Goal: Task Accomplishment & Management: Use online tool/utility

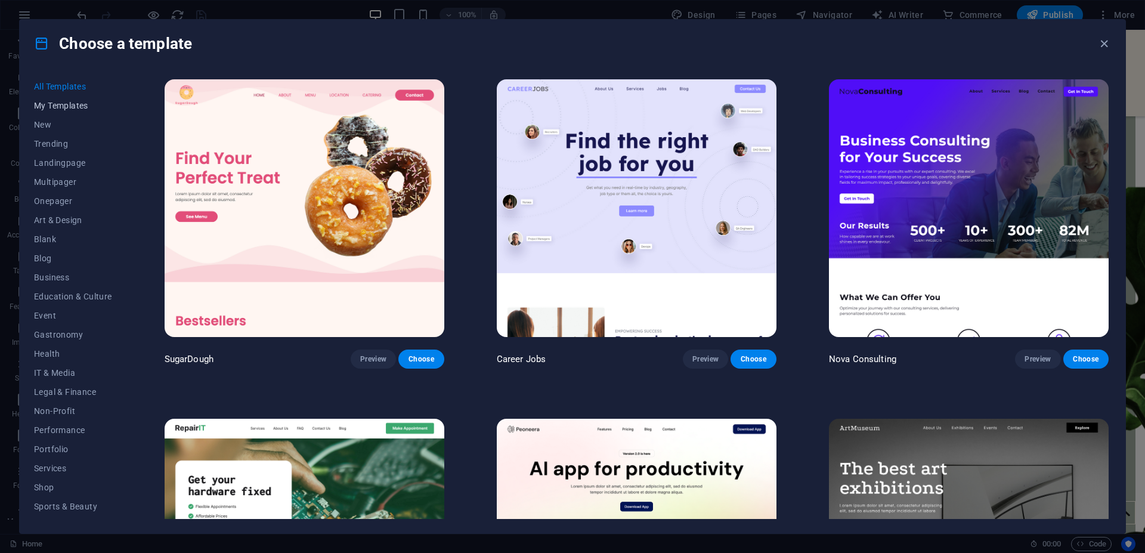
scroll to position [3042, 0]
click at [64, 106] on span "My Templates" at bounding box center [73, 106] width 78 height 10
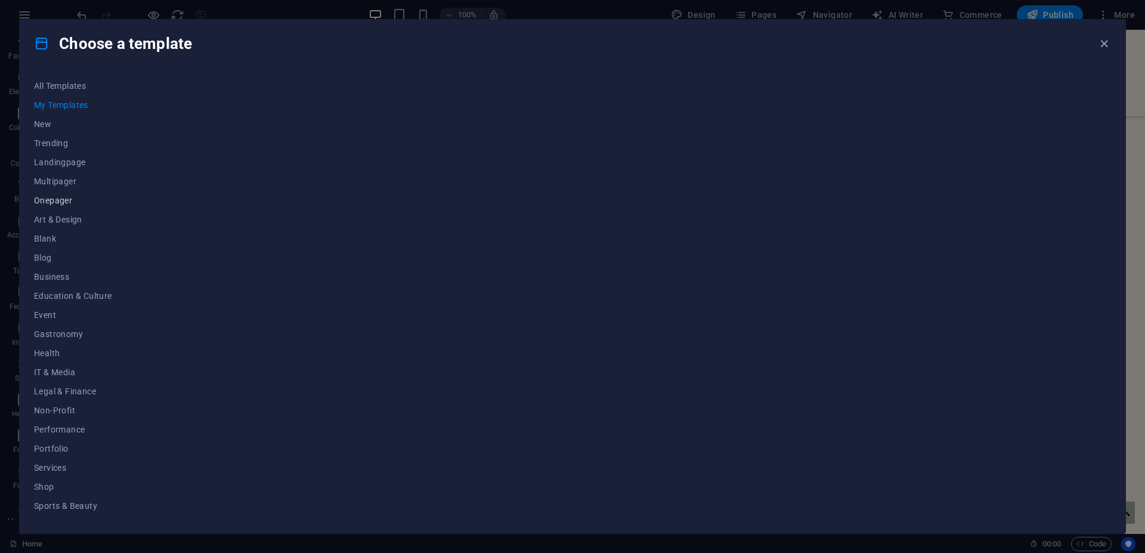
scroll to position [0, 0]
click at [305, 105] on div at bounding box center [636, 298] width 949 height 442
click at [64, 107] on span "My Templates" at bounding box center [73, 106] width 78 height 10
click at [42, 125] on span "New" at bounding box center [73, 125] width 78 height 10
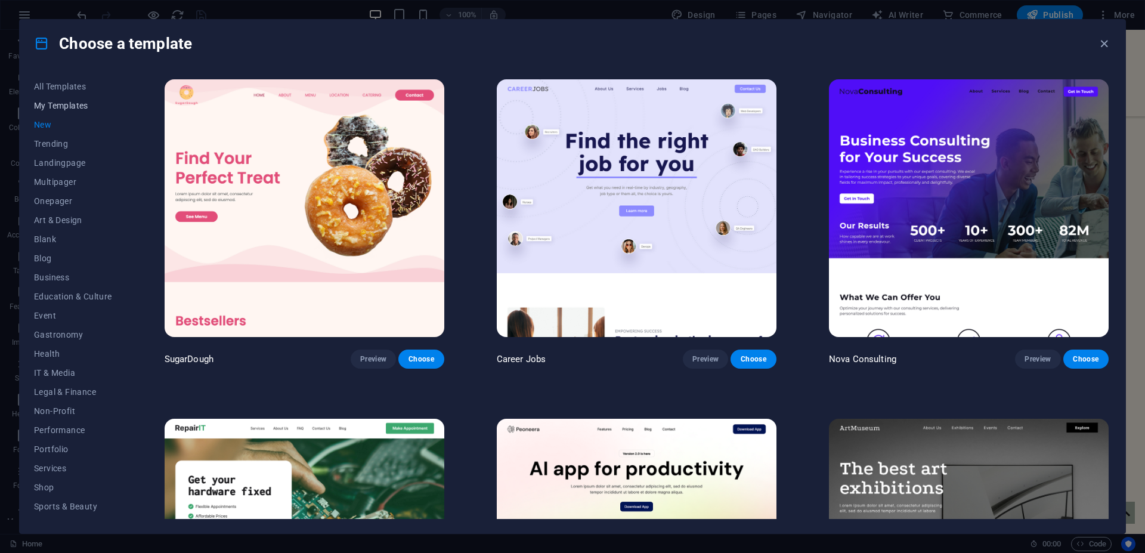
click at [56, 106] on span "My Templates" at bounding box center [73, 106] width 78 height 10
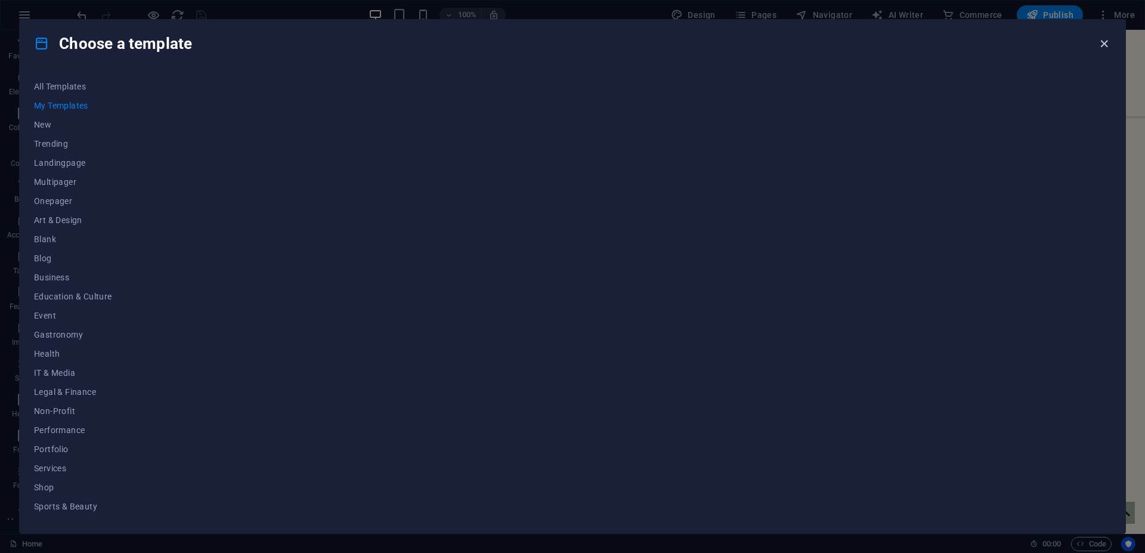
click at [1103, 41] on icon "button" at bounding box center [1105, 44] width 14 height 14
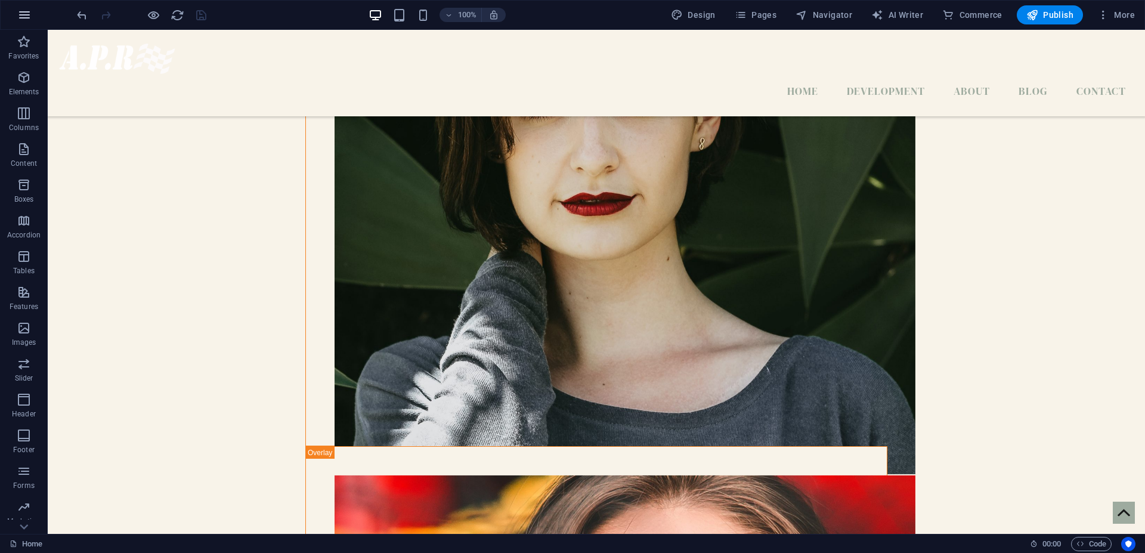
click at [23, 15] on icon "button" at bounding box center [24, 15] width 14 height 14
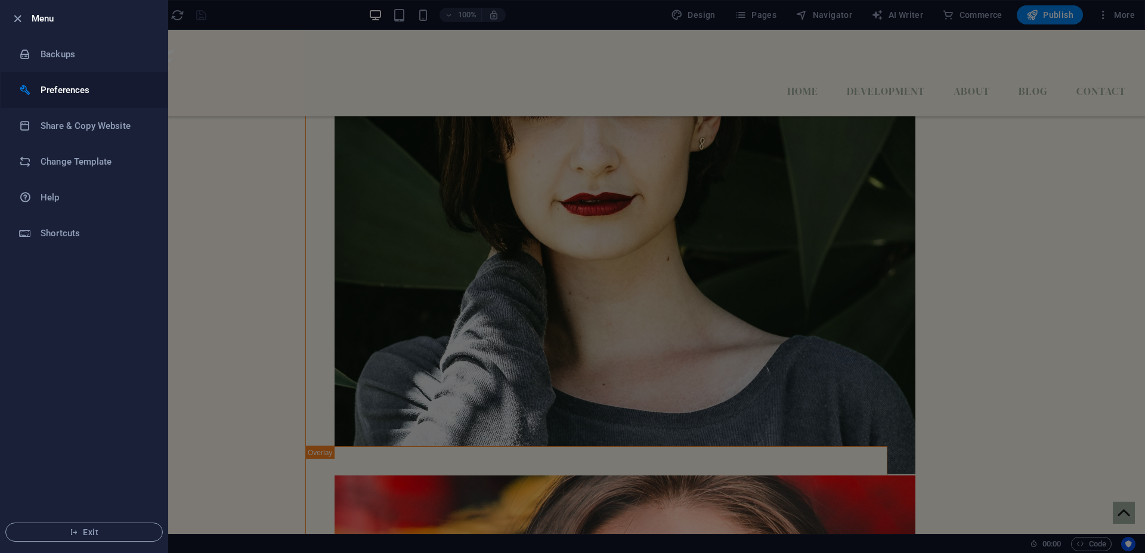
click at [57, 89] on h6 "Preferences" at bounding box center [96, 90] width 110 height 14
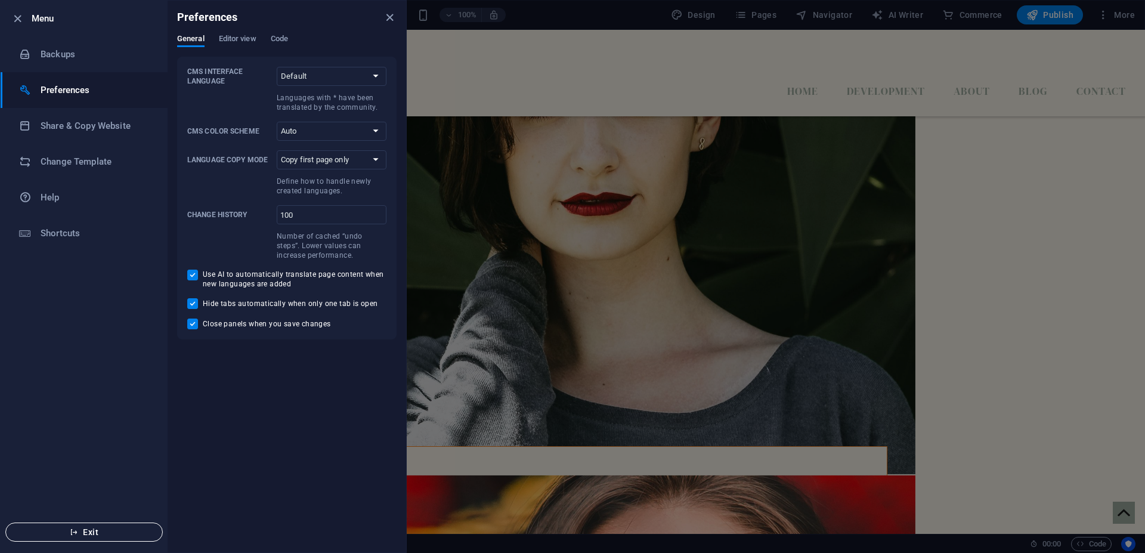
click at [92, 531] on span "Exit" at bounding box center [84, 532] width 137 height 10
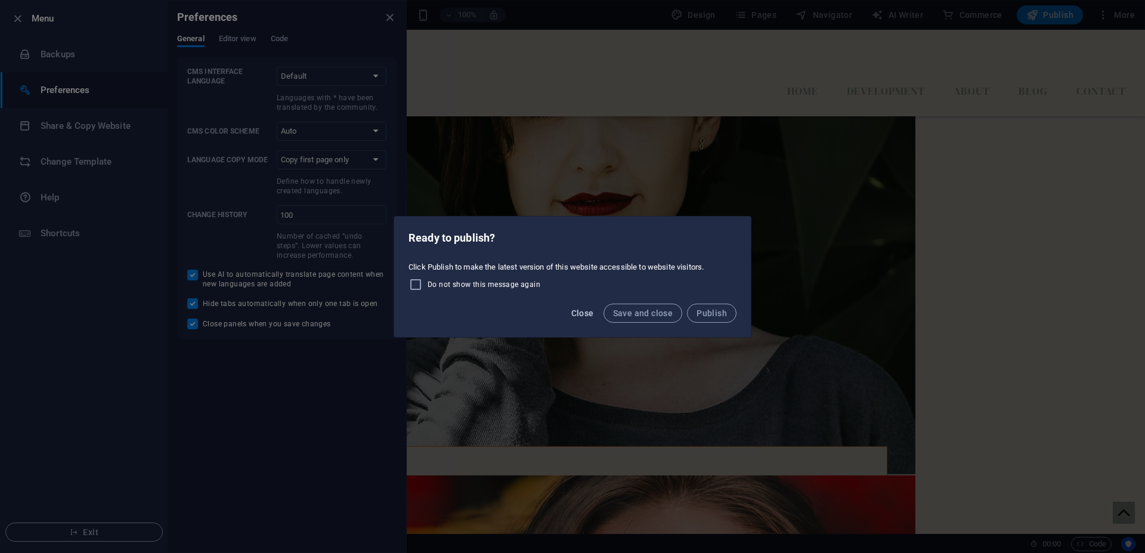
click at [586, 311] on span "Close" at bounding box center [582, 313] width 23 height 10
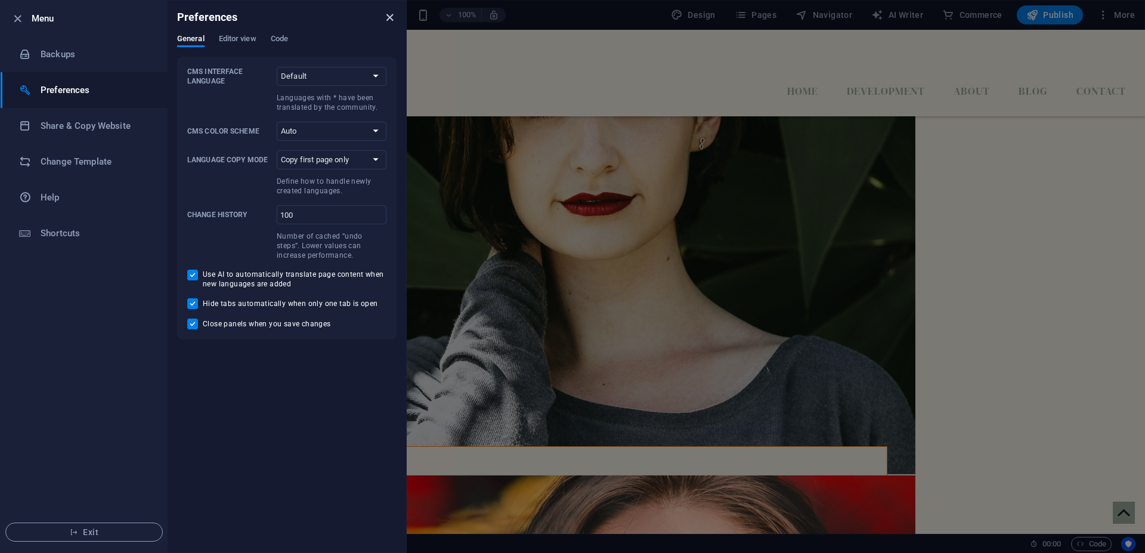
click at [387, 15] on icon "close" at bounding box center [390, 18] width 14 height 14
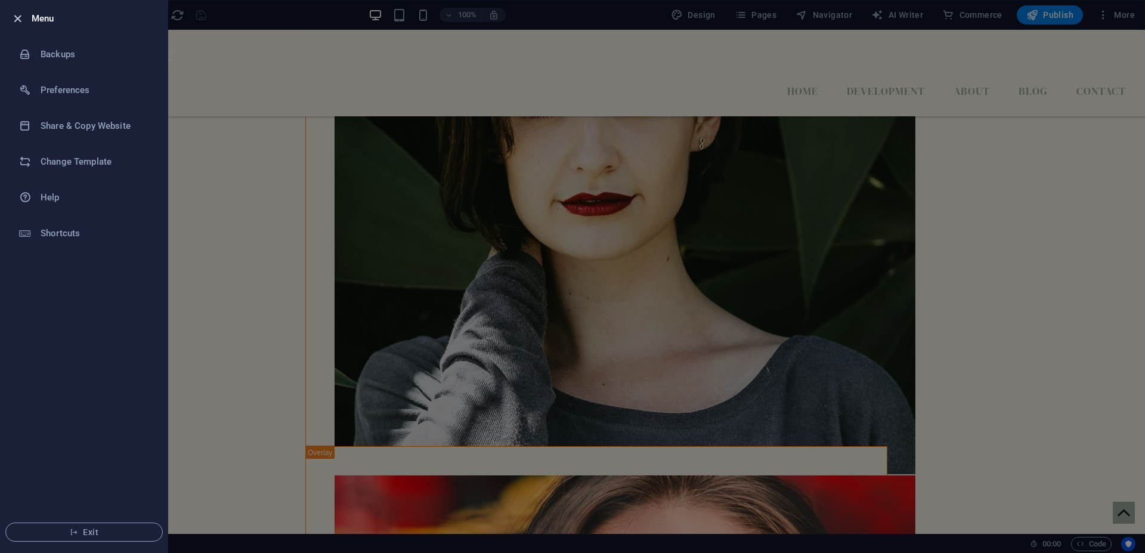
click at [18, 17] on icon "button" at bounding box center [18, 19] width 14 height 14
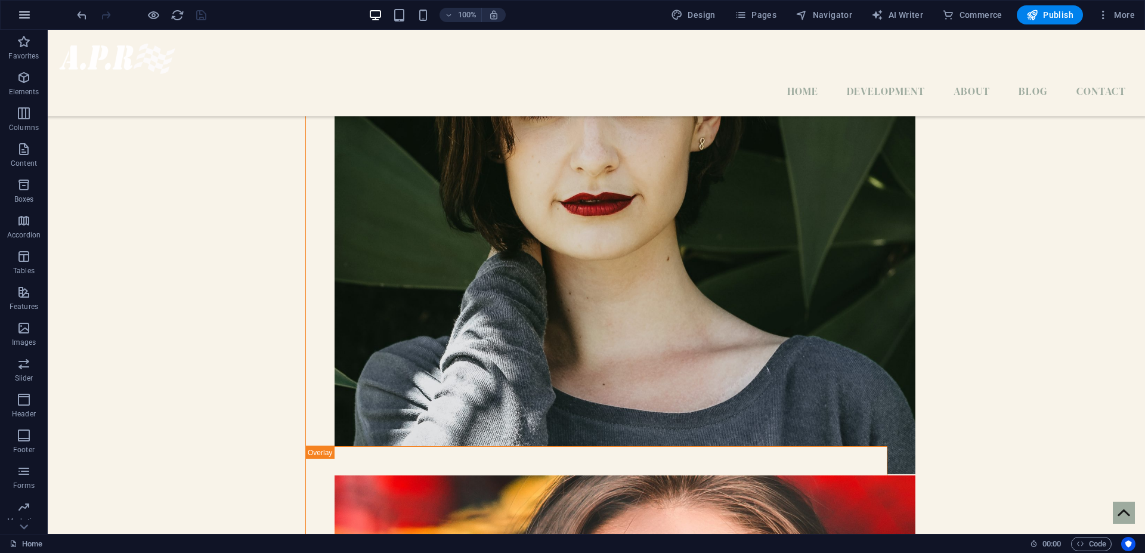
click at [23, 16] on icon "button" at bounding box center [24, 15] width 14 height 14
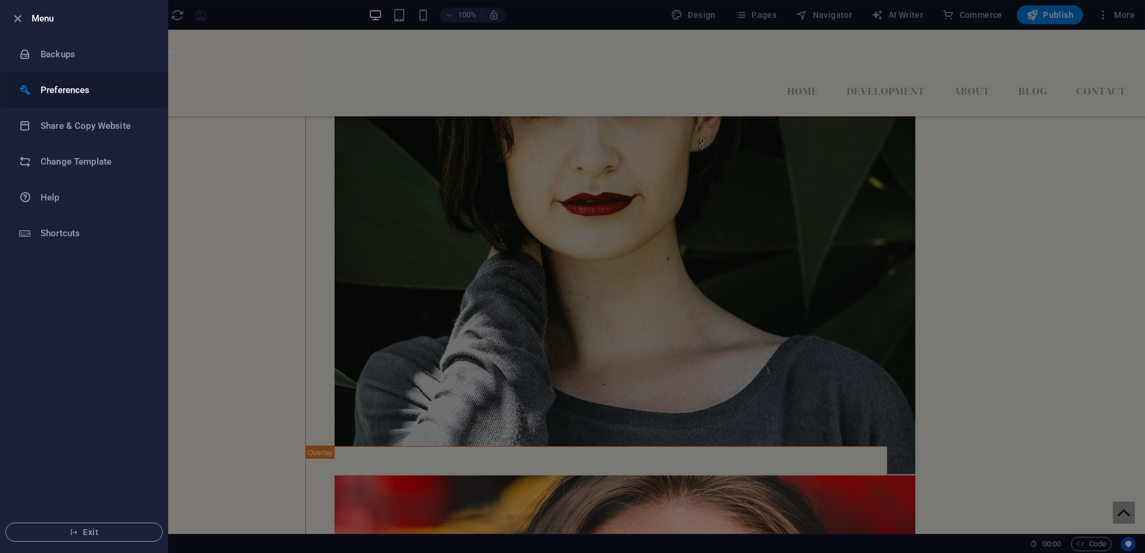
click at [55, 88] on h6 "Preferences" at bounding box center [96, 90] width 110 height 14
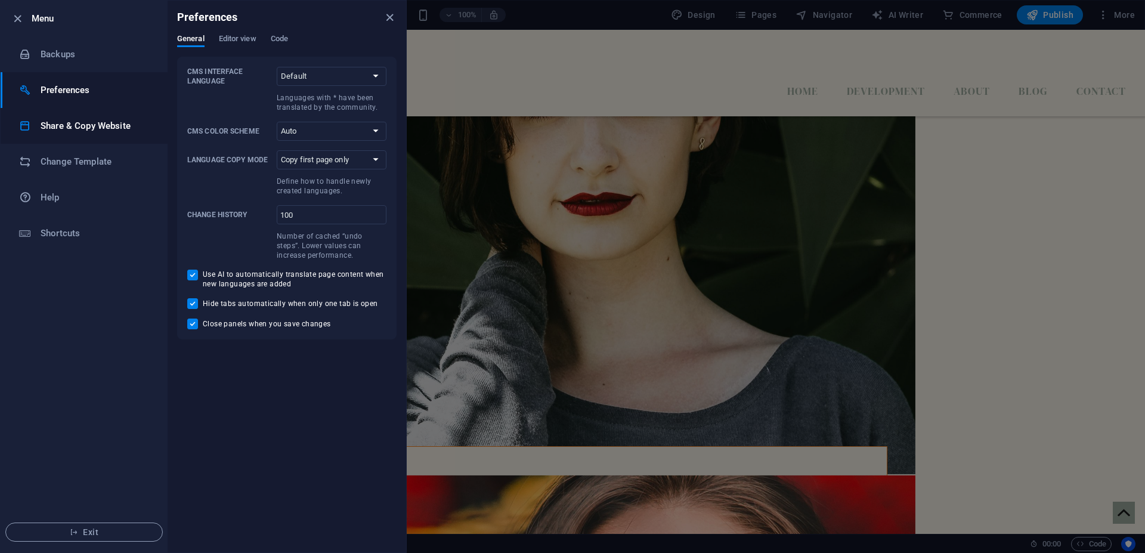
click at [56, 125] on h6 "Share & Copy Website" at bounding box center [96, 126] width 110 height 14
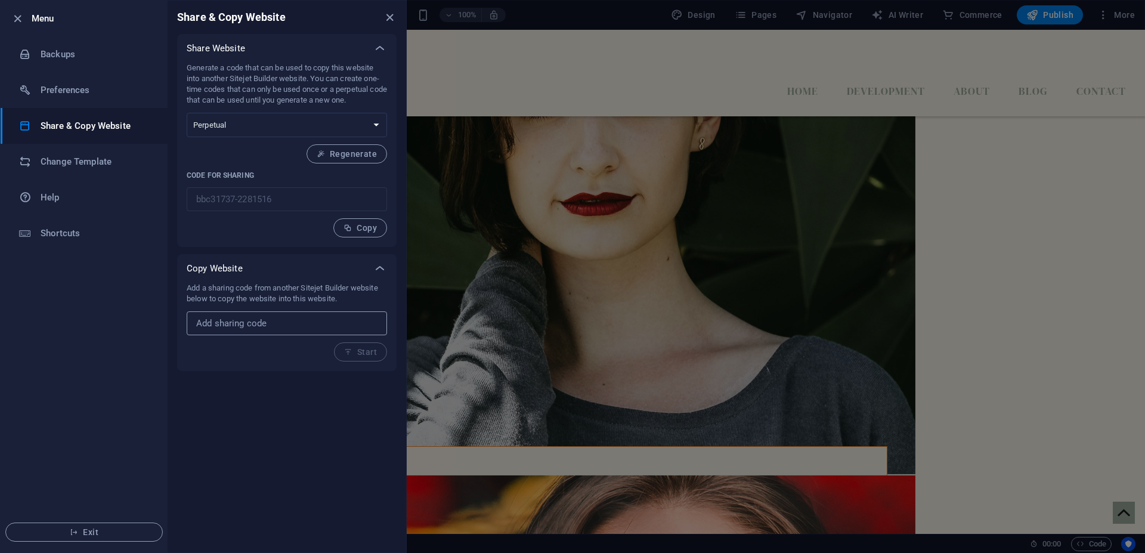
click at [292, 328] on input "text" at bounding box center [287, 323] width 200 height 24
click at [52, 196] on h6 "Help" at bounding box center [96, 197] width 110 height 14
click at [59, 230] on h6 "Shortcuts" at bounding box center [96, 233] width 110 height 14
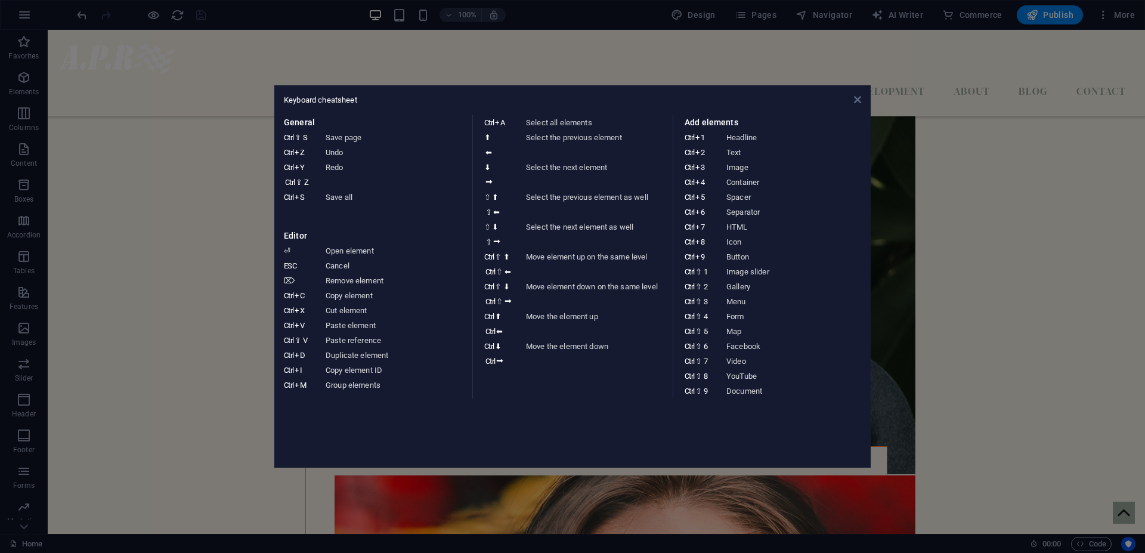
click at [858, 100] on icon at bounding box center [857, 100] width 7 height 10
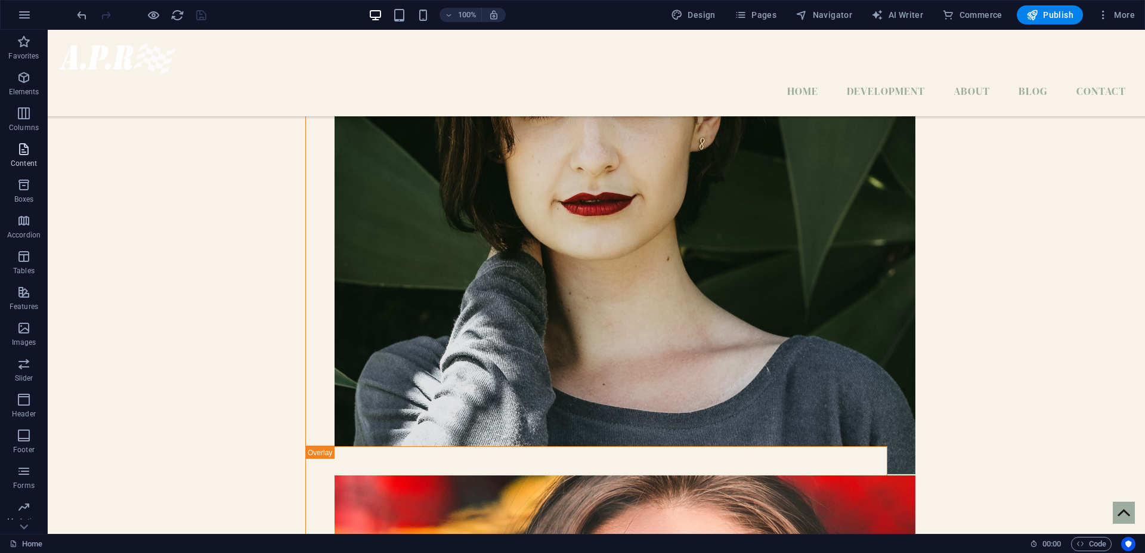
click at [25, 148] on icon "button" at bounding box center [24, 149] width 14 height 14
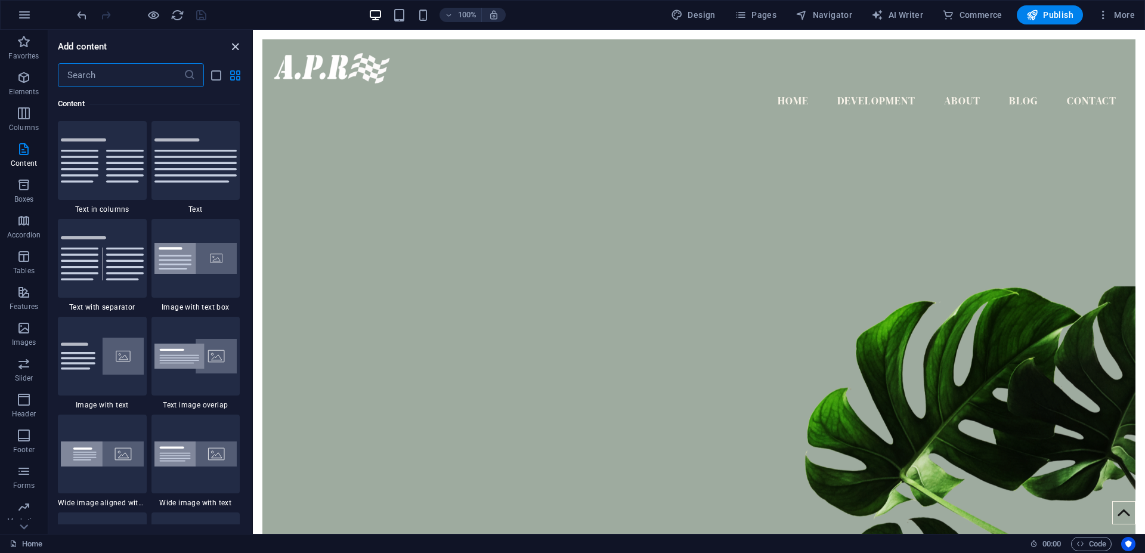
click at [234, 44] on icon "close panel" at bounding box center [235, 47] width 14 height 14
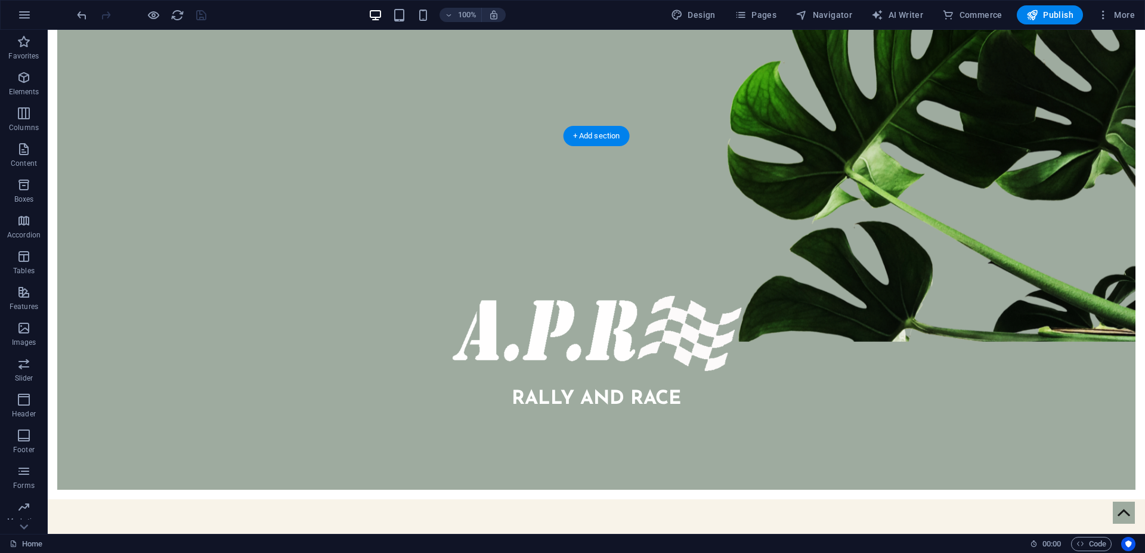
scroll to position [548, 0]
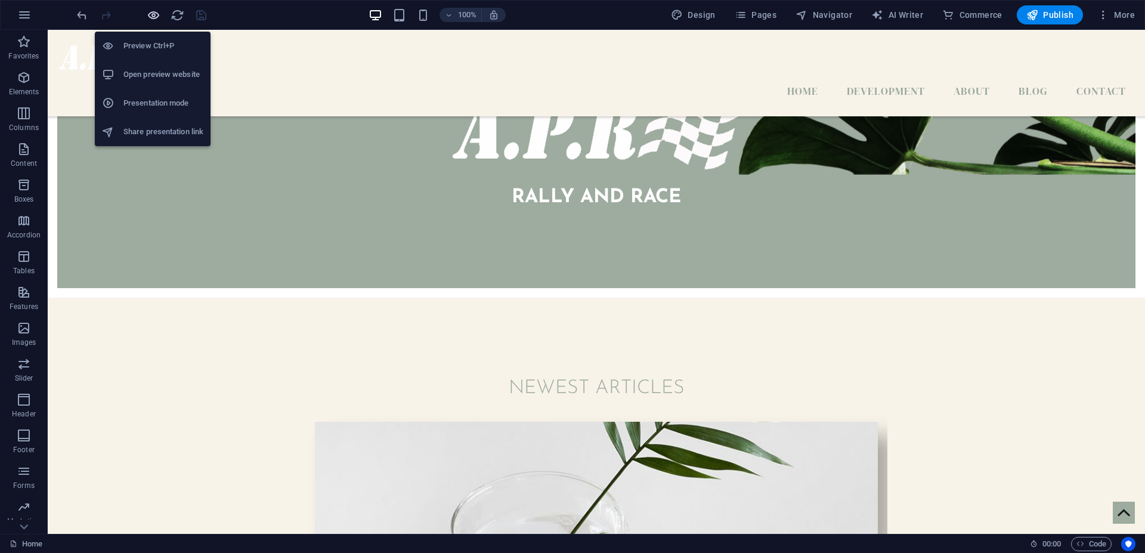
click at [156, 18] on icon "button" at bounding box center [154, 15] width 14 height 14
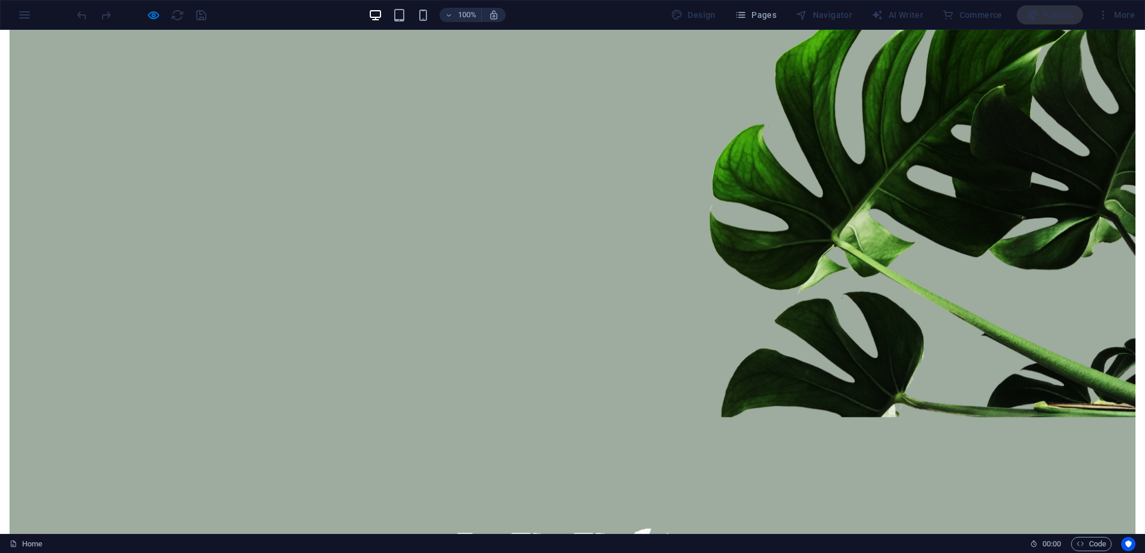
scroll to position [0, 0]
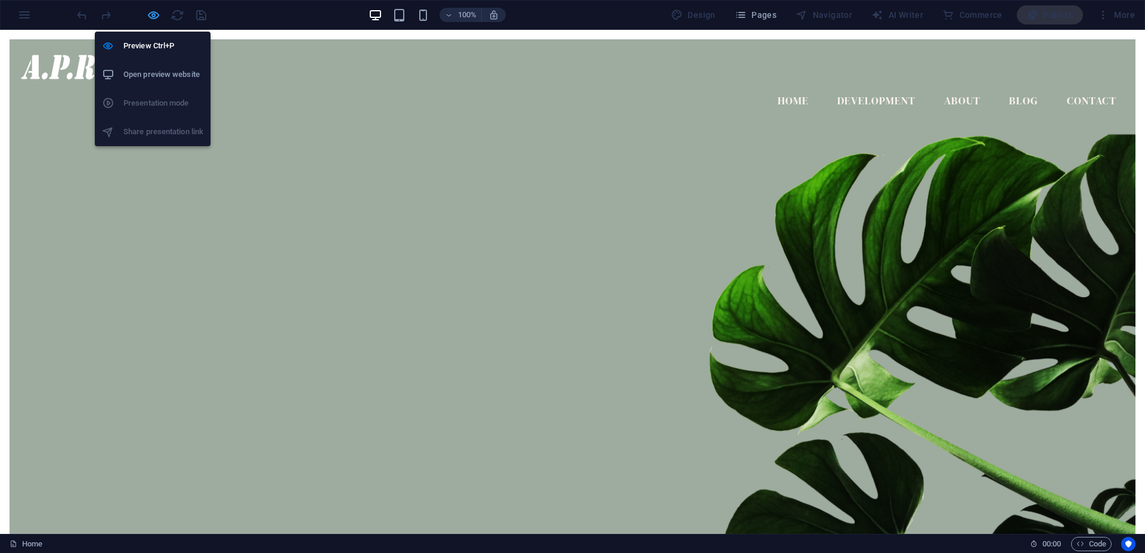
click at [152, 15] on icon "button" at bounding box center [154, 15] width 14 height 14
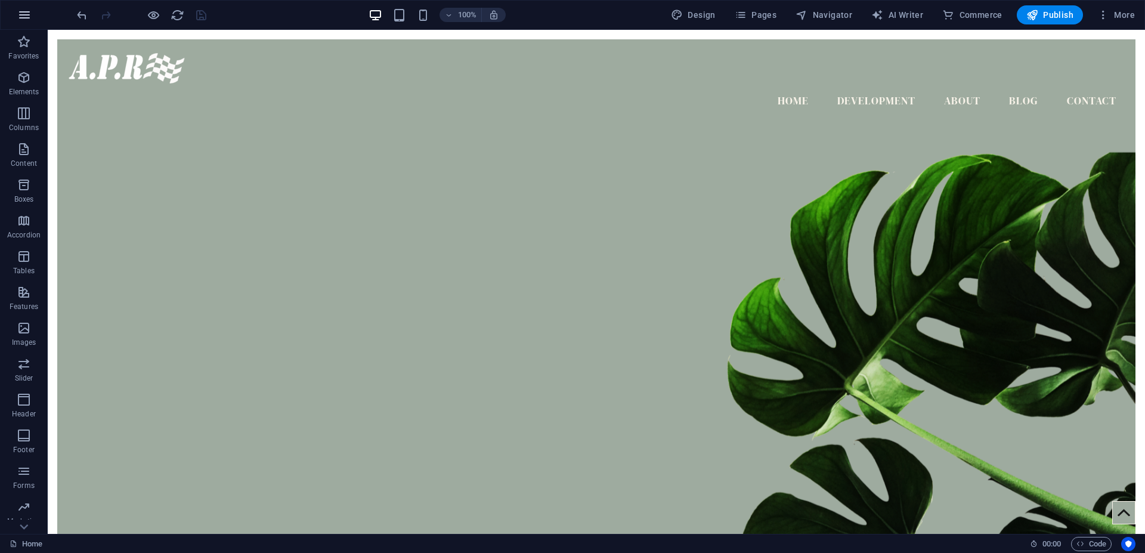
click at [24, 14] on icon "button" at bounding box center [24, 15] width 14 height 14
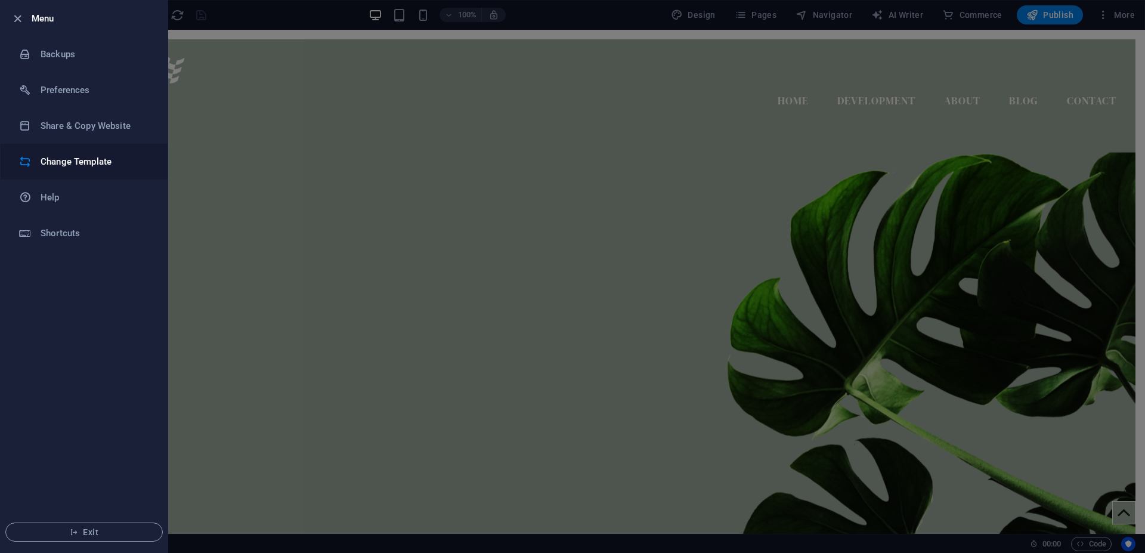
click at [55, 158] on h6 "Change Template" at bounding box center [96, 162] width 110 height 14
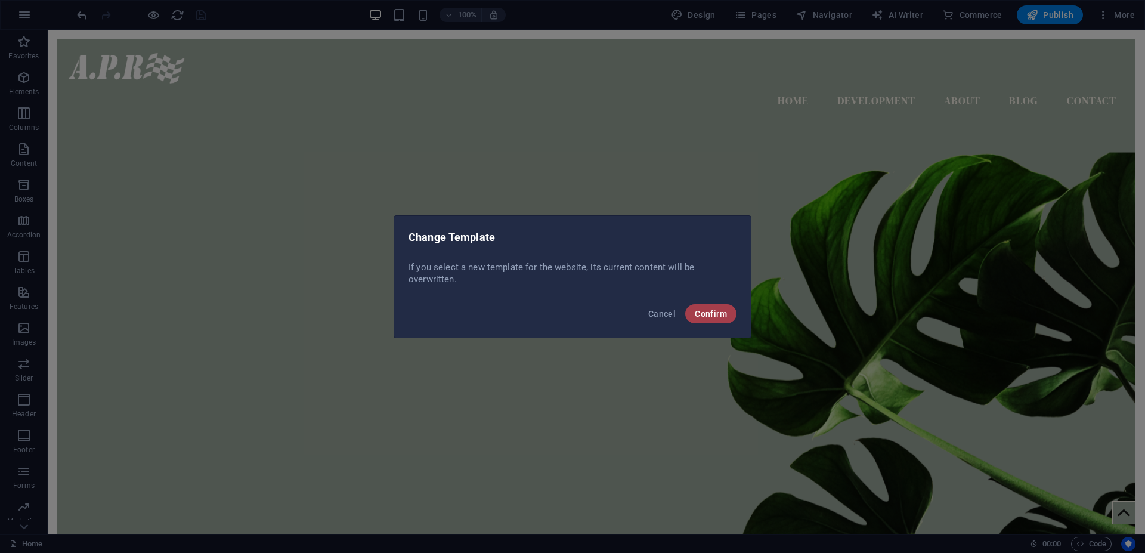
click at [705, 310] on span "Confirm" at bounding box center [711, 314] width 32 height 10
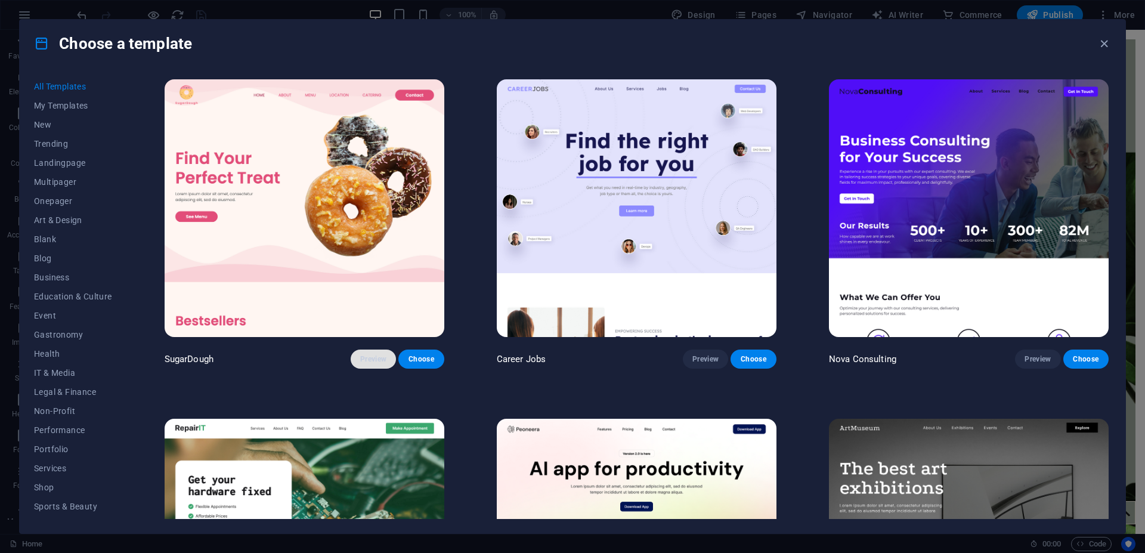
click at [375, 354] on span "Preview" at bounding box center [373, 359] width 26 height 10
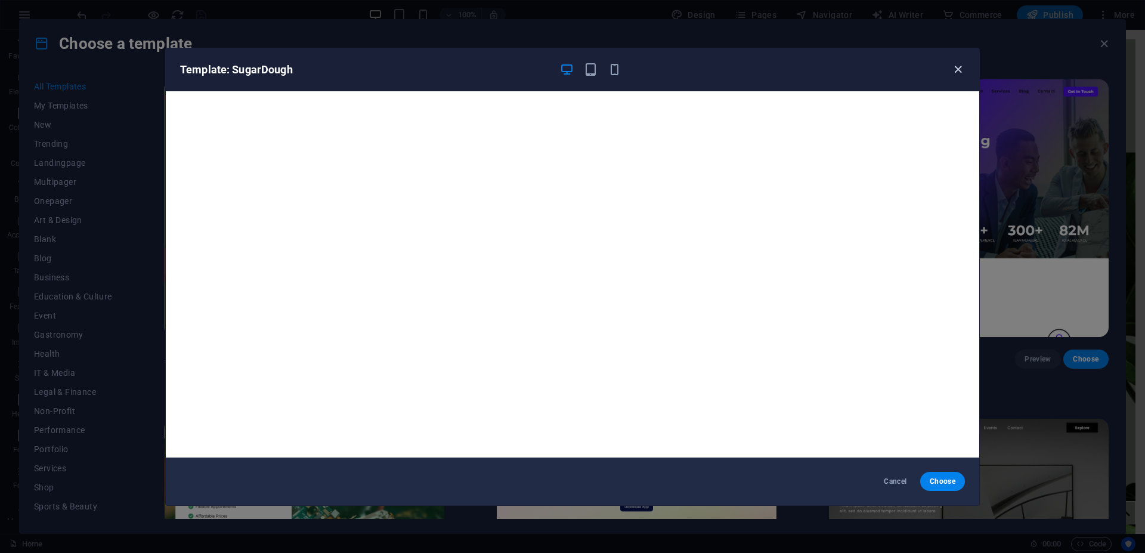
click at [957, 70] on icon "button" at bounding box center [958, 70] width 14 height 14
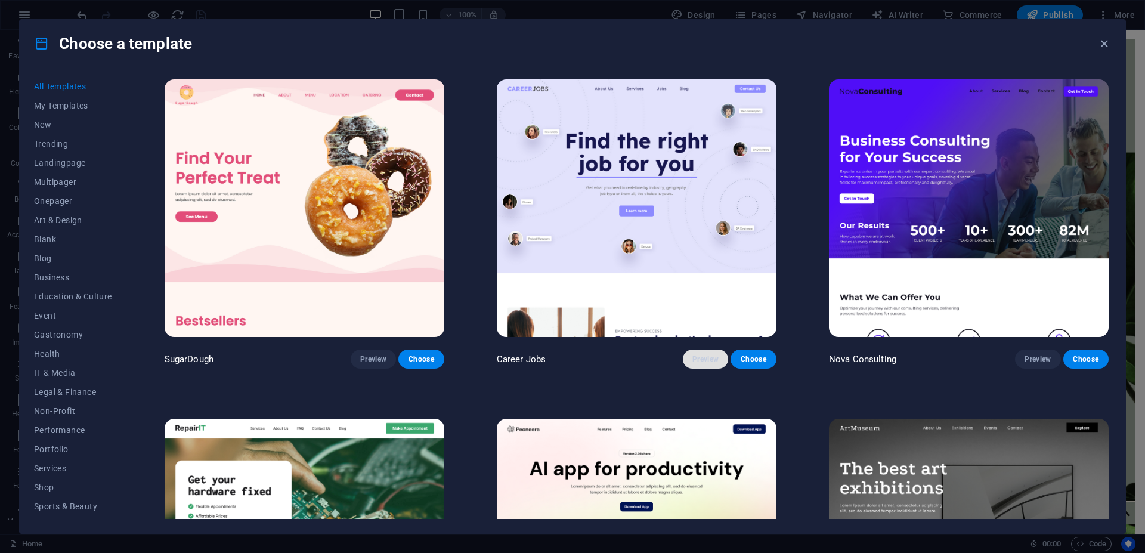
click at [701, 354] on span "Preview" at bounding box center [706, 359] width 26 height 10
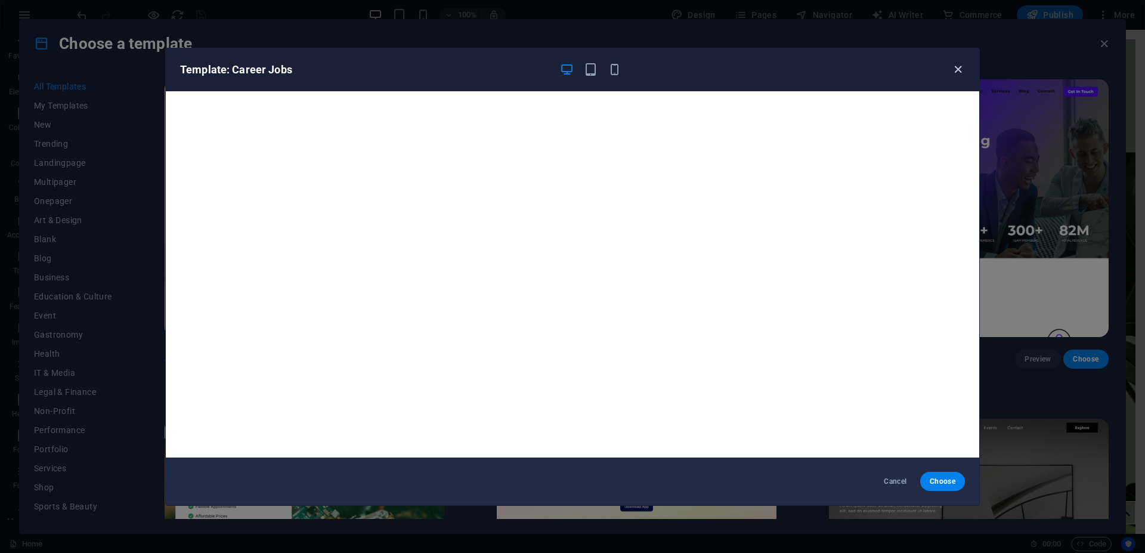
click at [956, 68] on icon "button" at bounding box center [958, 70] width 14 height 14
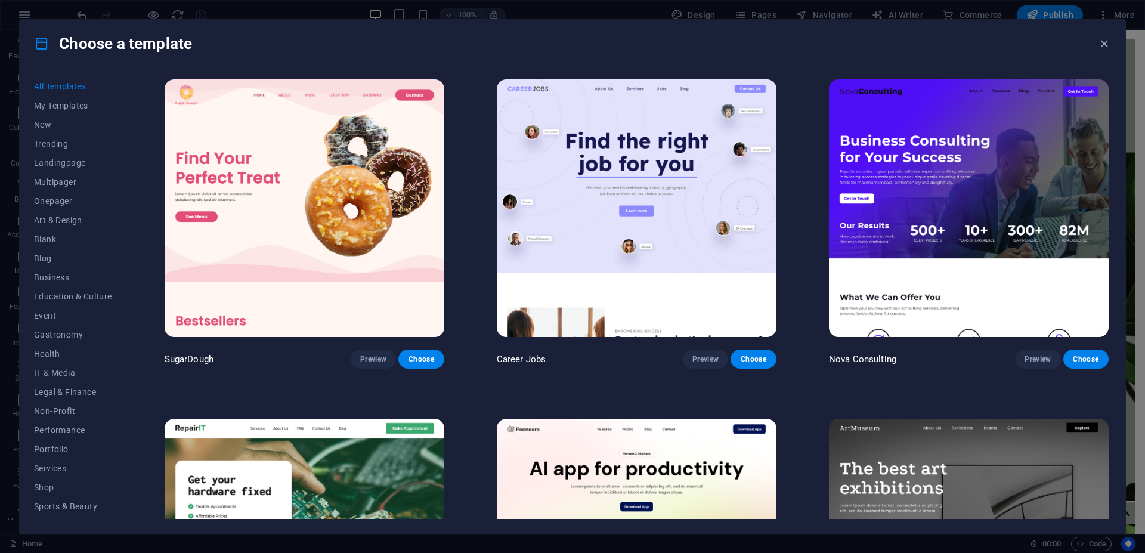
click at [951, 178] on img at bounding box center [969, 208] width 280 height 258
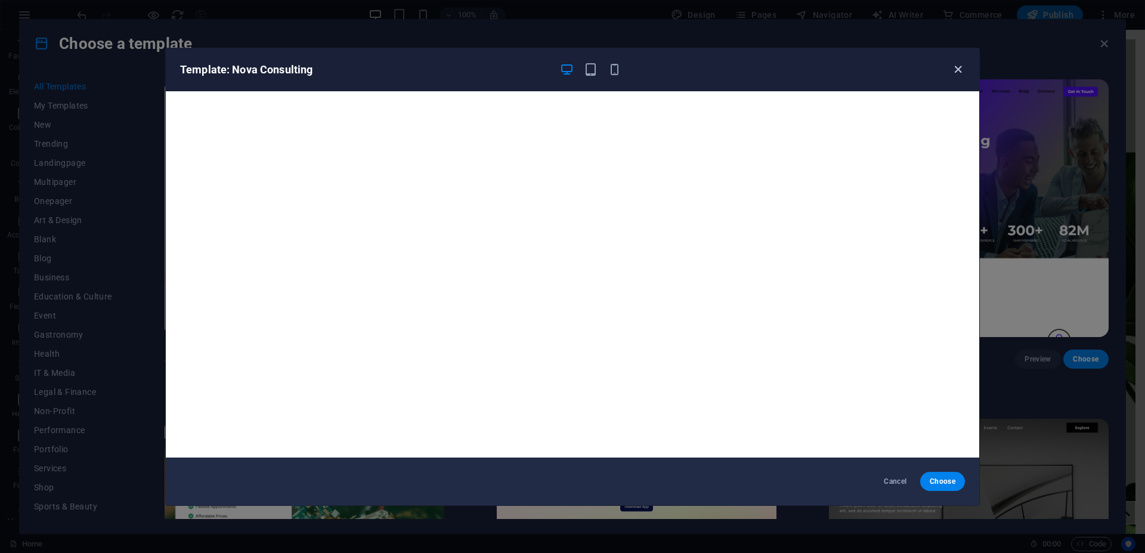
click at [960, 69] on icon "button" at bounding box center [958, 70] width 14 height 14
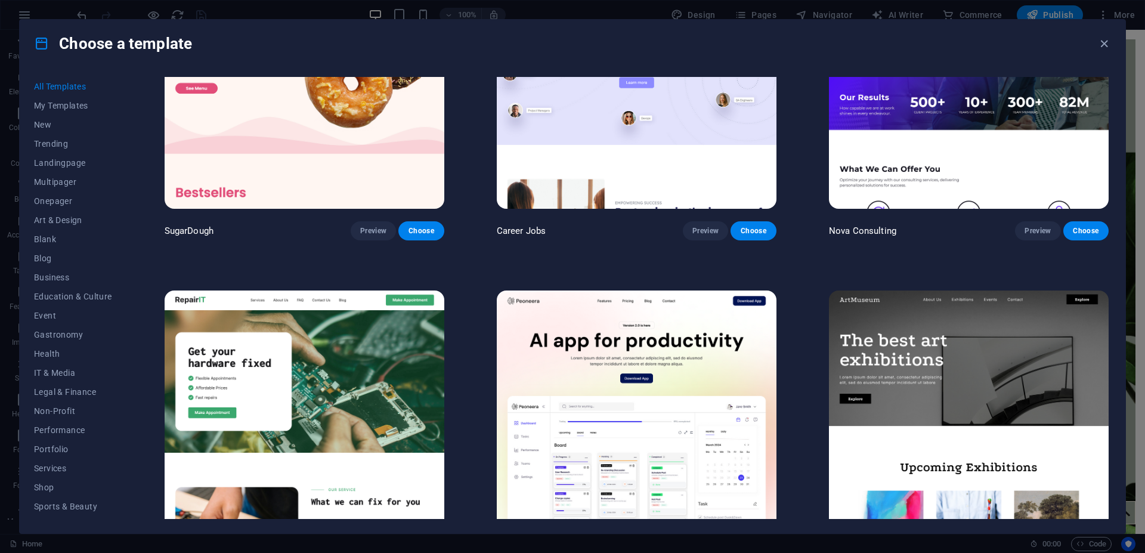
scroll to position [161, 0]
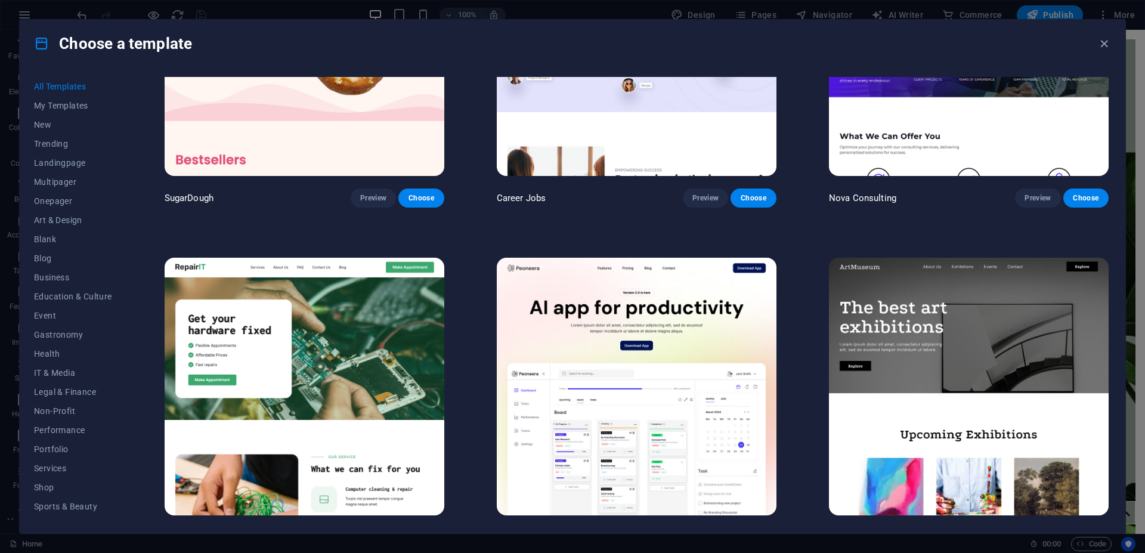
click at [980, 320] on img at bounding box center [969, 387] width 280 height 258
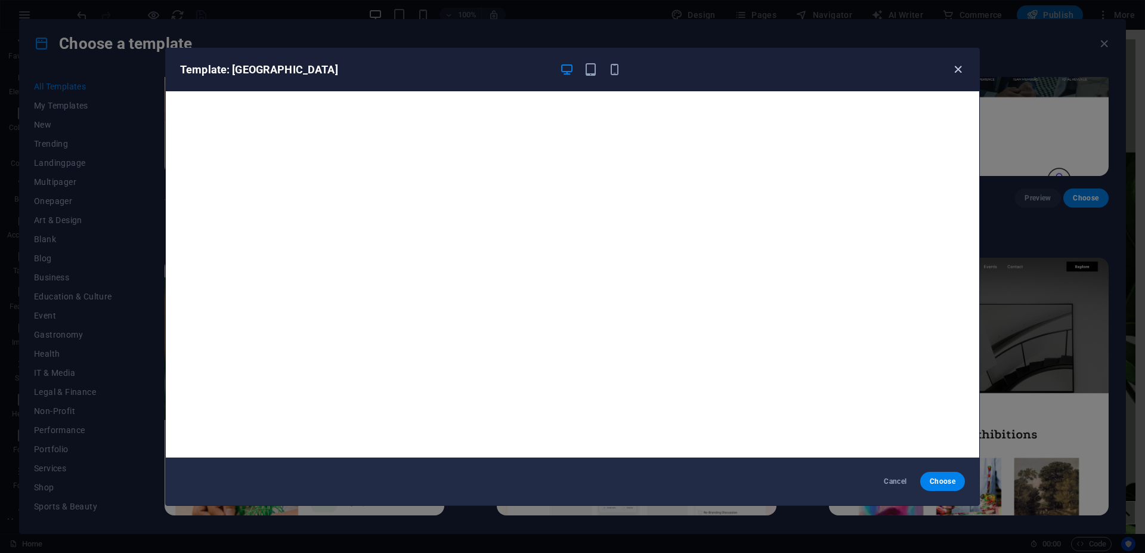
click at [959, 67] on icon "button" at bounding box center [958, 70] width 14 height 14
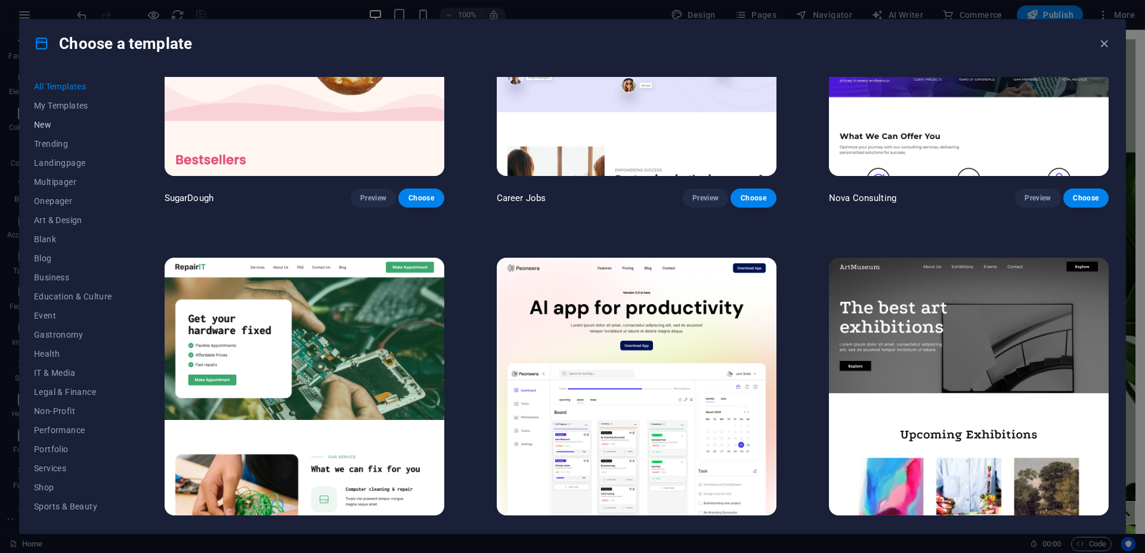
click at [44, 126] on span "New" at bounding box center [73, 125] width 78 height 10
click at [54, 140] on span "Trending" at bounding box center [73, 144] width 78 height 10
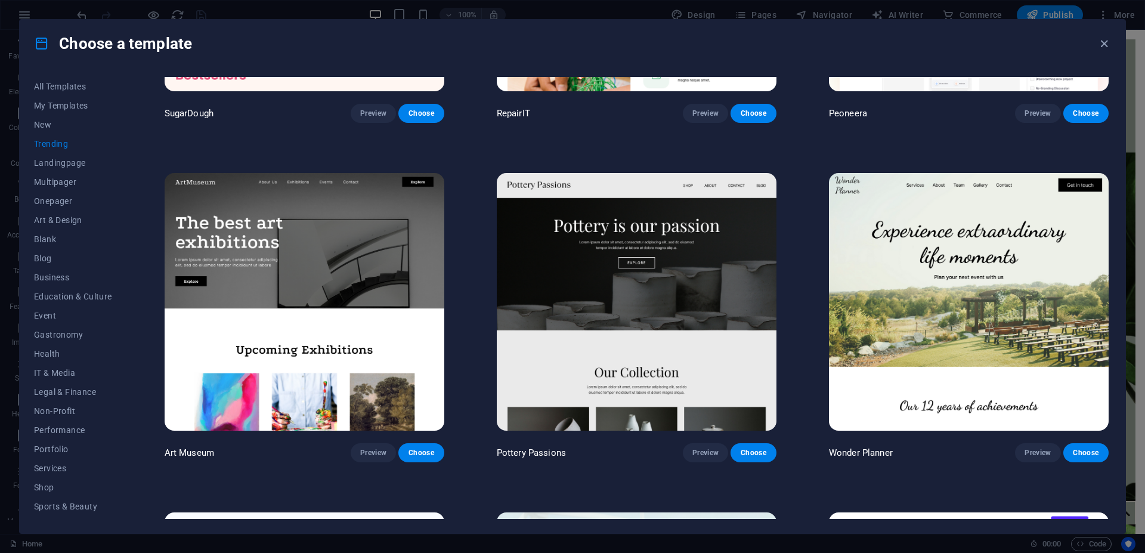
scroll to position [268, 0]
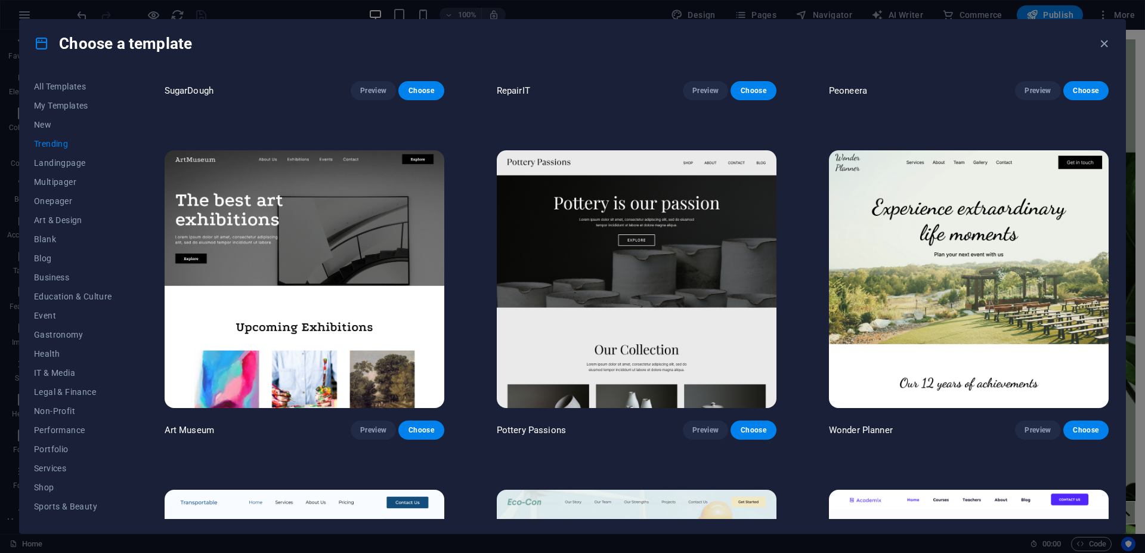
click at [953, 292] on img at bounding box center [969, 279] width 280 height 258
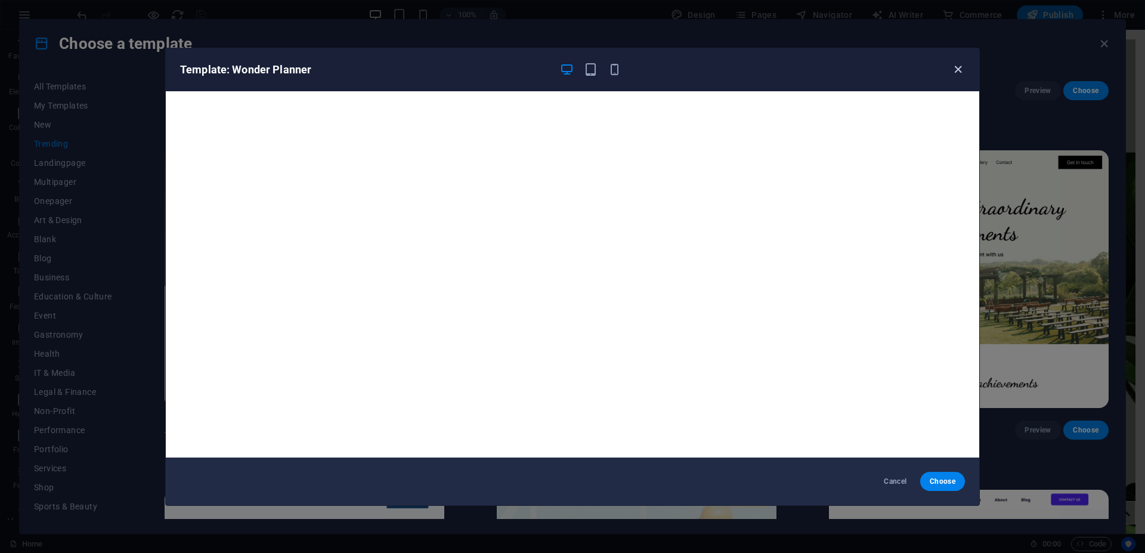
click at [957, 69] on icon "button" at bounding box center [958, 70] width 14 height 14
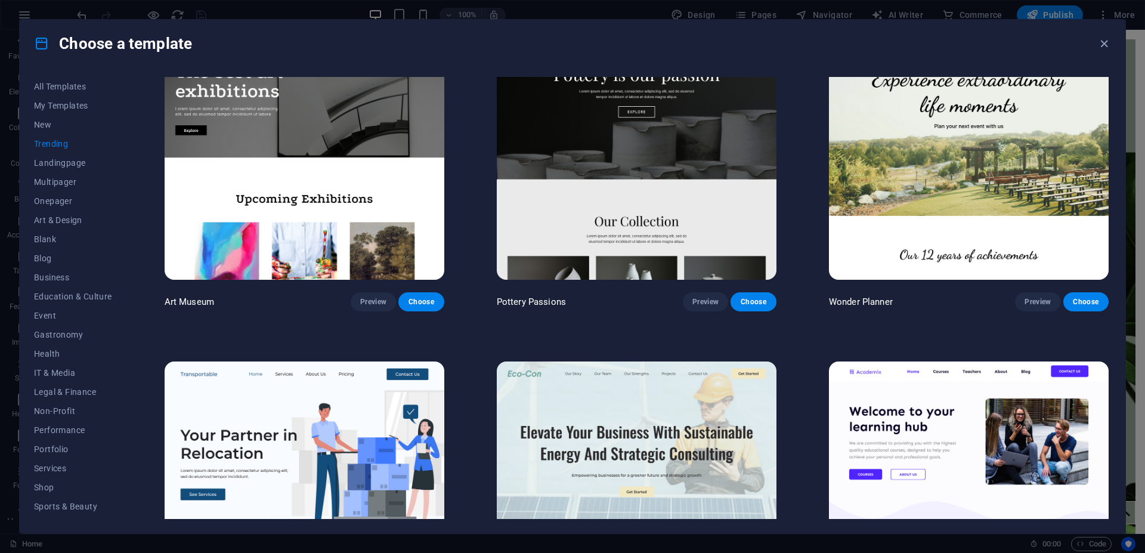
scroll to position [483, 0]
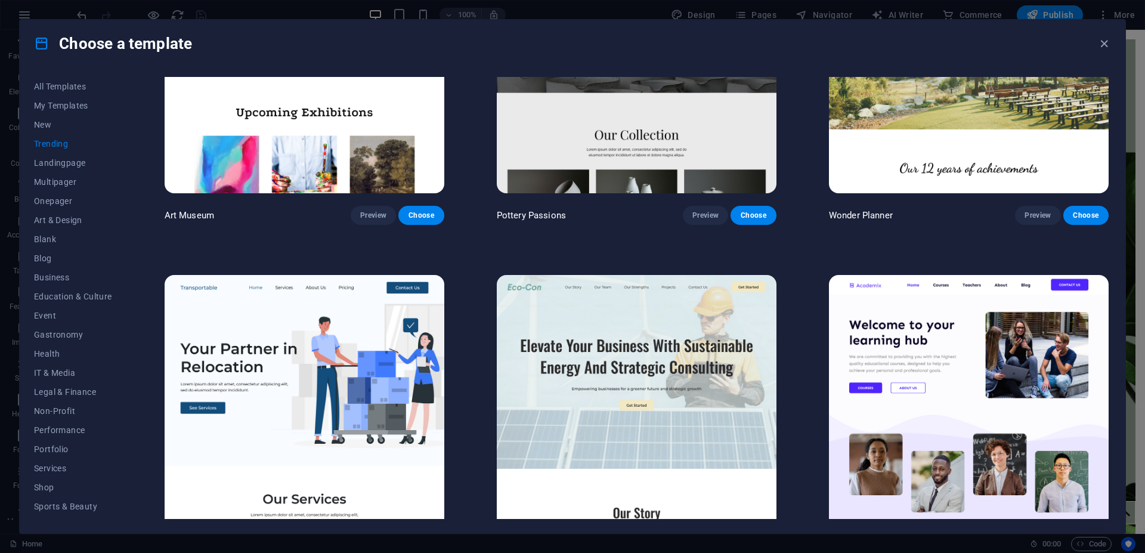
click at [631, 382] on img at bounding box center [637, 404] width 280 height 258
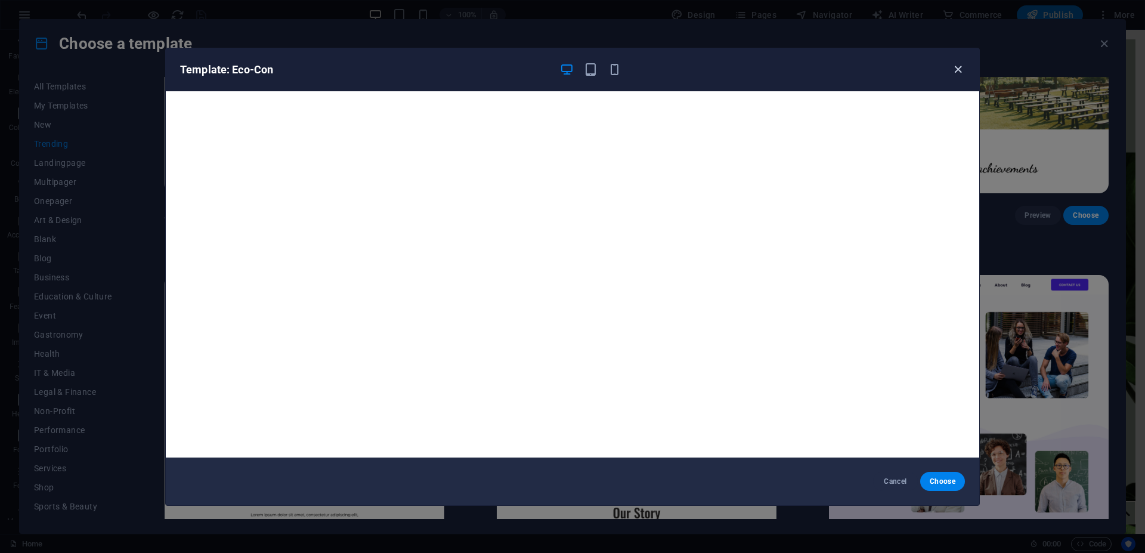
click at [958, 67] on icon "button" at bounding box center [958, 70] width 14 height 14
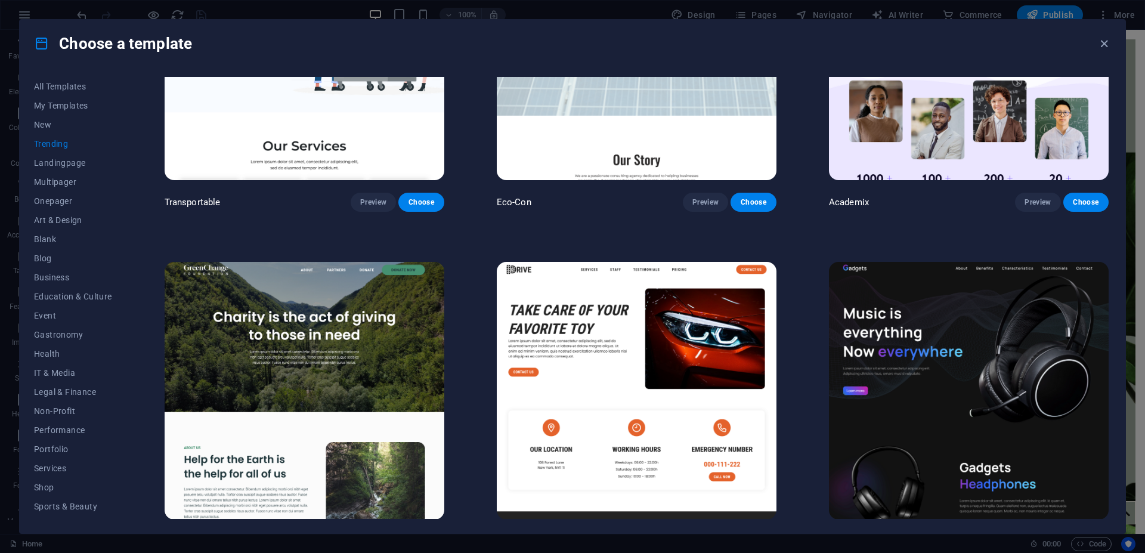
scroll to position [859, 0]
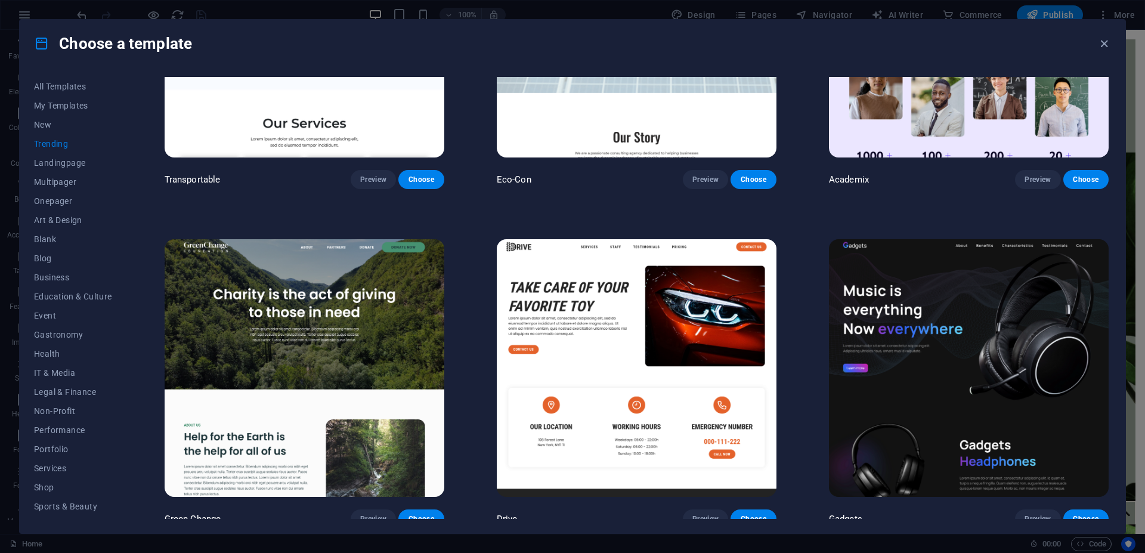
click at [359, 292] on img at bounding box center [305, 368] width 280 height 258
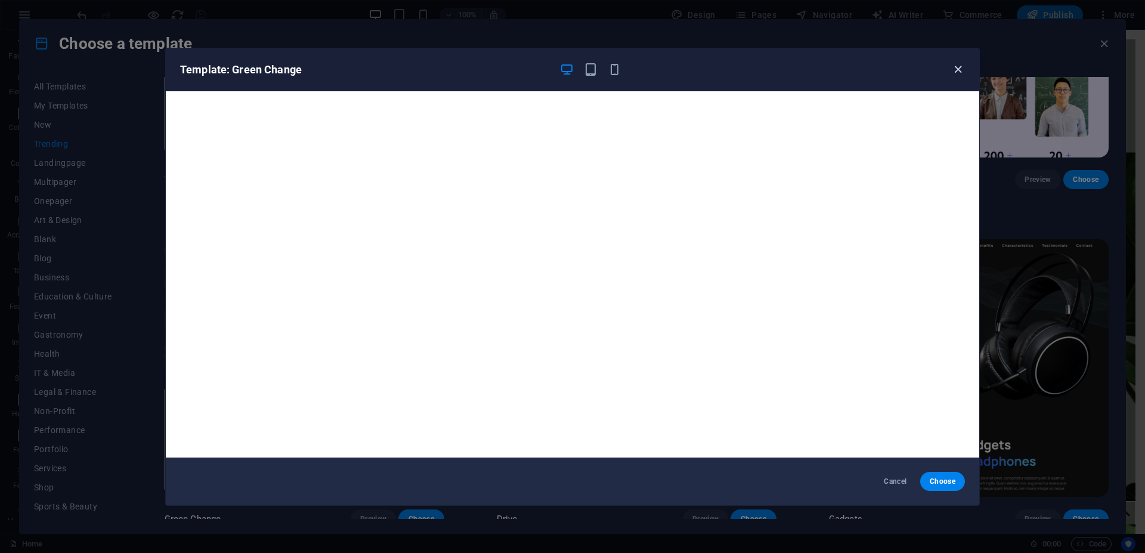
click at [960, 65] on icon "button" at bounding box center [958, 70] width 14 height 14
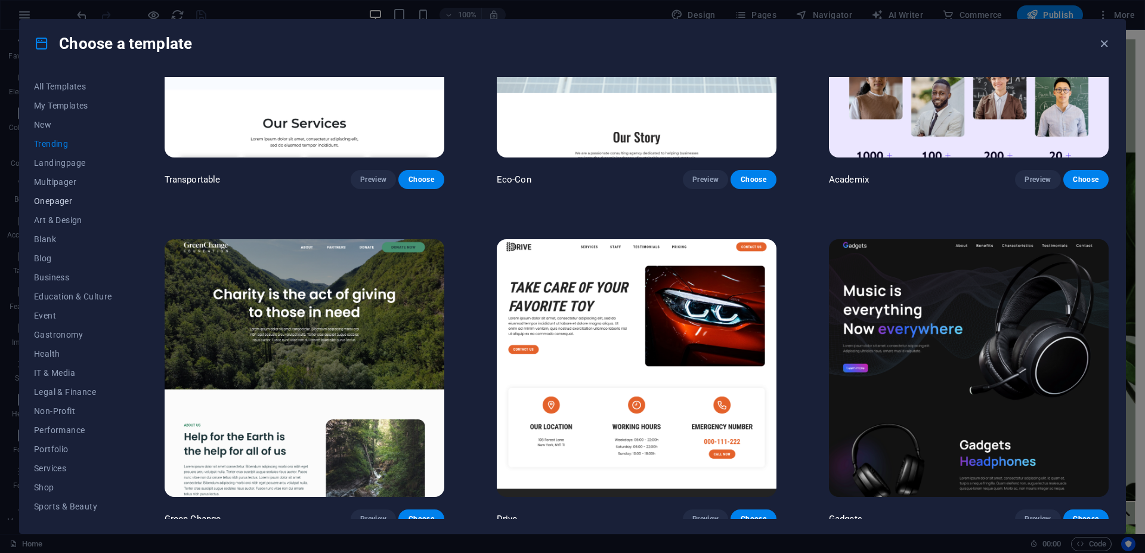
click at [65, 203] on span "Onepager" at bounding box center [73, 201] width 78 height 10
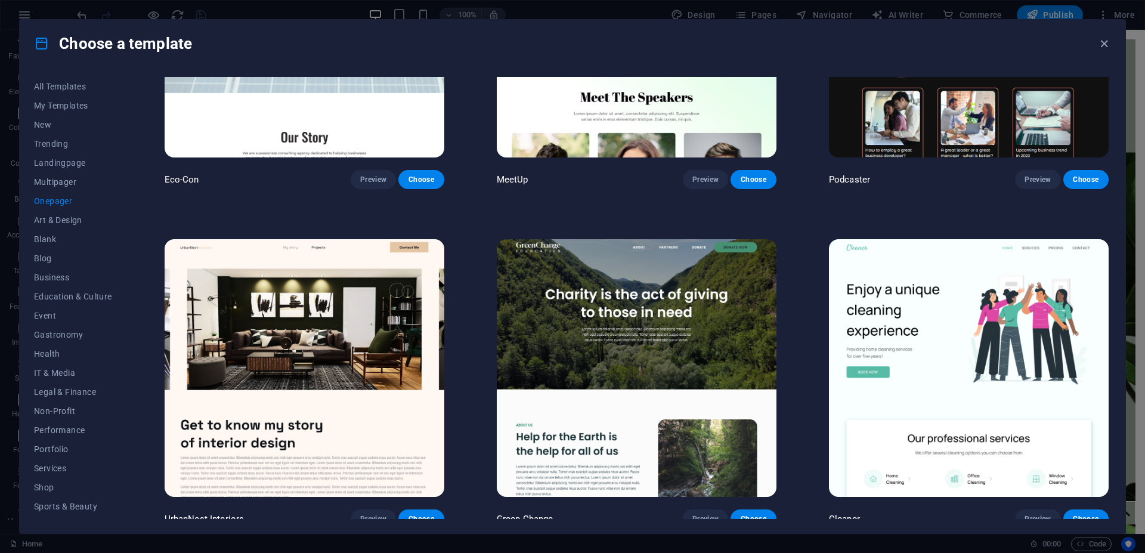
scroll to position [524, 0]
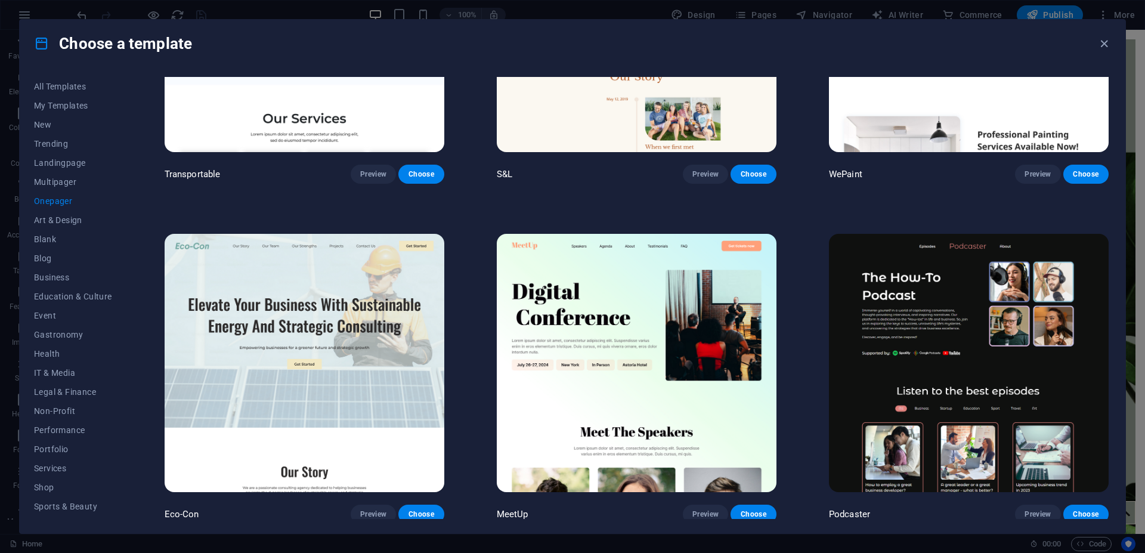
click at [317, 297] on img at bounding box center [305, 363] width 280 height 258
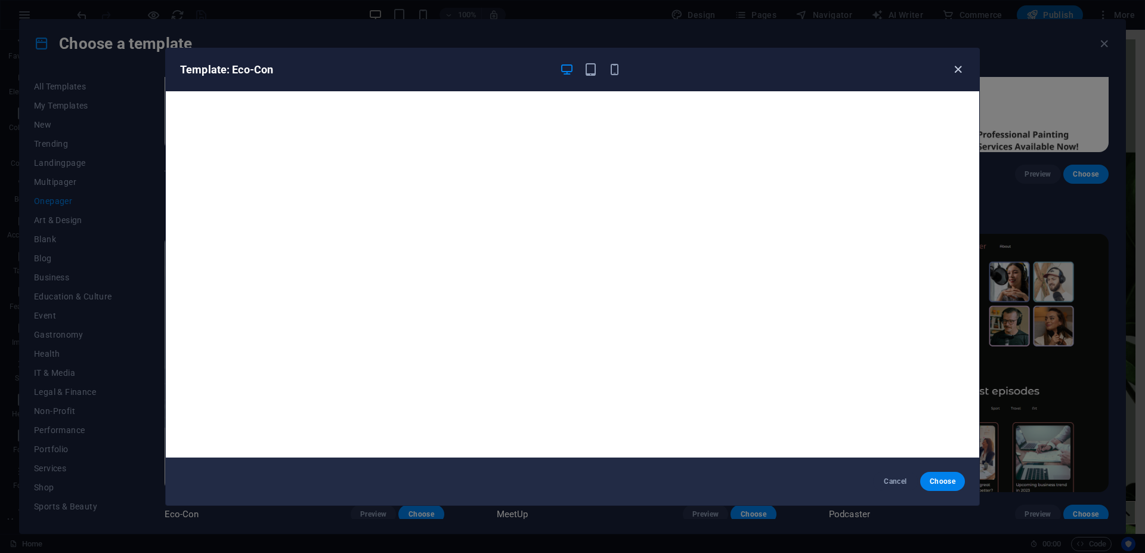
click at [959, 69] on icon "button" at bounding box center [958, 70] width 14 height 14
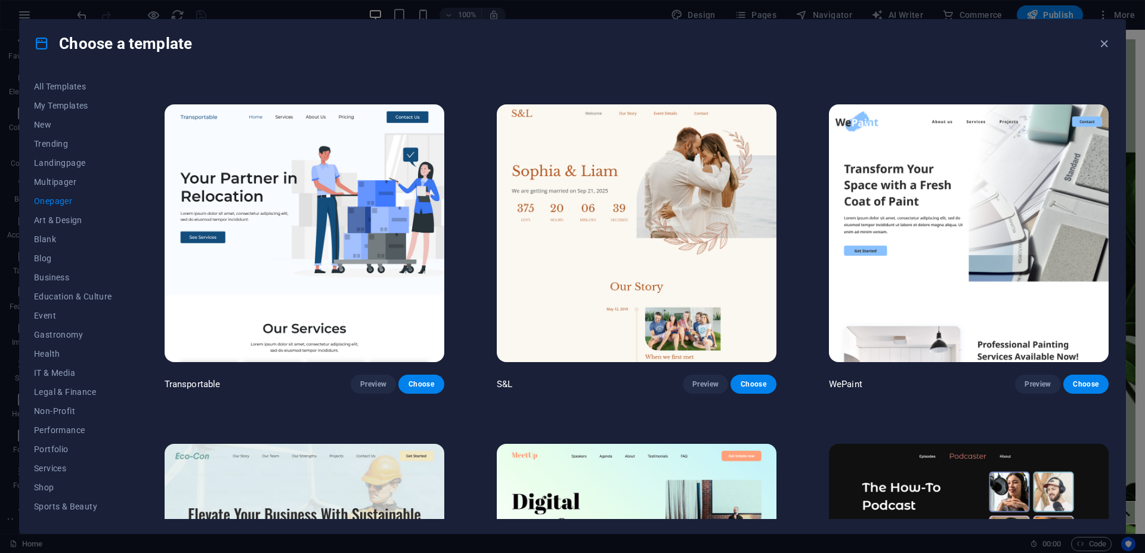
scroll to position [310, 0]
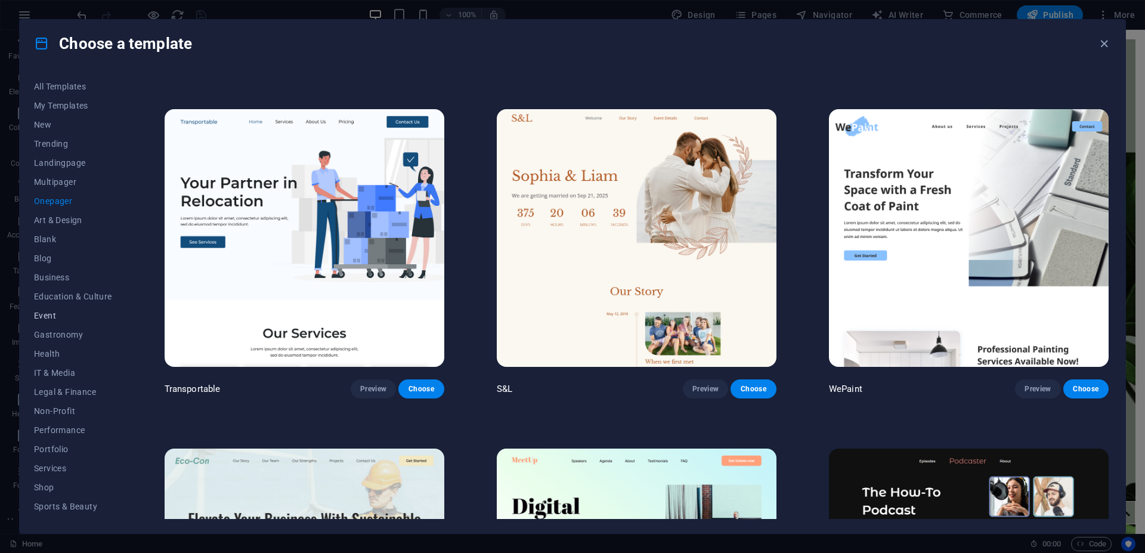
click at [49, 313] on span "Event" at bounding box center [73, 316] width 78 height 10
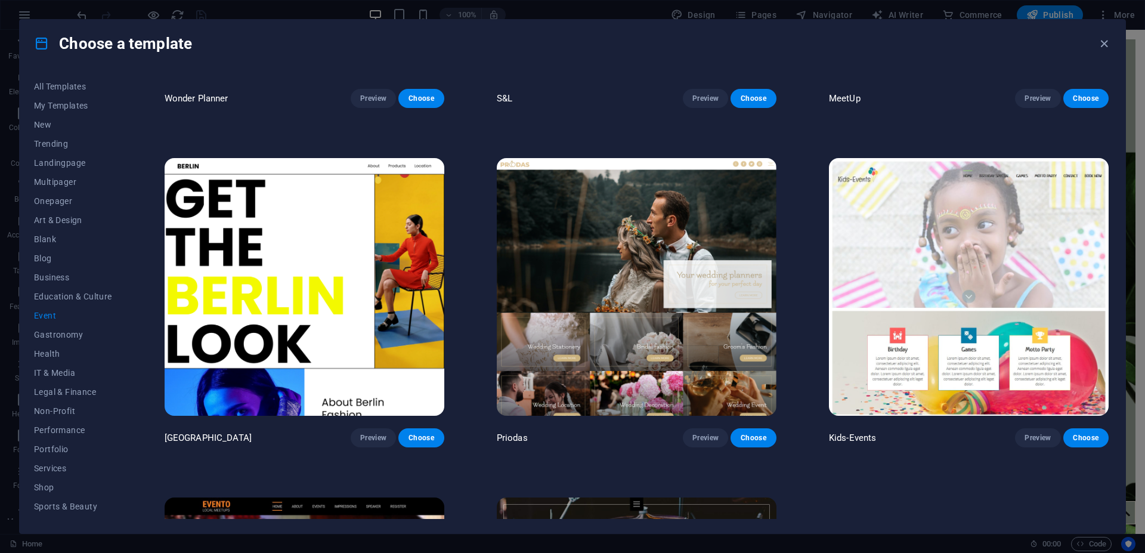
scroll to position [322, 0]
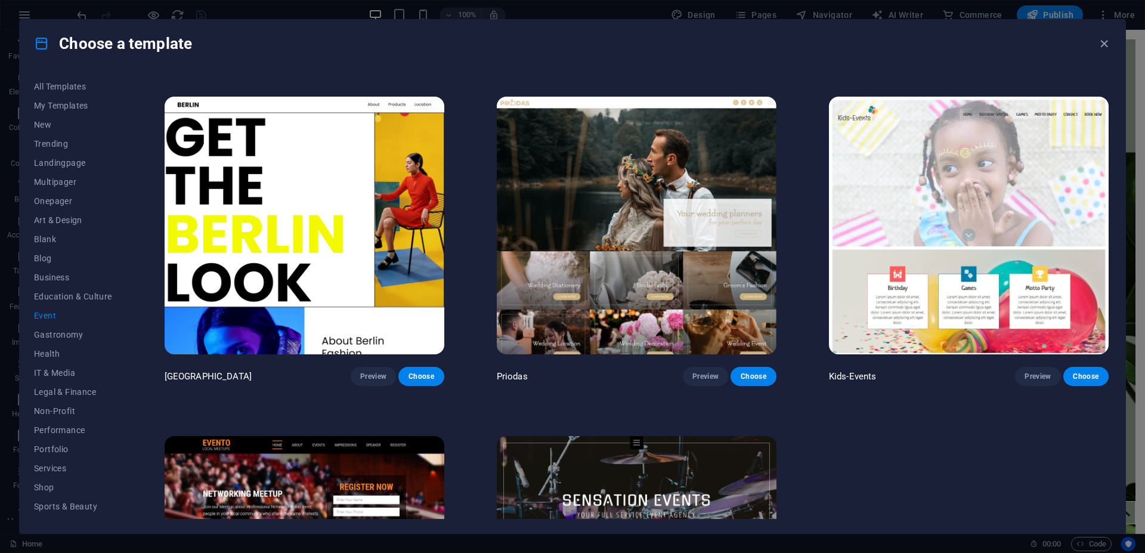
click at [625, 217] on img at bounding box center [637, 226] width 280 height 258
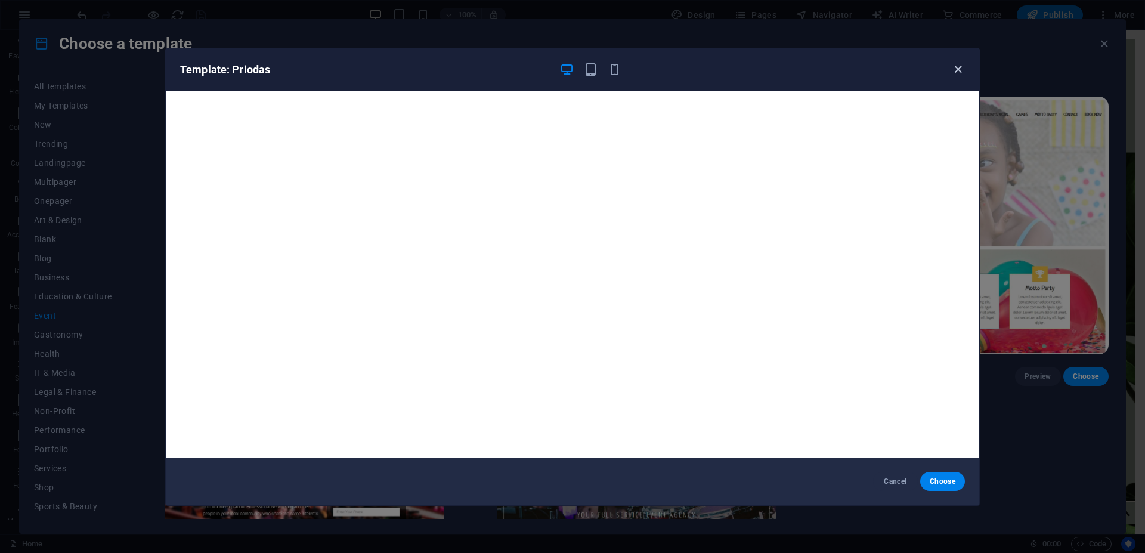
click at [957, 72] on icon "button" at bounding box center [958, 70] width 14 height 14
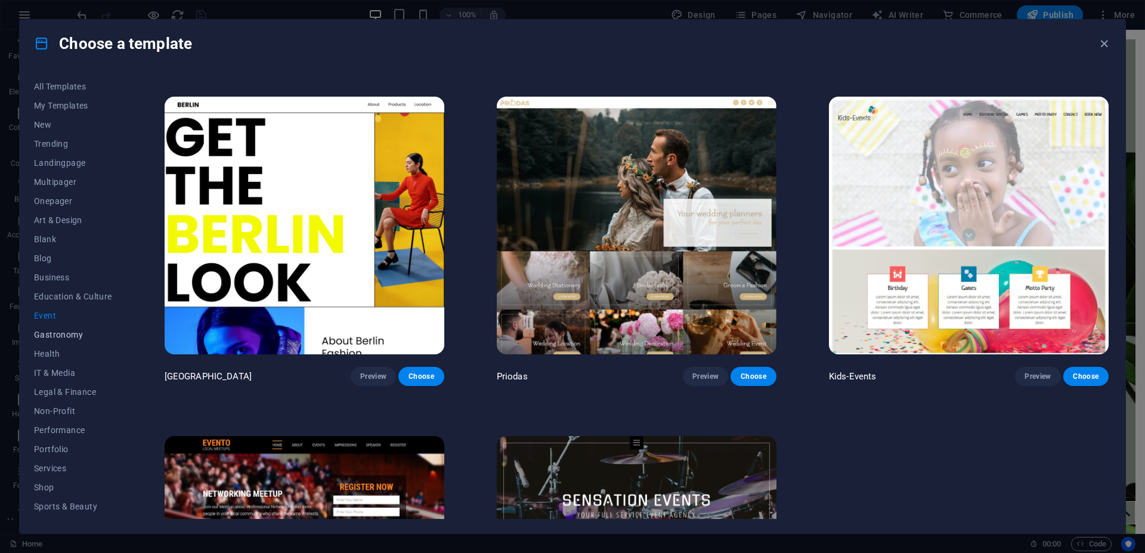
click at [54, 334] on span "Gastronomy" at bounding box center [73, 335] width 78 height 10
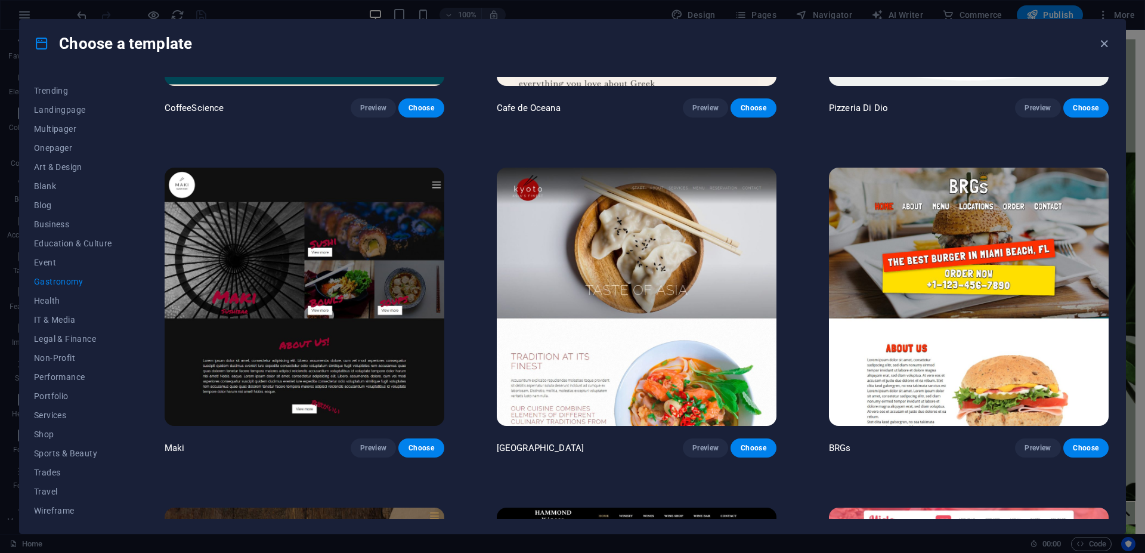
scroll to position [54, 0]
click at [51, 509] on span "Wireframe" at bounding box center [73, 510] width 78 height 10
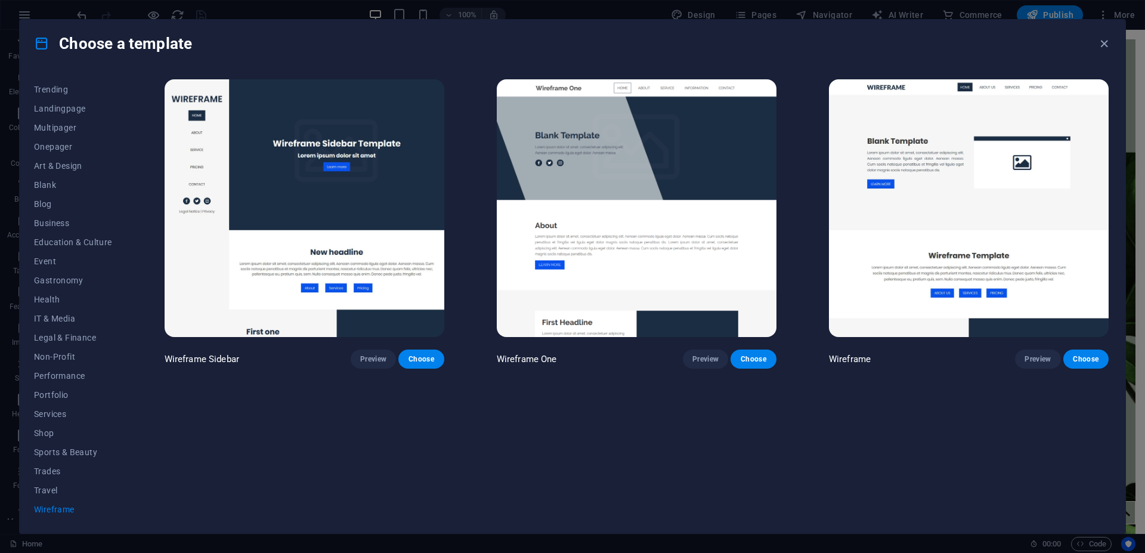
scroll to position [0, 0]
click at [41, 489] on span "Travel" at bounding box center [73, 491] width 78 height 10
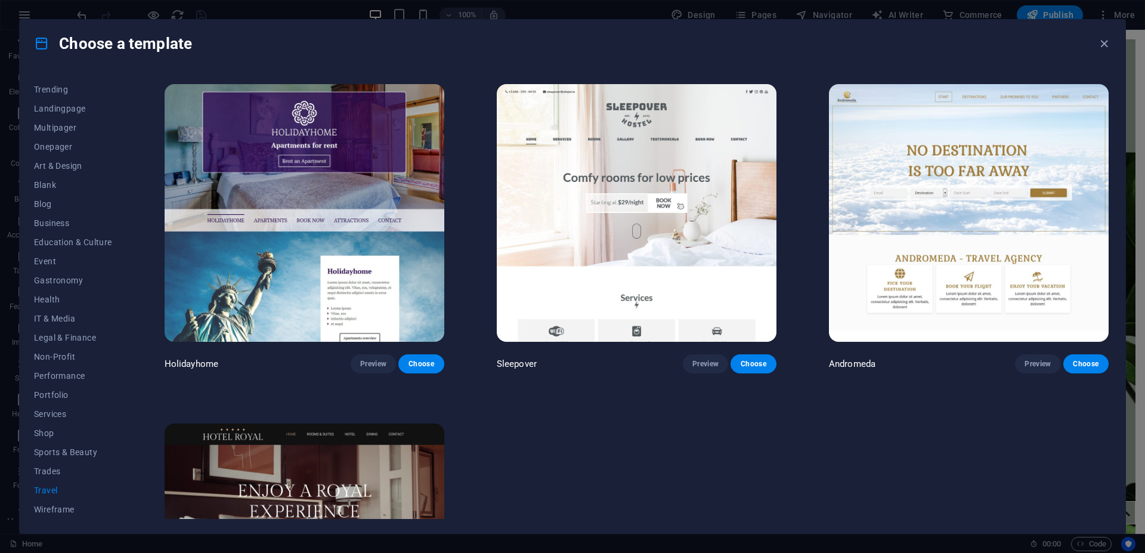
scroll to position [243, 0]
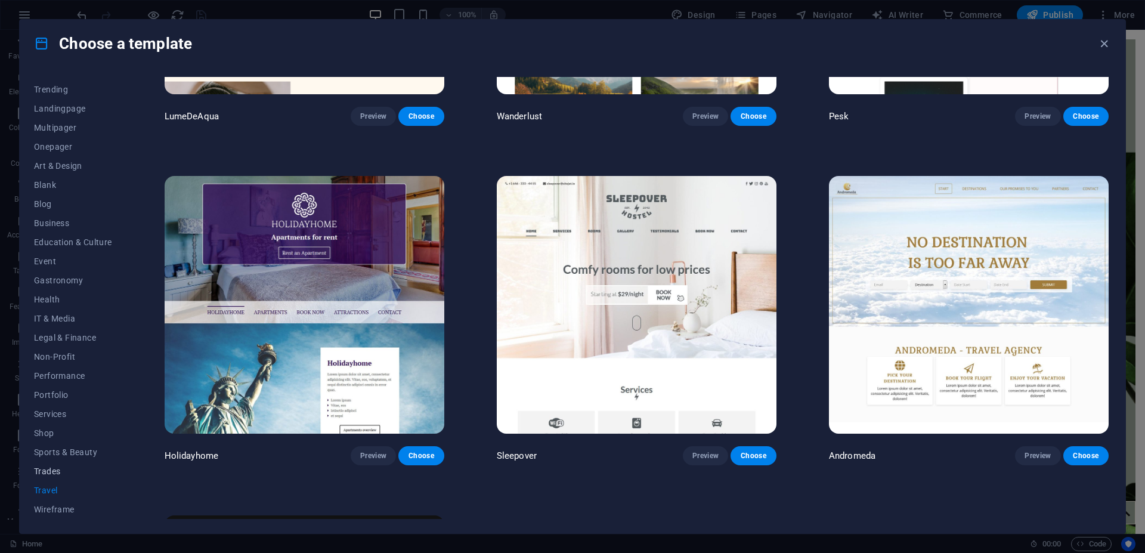
click at [52, 469] on span "Trades" at bounding box center [73, 471] width 78 height 10
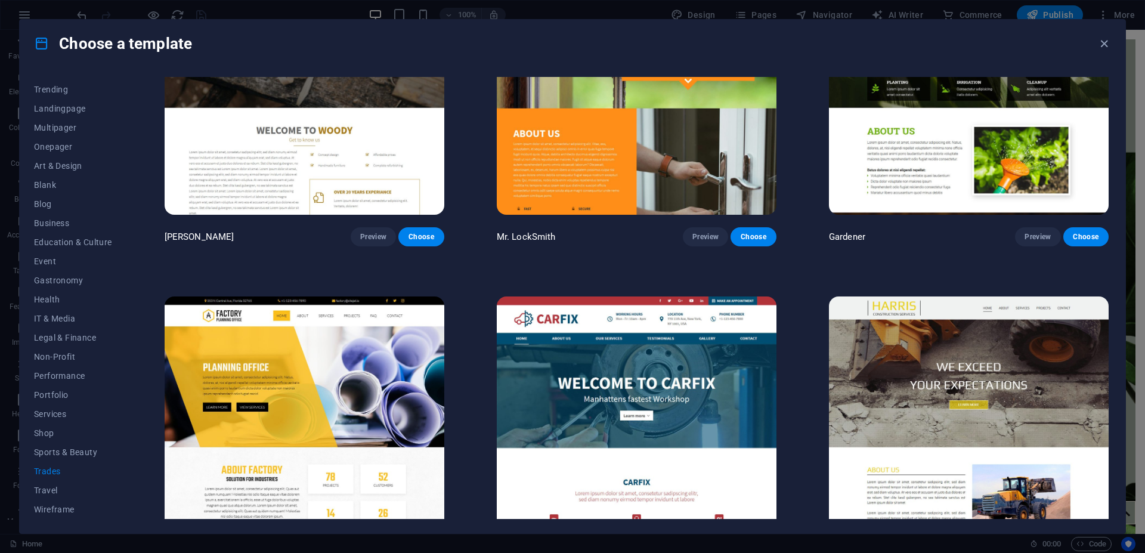
scroll to position [511, 0]
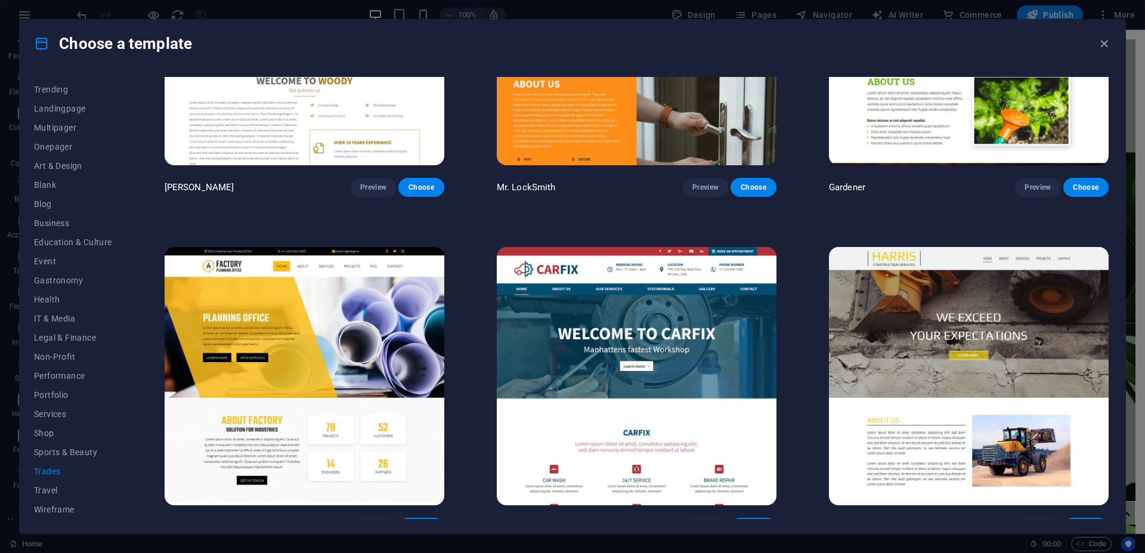
click at [625, 323] on img at bounding box center [637, 376] width 280 height 258
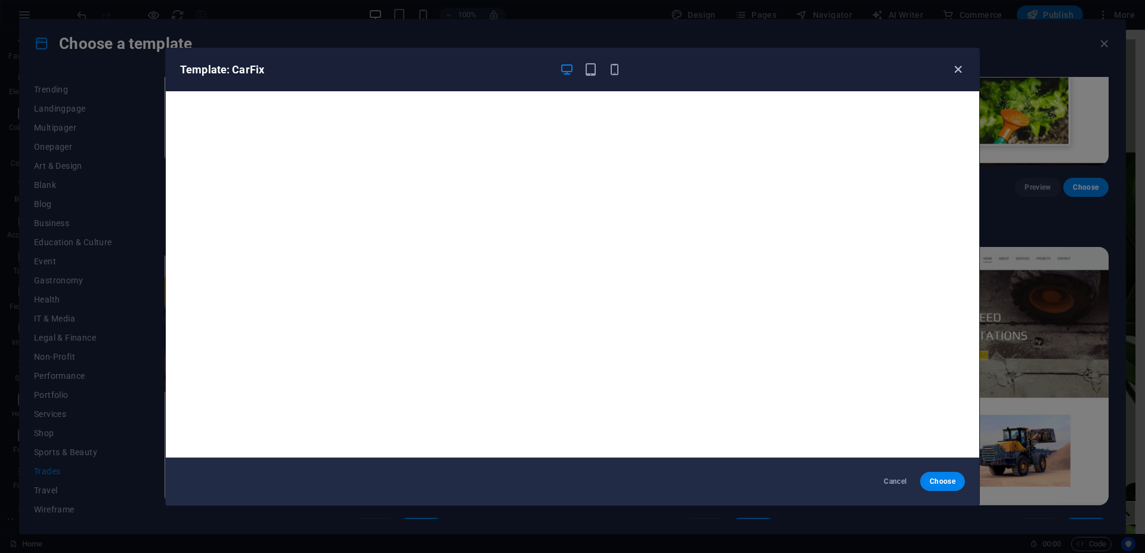
click at [957, 70] on icon "button" at bounding box center [958, 70] width 14 height 14
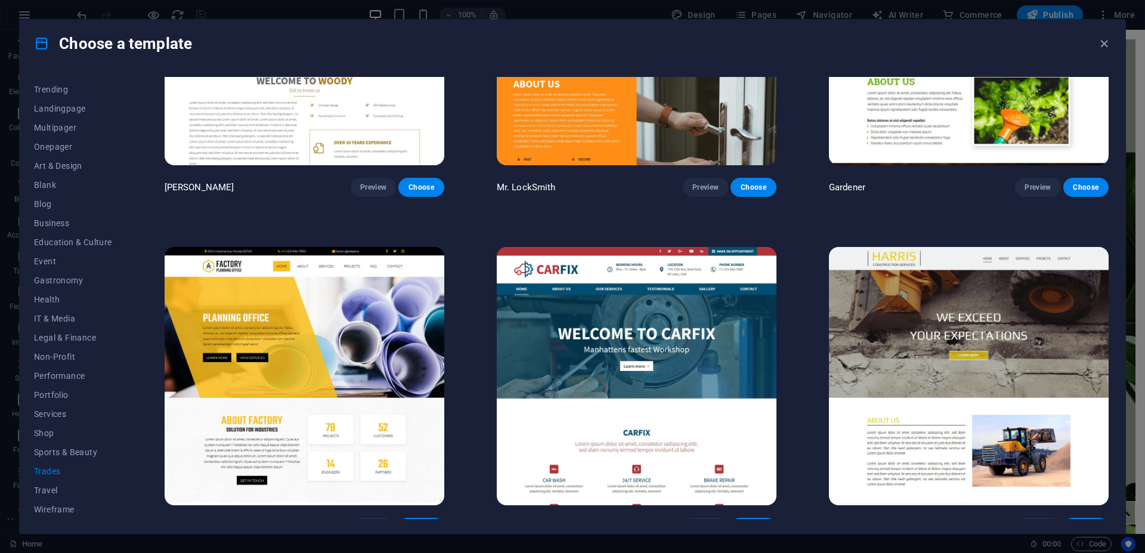
click at [965, 291] on img at bounding box center [969, 376] width 280 height 258
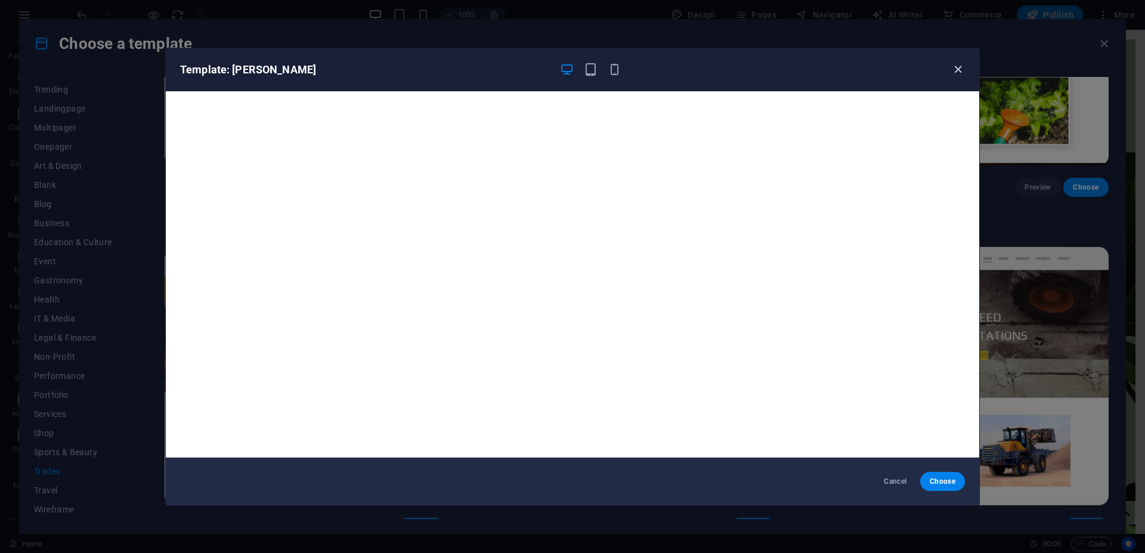
click at [955, 69] on icon "button" at bounding box center [958, 70] width 14 height 14
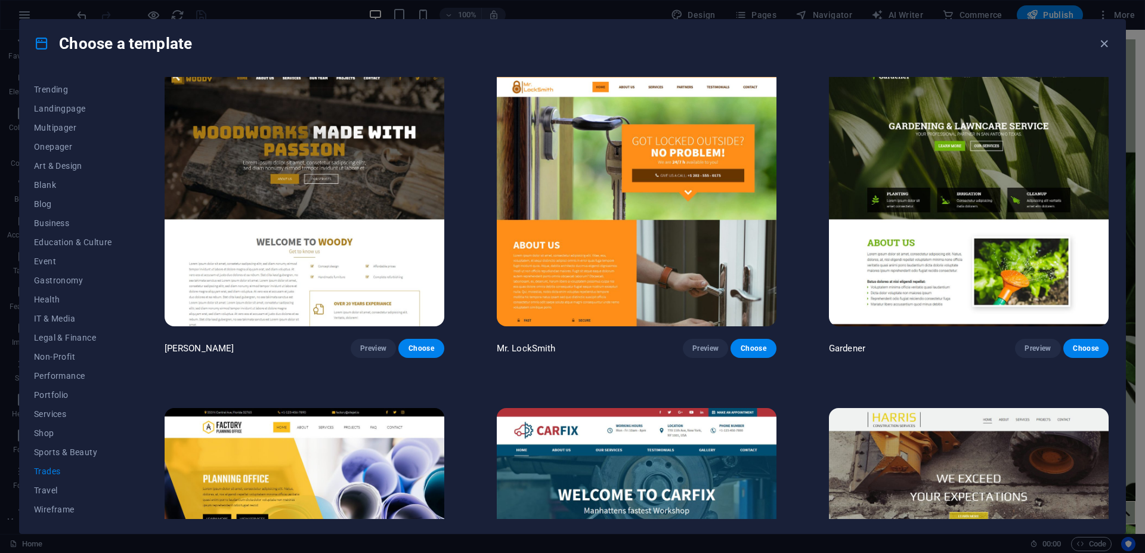
scroll to position [296, 0]
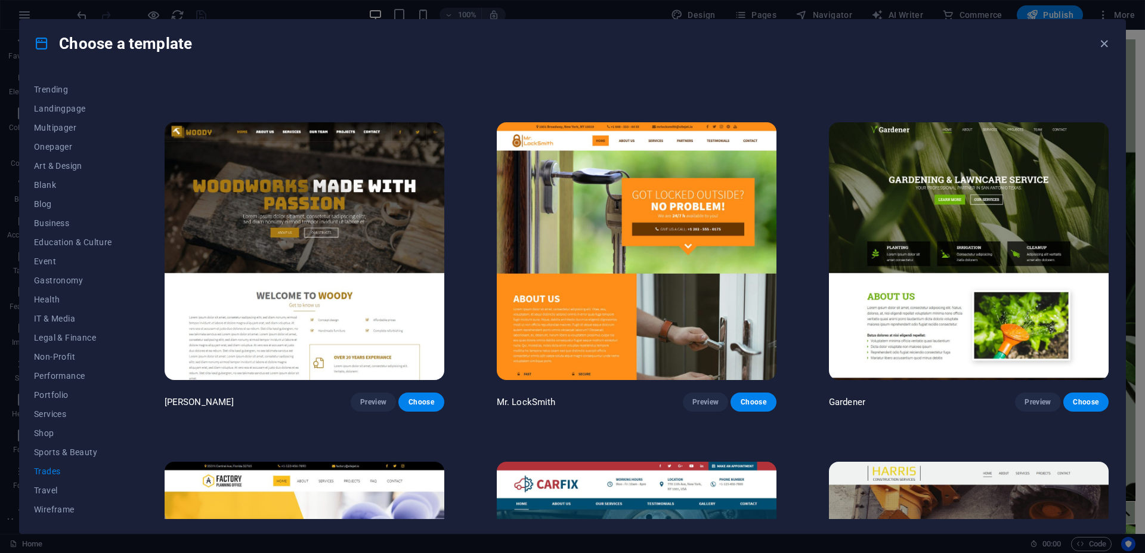
click at [960, 214] on img at bounding box center [969, 251] width 280 height 258
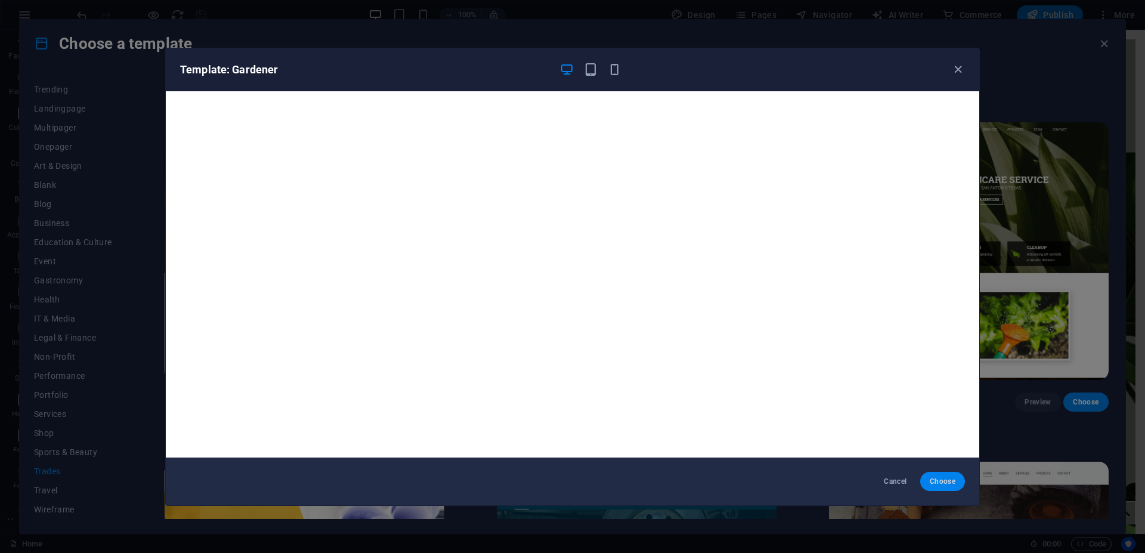
click at [940, 476] on button "Choose" at bounding box center [942, 481] width 45 height 19
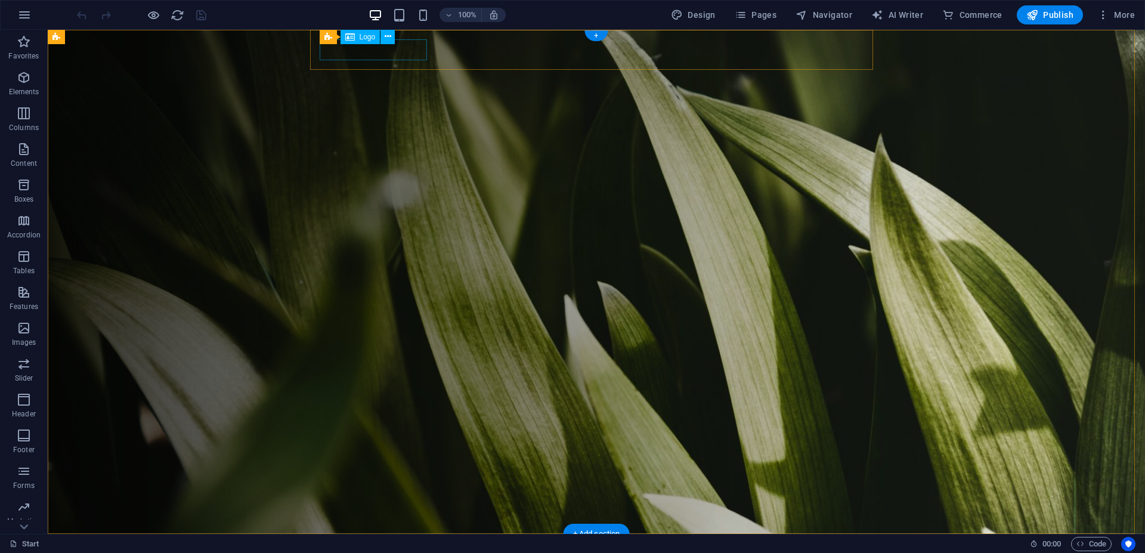
click at [391, 543] on div at bounding box center [602, 553] width 554 height 21
select select "px"
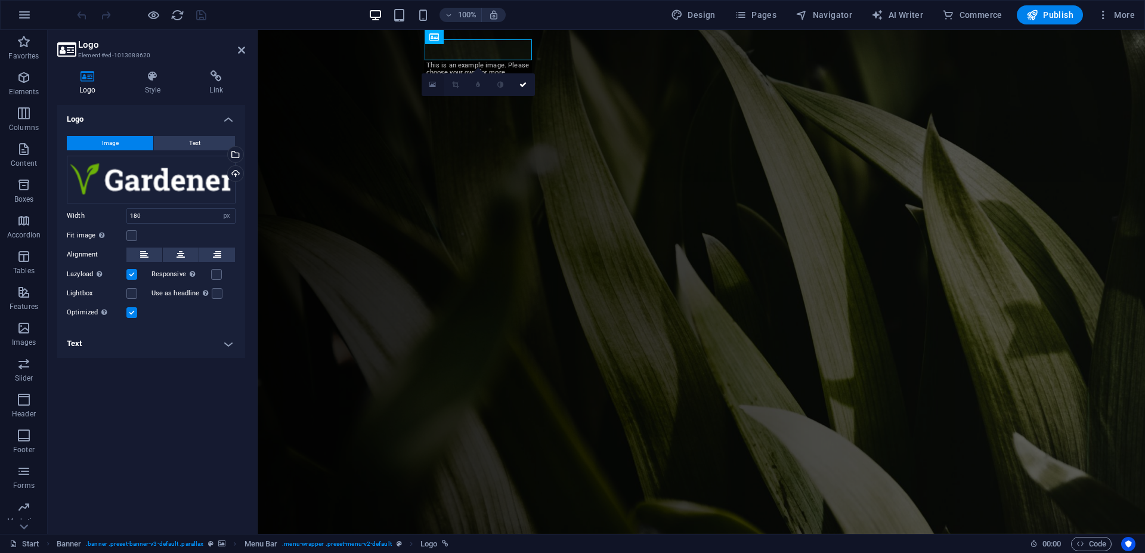
click at [430, 84] on icon at bounding box center [433, 85] width 7 height 8
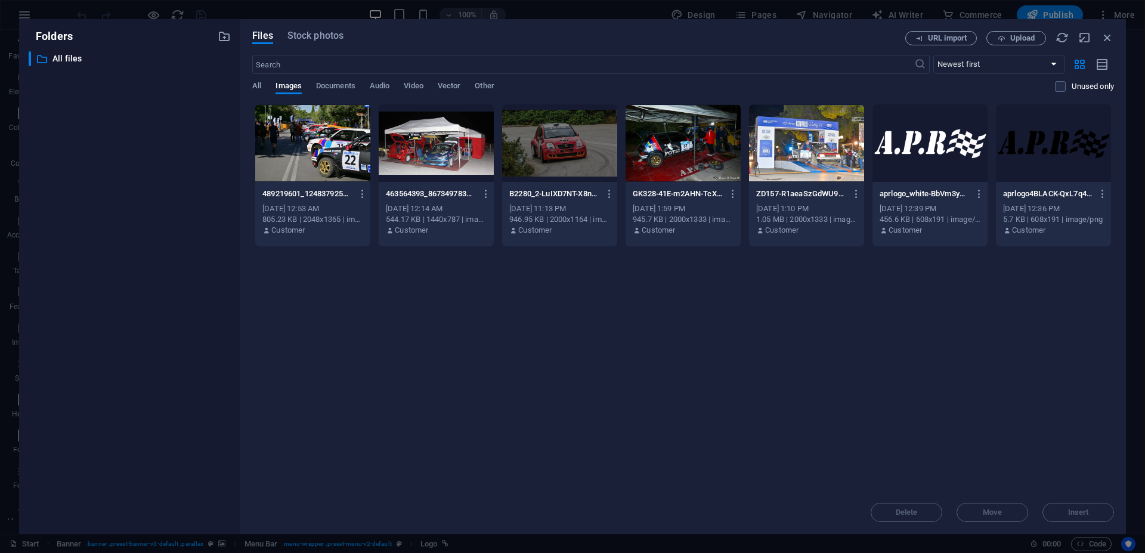
click at [936, 152] on div at bounding box center [930, 143] width 115 height 78
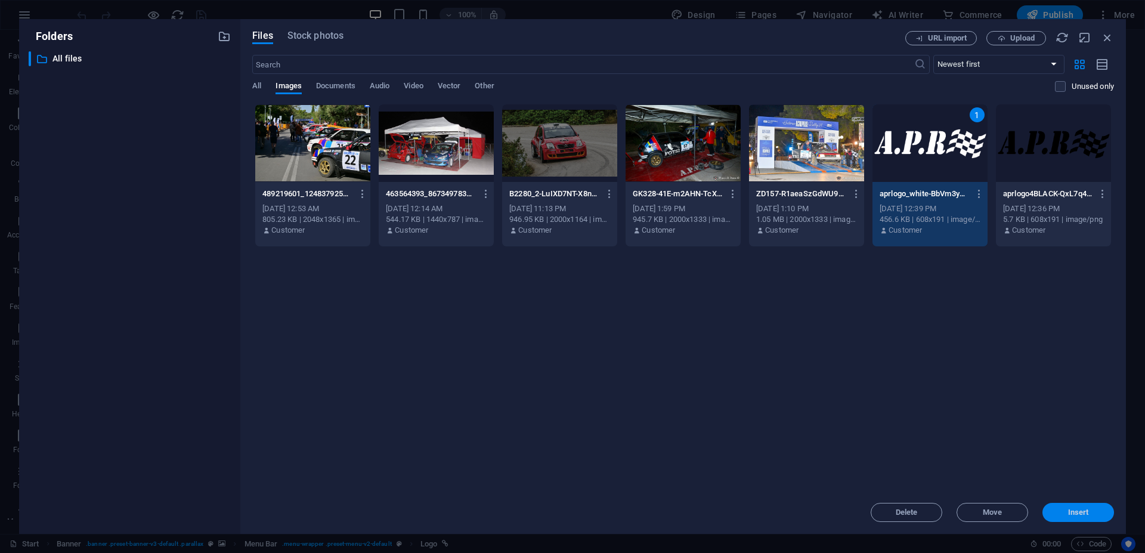
click at [1082, 511] on span "Insert" at bounding box center [1078, 512] width 21 height 7
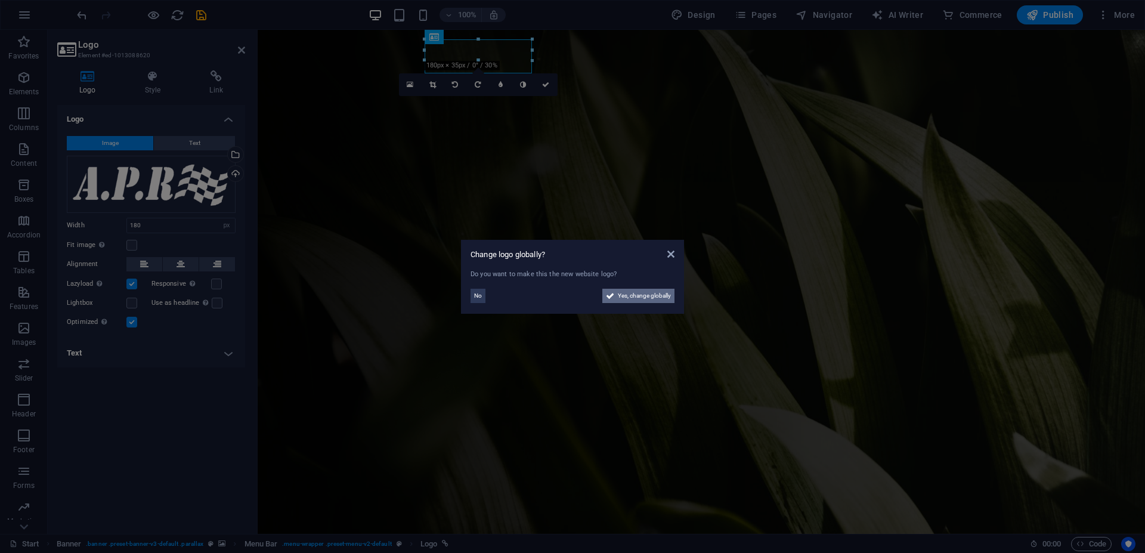
click at [643, 294] on span "Yes, change globally" at bounding box center [644, 296] width 53 height 14
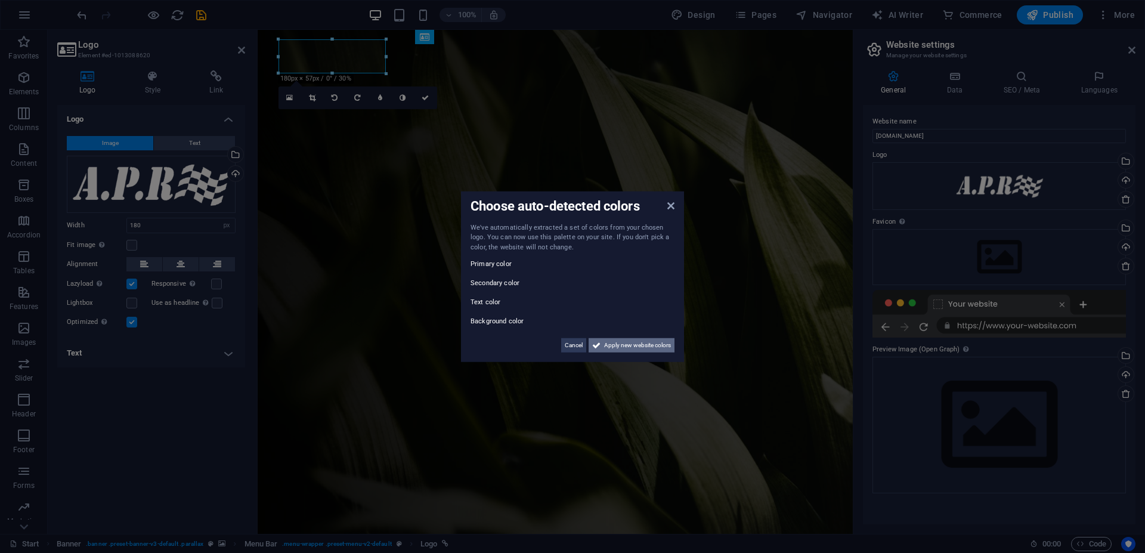
click at [637, 343] on span "Apply new website colors" at bounding box center [637, 345] width 67 height 14
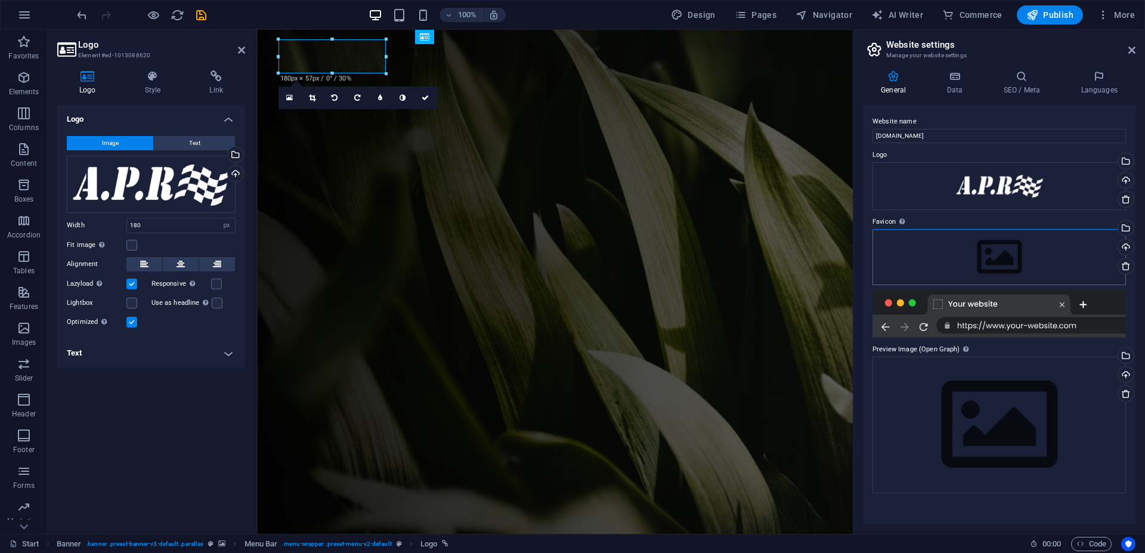
click at [994, 257] on div "Drag files here, click to choose files or select files from Files or our free s…" at bounding box center [1000, 257] width 254 height 56
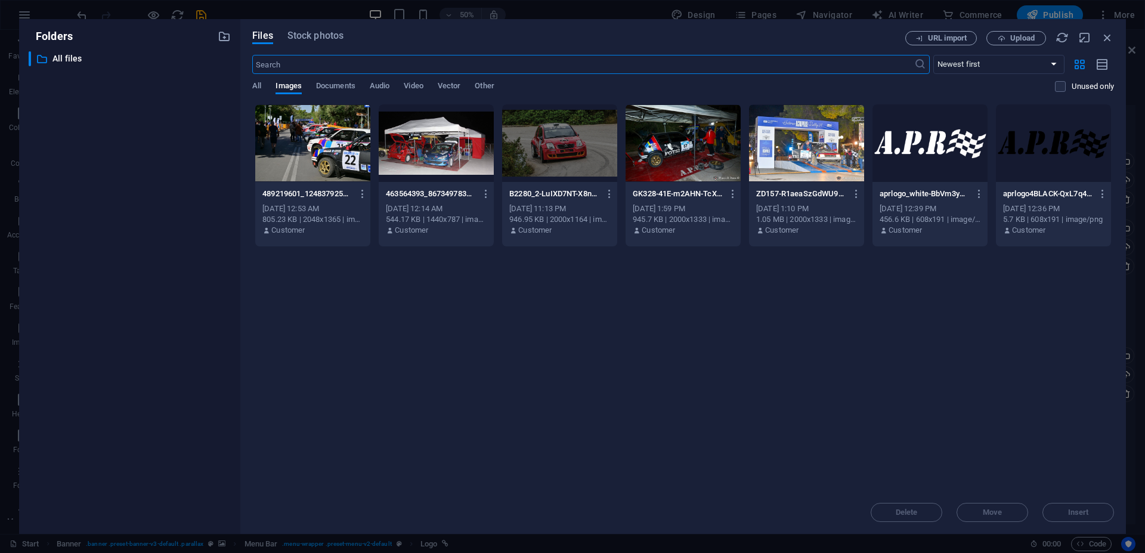
click at [929, 152] on div at bounding box center [930, 143] width 115 height 78
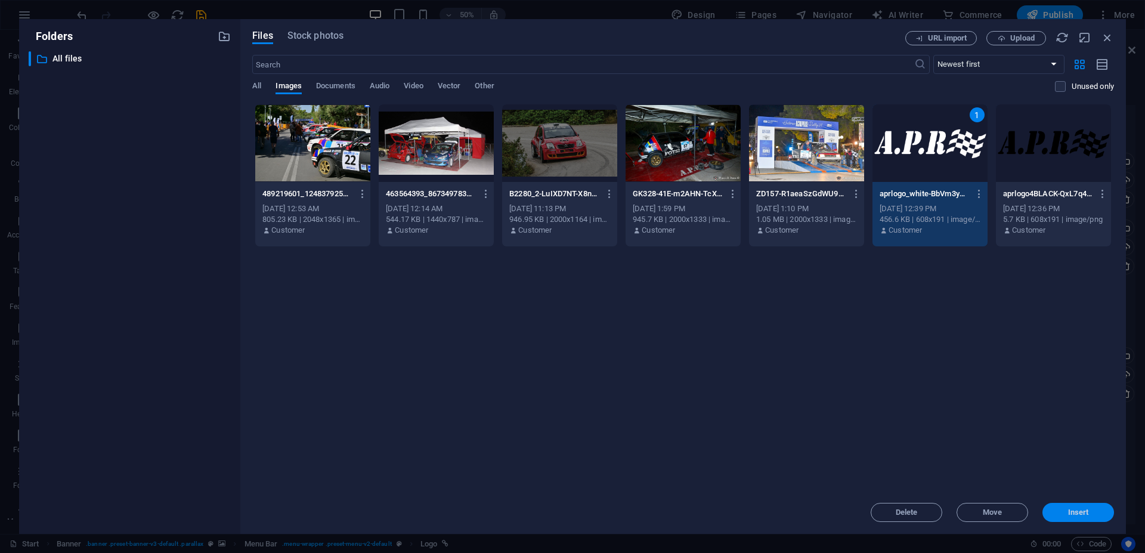
click at [1076, 512] on span "Insert" at bounding box center [1078, 512] width 21 height 7
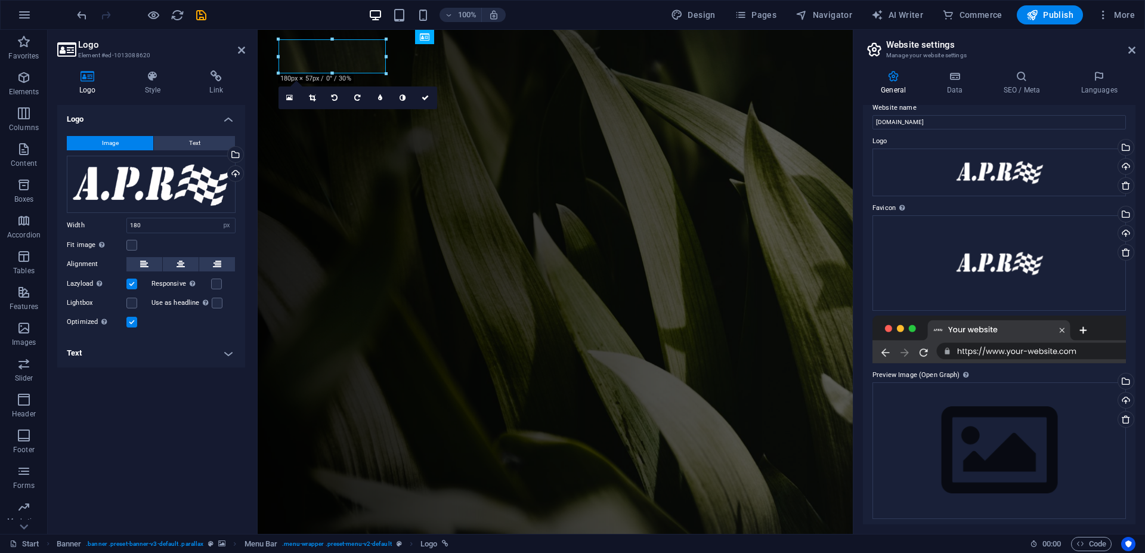
scroll to position [18, 0]
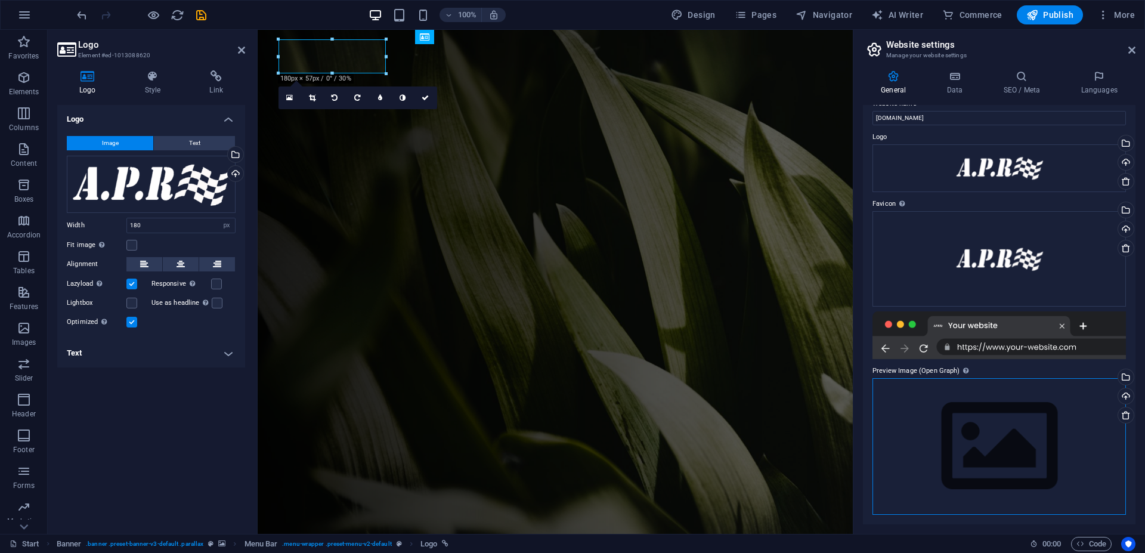
click at [1003, 446] on div "Drag files here, click to choose files or select files from Files or our free s…" at bounding box center [1000, 446] width 254 height 137
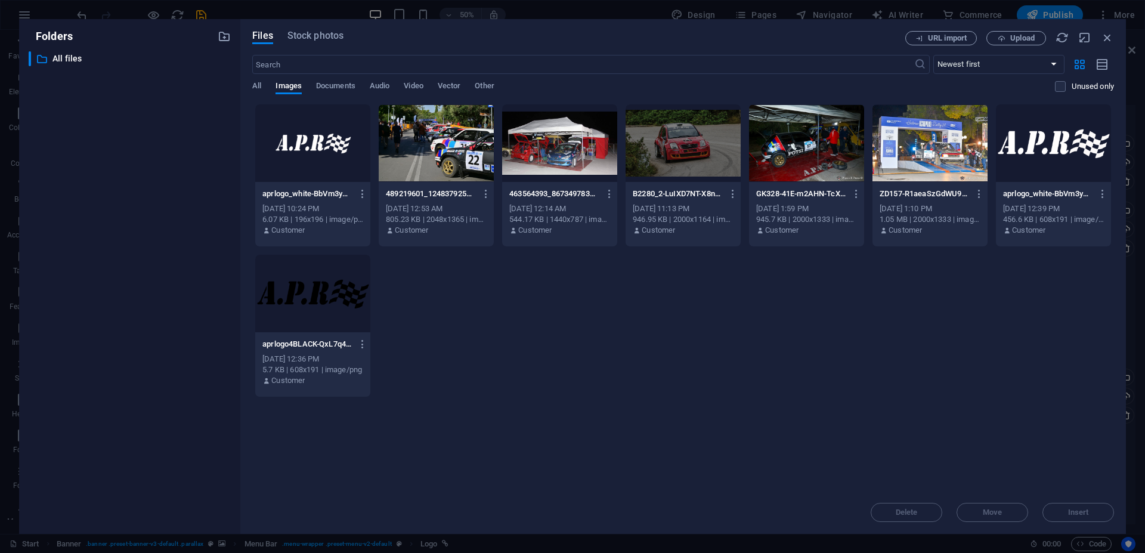
click at [313, 307] on div at bounding box center [312, 294] width 115 height 78
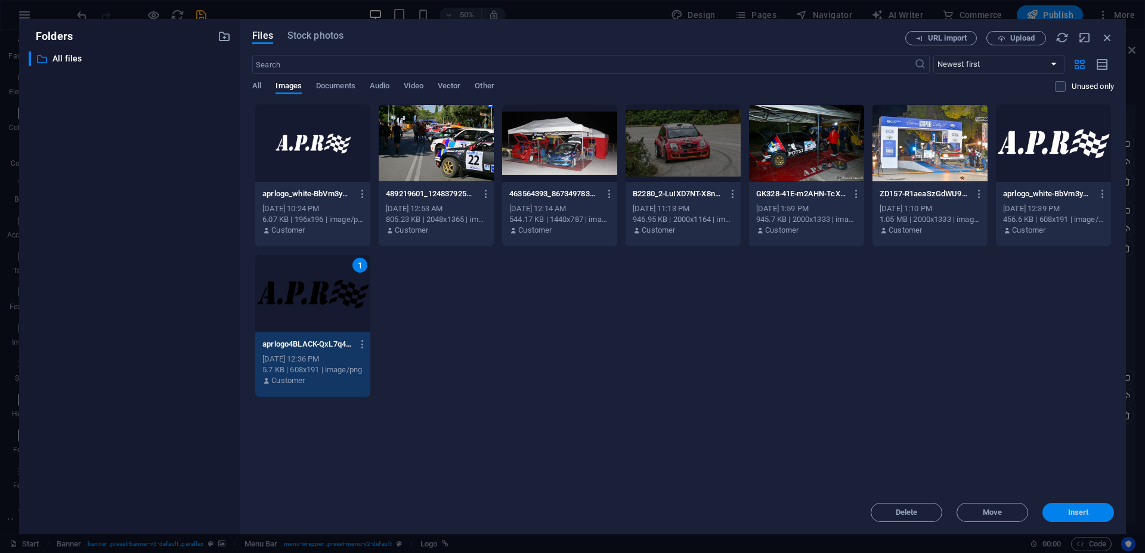
click at [1080, 512] on span "Insert" at bounding box center [1078, 512] width 21 height 7
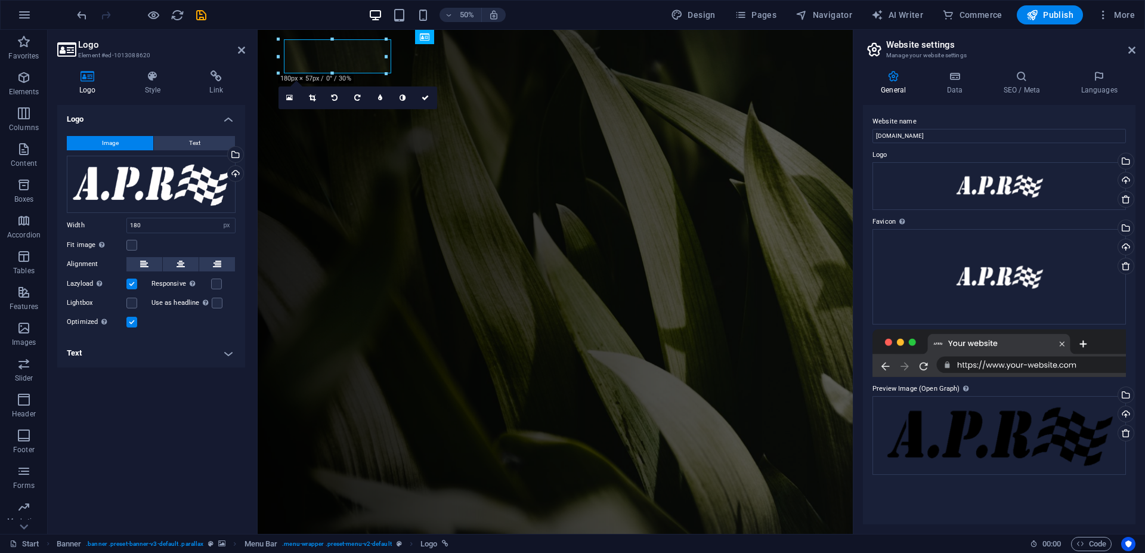
scroll to position [0, 0]
click at [1061, 348] on div at bounding box center [1000, 353] width 254 height 48
click at [1047, 362] on div at bounding box center [1000, 353] width 254 height 48
click at [957, 85] on h4 "Data" at bounding box center [957, 82] width 57 height 25
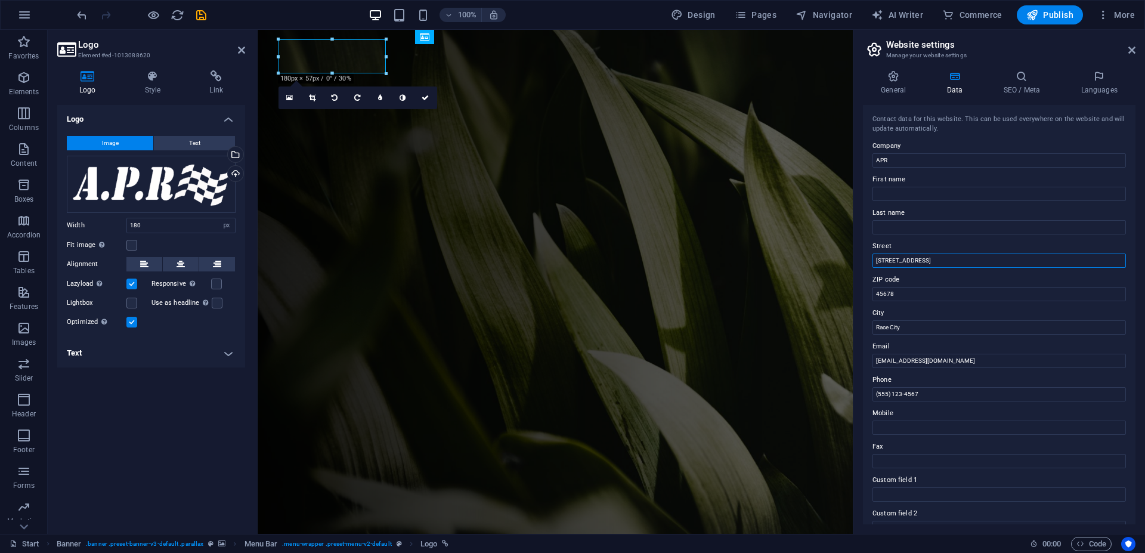
drag, startPoint x: 944, startPoint y: 261, endPoint x: 875, endPoint y: 262, distance: 69.8
click at [875, 262] on input "123 Speed Lane" at bounding box center [1000, 261] width 254 height 14
type input "1"
type input "1 Neratzoulas str"
click at [907, 291] on input "45678" at bounding box center [1000, 294] width 254 height 14
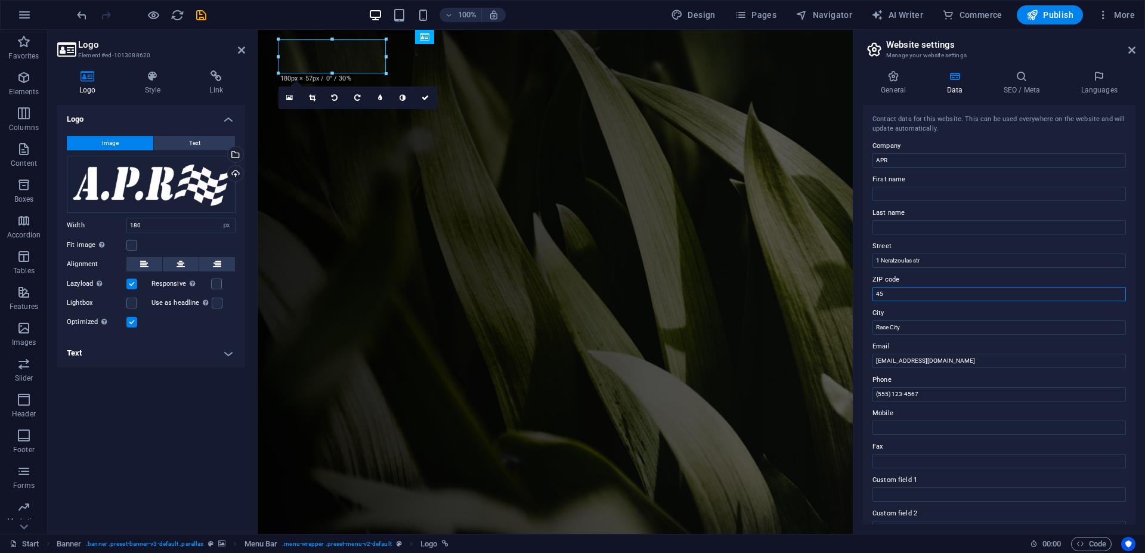
type input "4"
type input "11471"
drag, startPoint x: 910, startPoint y: 329, endPoint x: 869, endPoint y: 328, distance: 41.2
click at [873, 328] on input "Race City" at bounding box center [1000, 327] width 254 height 14
type input "Acharnes"
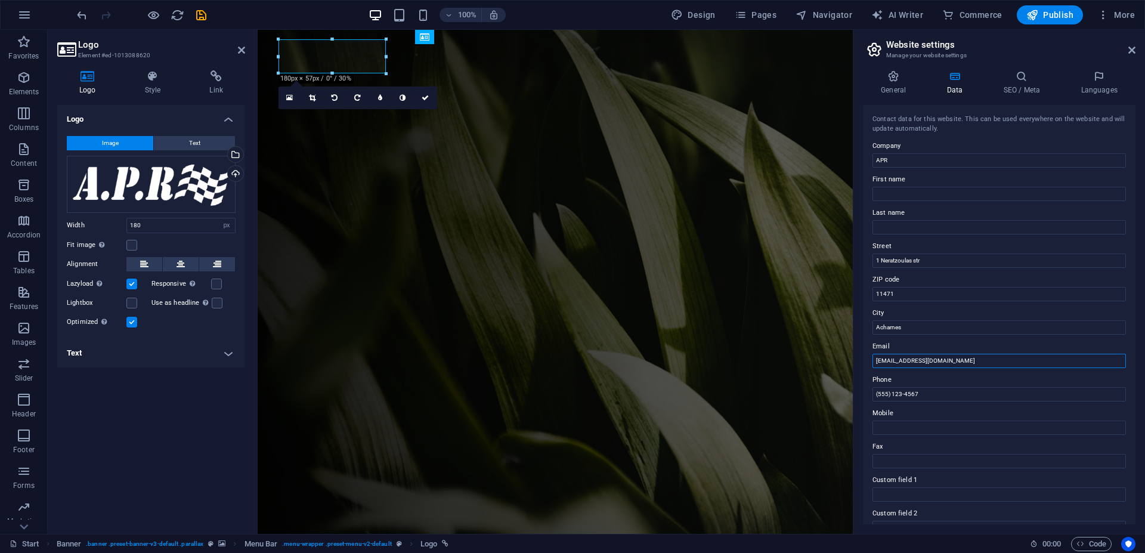
drag, startPoint x: 938, startPoint y: 359, endPoint x: 871, endPoint y: 362, distance: 66.9
click at [873, 362] on input "[EMAIL_ADDRESS][DOMAIN_NAME]" at bounding box center [1000, 361] width 254 height 14
type input "info@apr.gr"
drag, startPoint x: 930, startPoint y: 394, endPoint x: 863, endPoint y: 400, distance: 67.7
click at [873, 399] on input "(555) 123-4567" at bounding box center [1000, 394] width 254 height 14
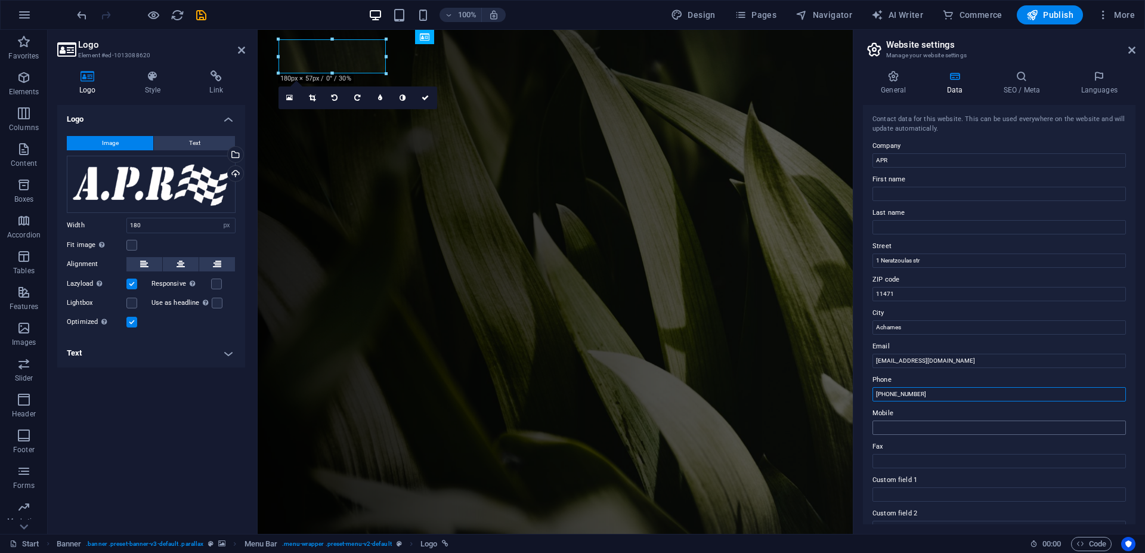
type input "+302108252308"
click at [894, 428] on input "Mobile" at bounding box center [1000, 428] width 254 height 14
type input "+306934762626"
click at [1025, 86] on h4 "SEO / Meta" at bounding box center [1024, 82] width 78 height 25
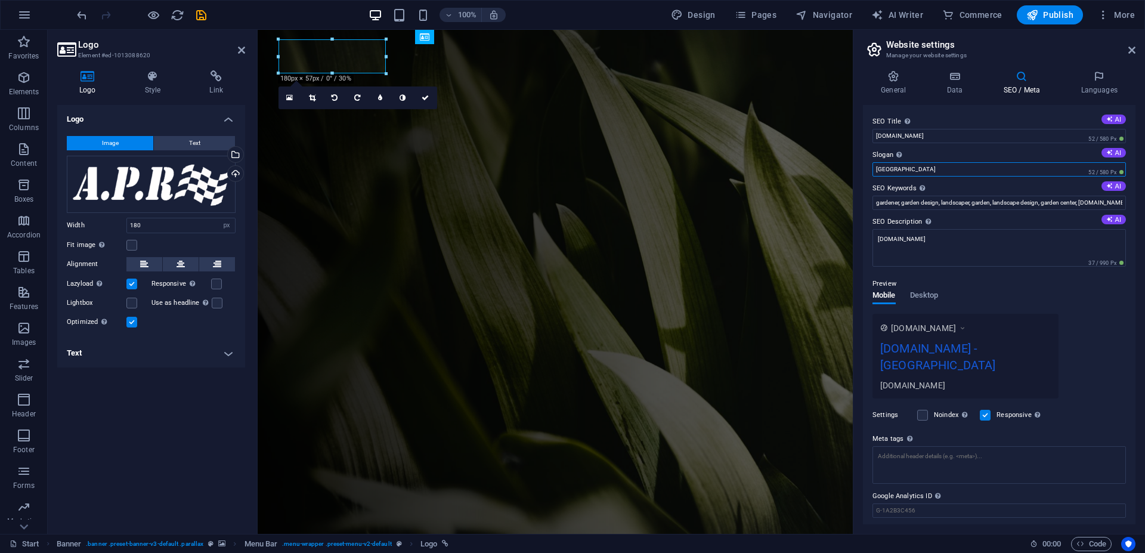
click at [1024, 171] on input "Berlin" at bounding box center [1000, 169] width 254 height 14
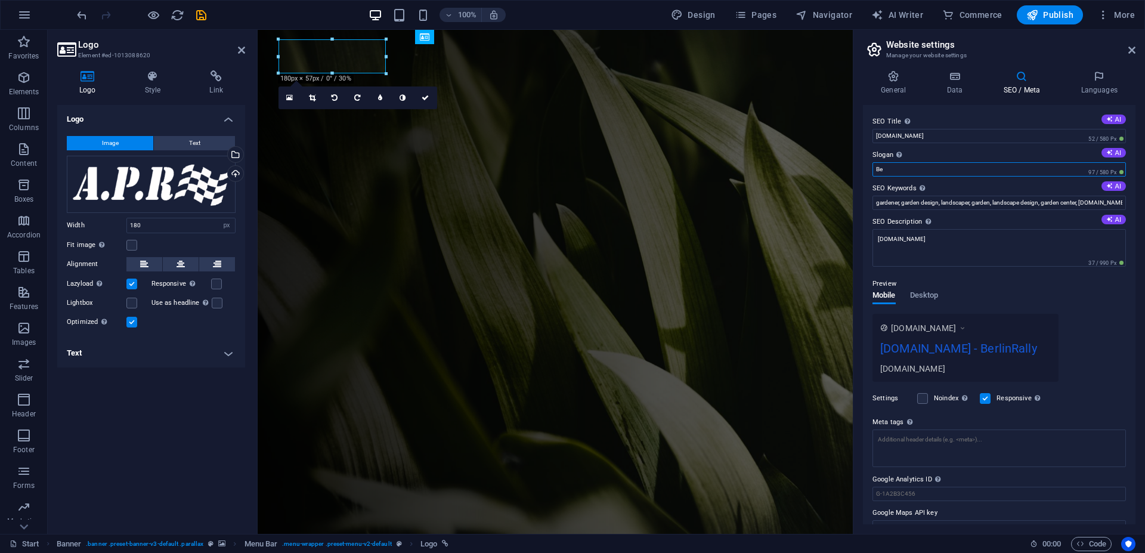
type input "B"
type input "Rally Team"
click at [1110, 202] on input "gardener, garden design, landscaper, garden, landscape design, garden center, a…" at bounding box center [1000, 203] width 254 height 14
click at [1105, 187] on button "AI" at bounding box center [1114, 186] width 24 height 10
click at [1108, 186] on button "AI" at bounding box center [1114, 186] width 24 height 10
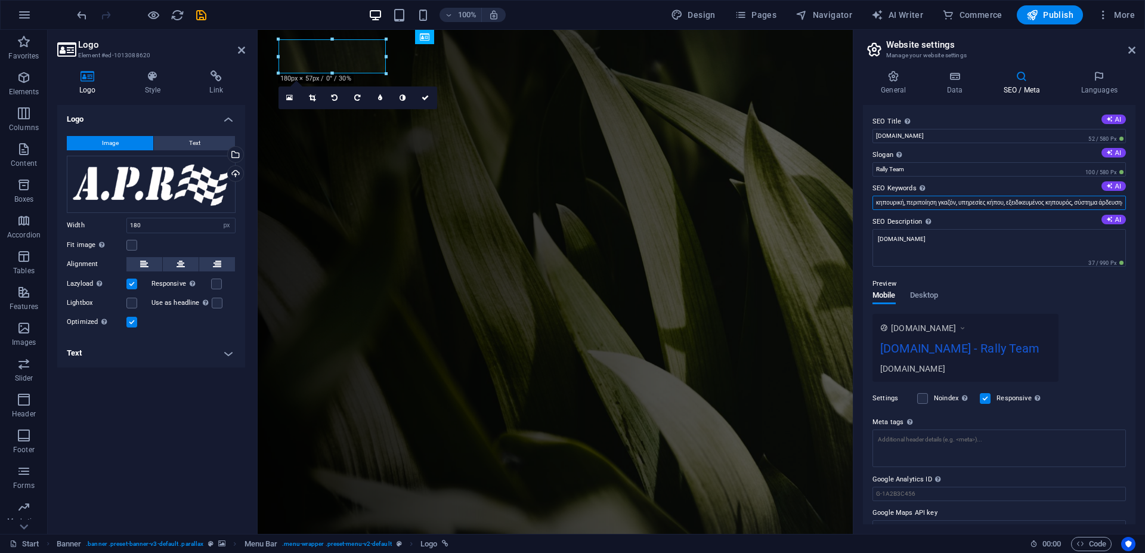
drag, startPoint x: 1086, startPoint y: 201, endPoint x: 873, endPoint y: 201, distance: 213.0
click at [873, 201] on input "κηπουρική, περιποίηση γκαζόν, υπηρεσίες κήπου, εξειδικευμένος κηπουρός, σύστημα…" at bounding box center [1000, 203] width 254 height 14
type input "υ"
type input "rally, race, wrc, hill clim, historic"
click at [1106, 220] on button "AI" at bounding box center [1114, 220] width 24 height 10
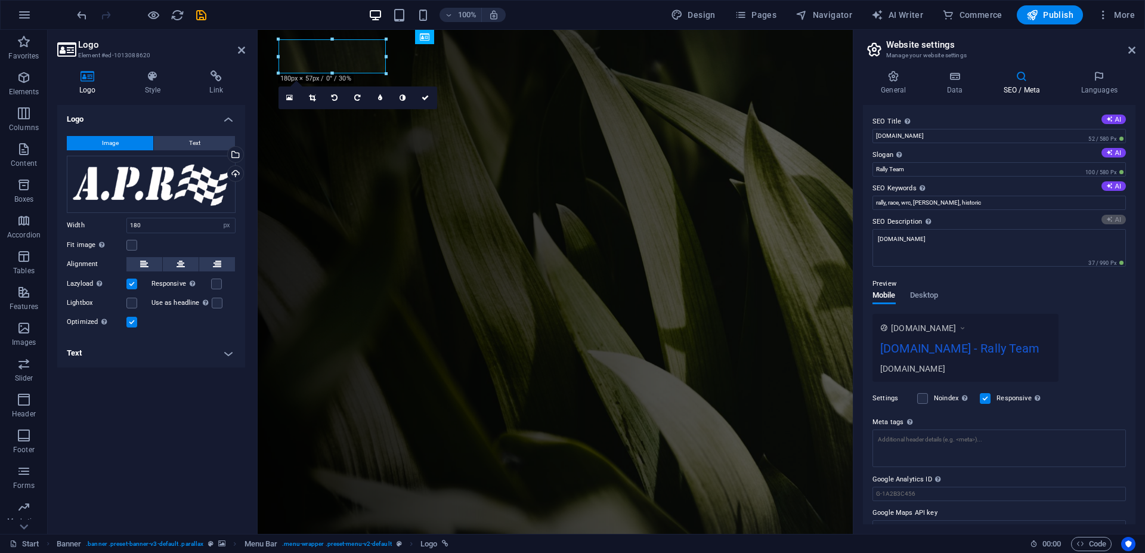
type textarea "Επαγγελματικές υπηρεσίες κηπουρικής και φροντίδας γκαζόν στο Σαν Αντόνιο. Δημιο…"
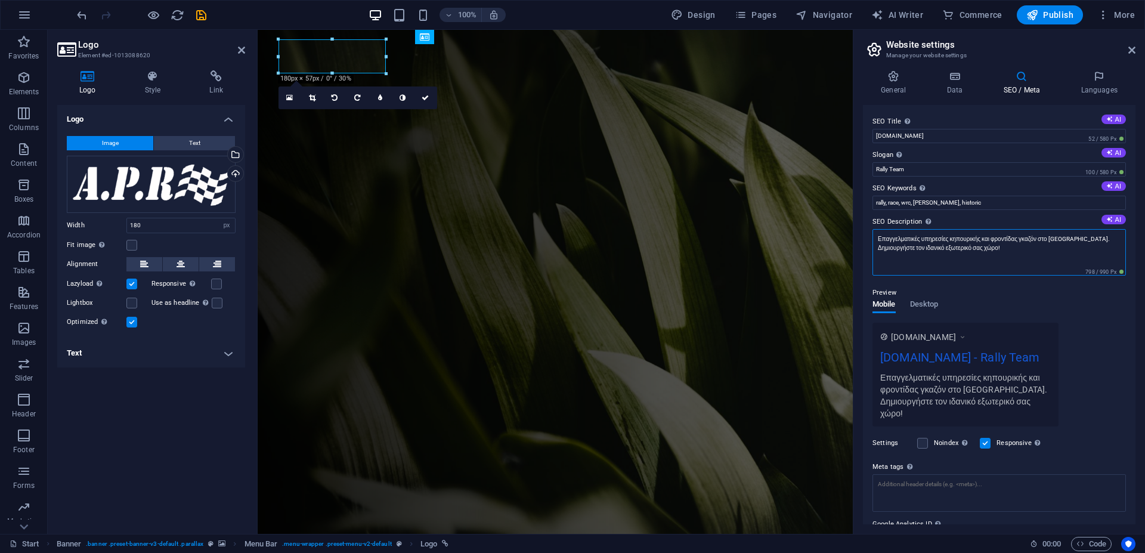
drag, startPoint x: 877, startPoint y: 242, endPoint x: 1024, endPoint y: 251, distance: 147.6
click at [1024, 251] on textarea "Επαγγελματικές υπηρεσίες κηπουρικής και φροντίδας γκαζόν στο Σαν Αντόνιο. Δημιο…" at bounding box center [1000, 252] width 254 height 47
click at [1098, 241] on textarea "Επαγγελματικές υπηρεσίες κηπουρικής και φροντίδας γκαζόν στο Σαν Αντόνιο. Δημιο…" at bounding box center [1000, 252] width 254 height 47
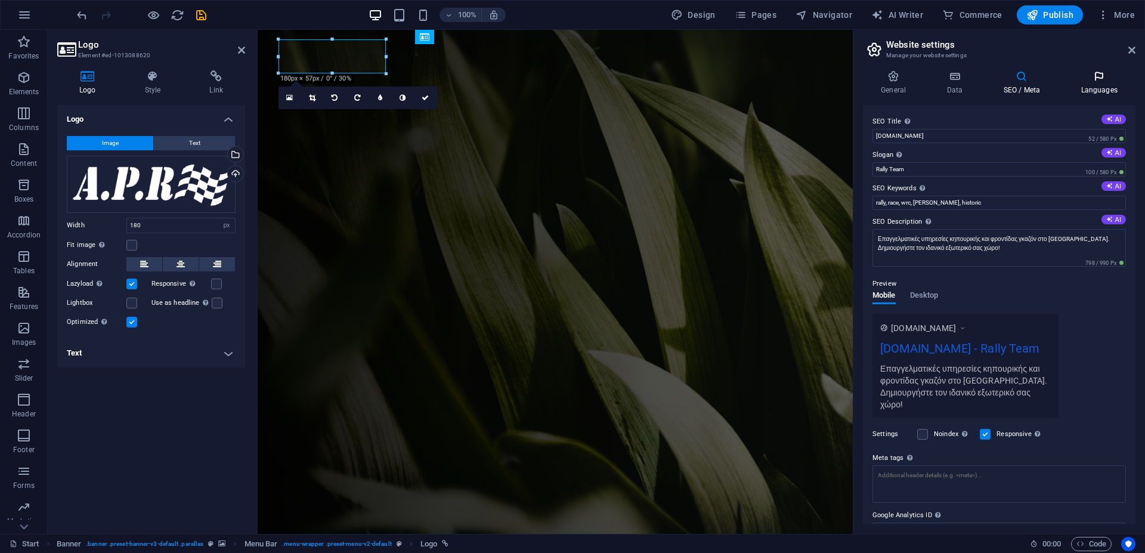
click at [1098, 78] on icon at bounding box center [1099, 76] width 73 height 12
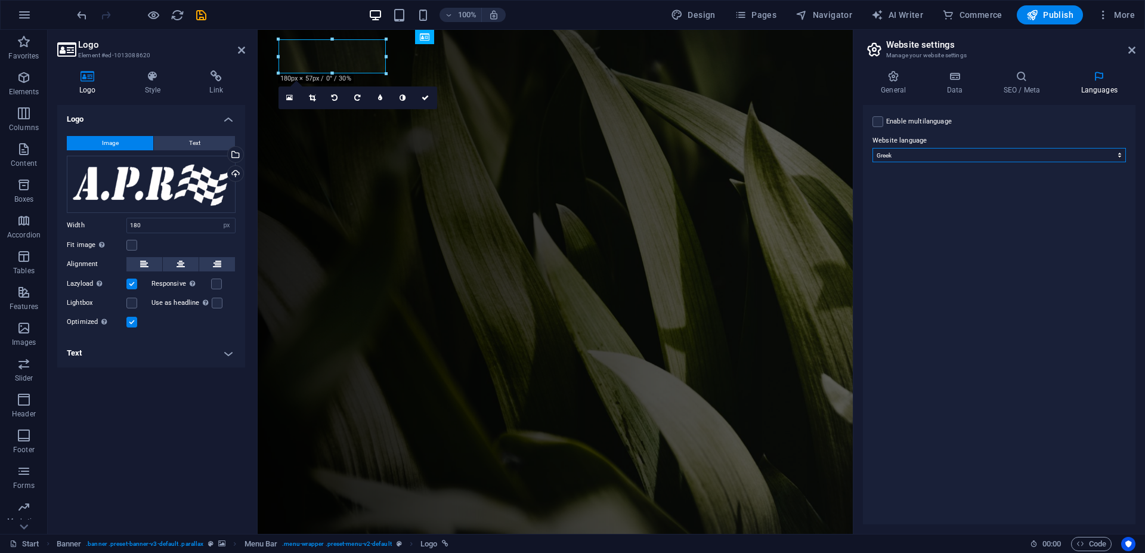
select select "41"
click option "English" at bounding box center [0, 0] width 0 height 0
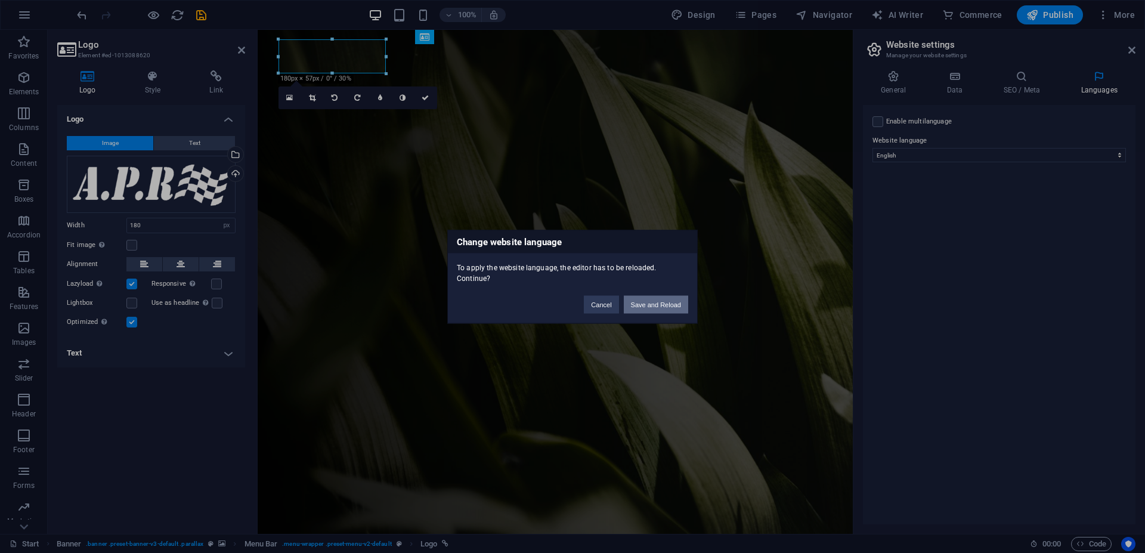
click at [654, 303] on button "Save and Reload" at bounding box center [656, 304] width 64 height 18
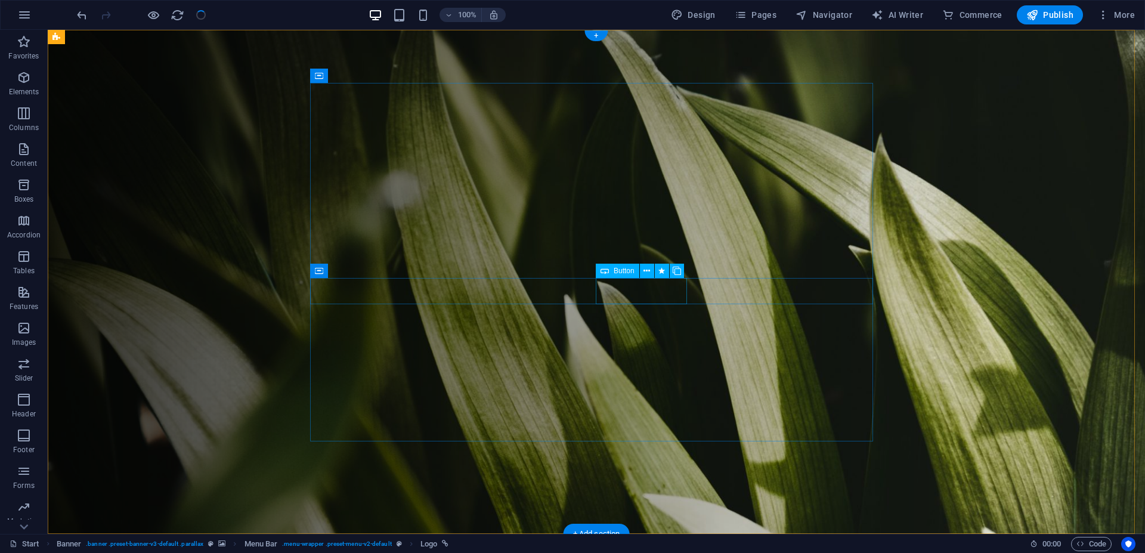
checkbox input "false"
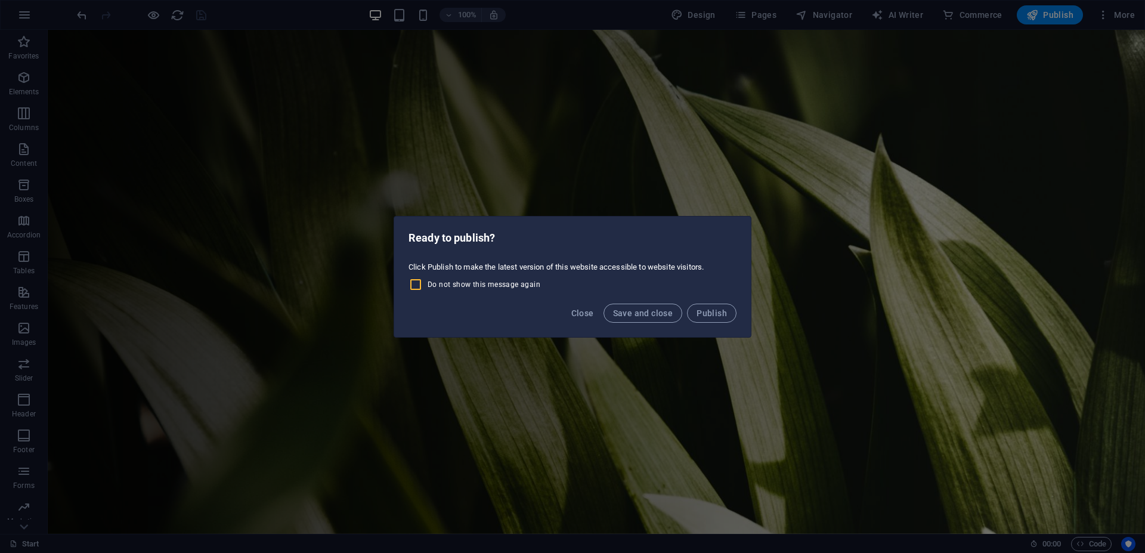
click at [413, 283] on input "Do not show this message again" at bounding box center [418, 284] width 19 height 14
checkbox input "true"
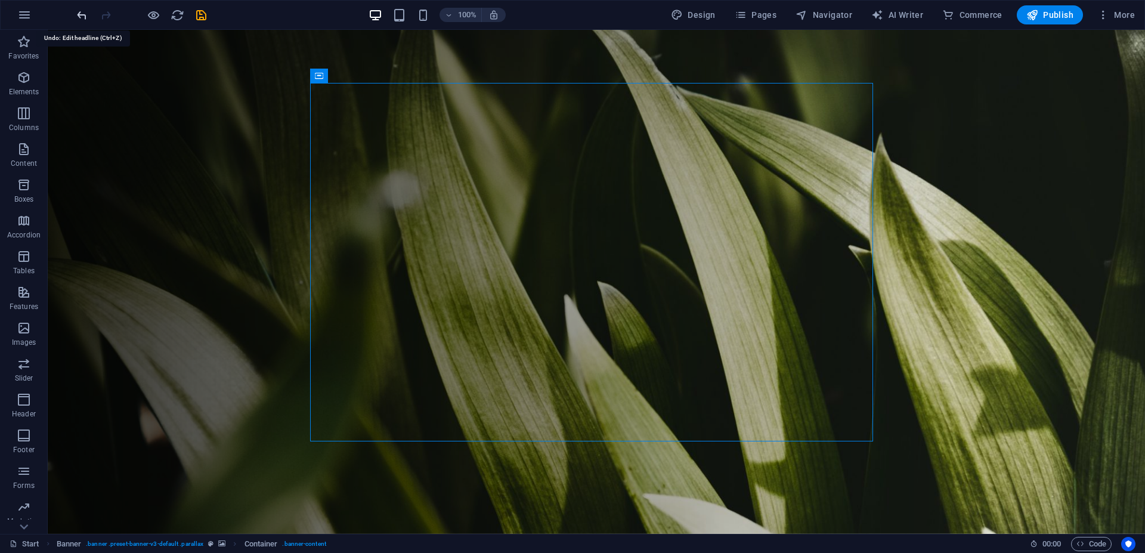
click at [80, 16] on icon "undo" at bounding box center [82, 15] width 14 height 14
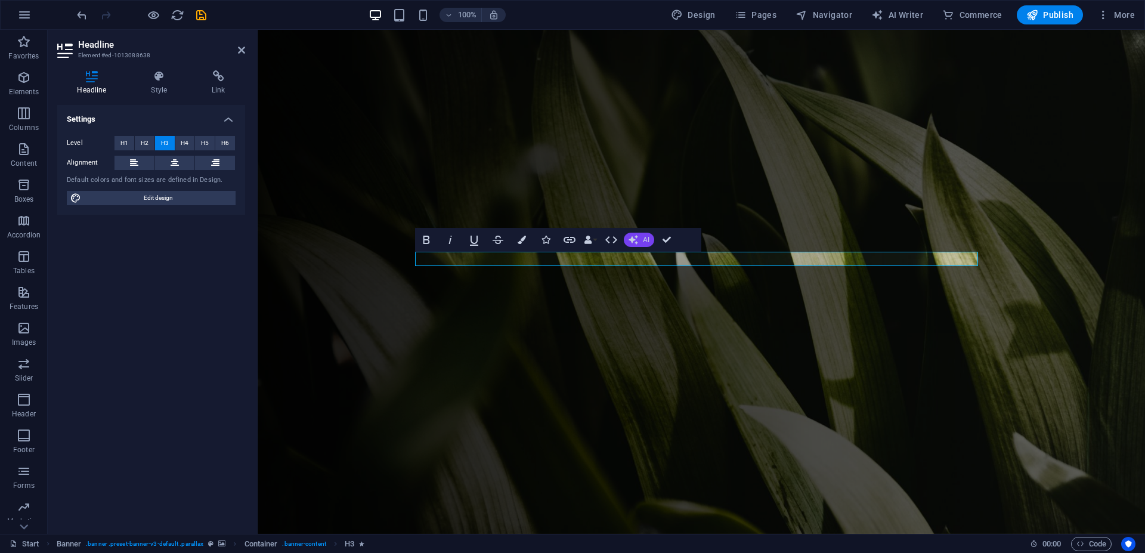
click at [645, 240] on span "AI" at bounding box center [646, 239] width 7 height 7
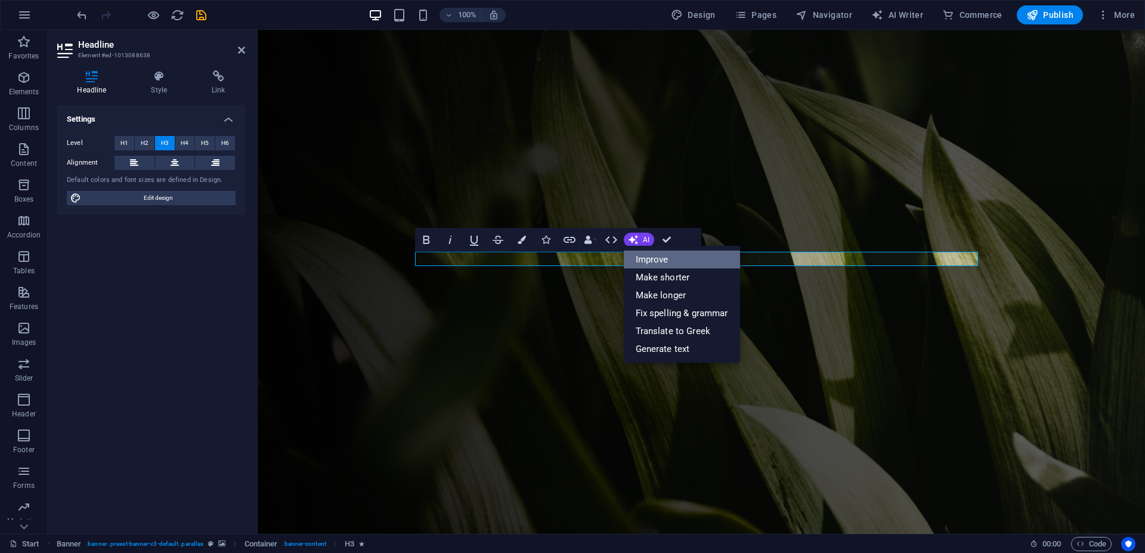
click at [647, 259] on link "Improve" at bounding box center [682, 260] width 116 height 18
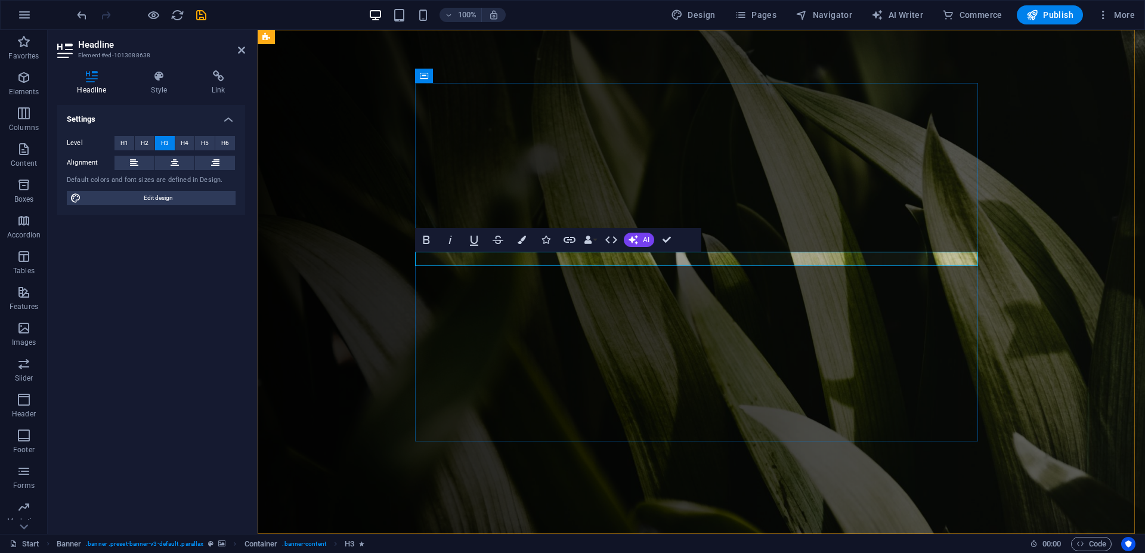
drag, startPoint x: 507, startPoint y: 259, endPoint x: 885, endPoint y: 264, distance: 378.2
drag, startPoint x: 823, startPoint y: 257, endPoint x: 829, endPoint y: 265, distance: 10.8
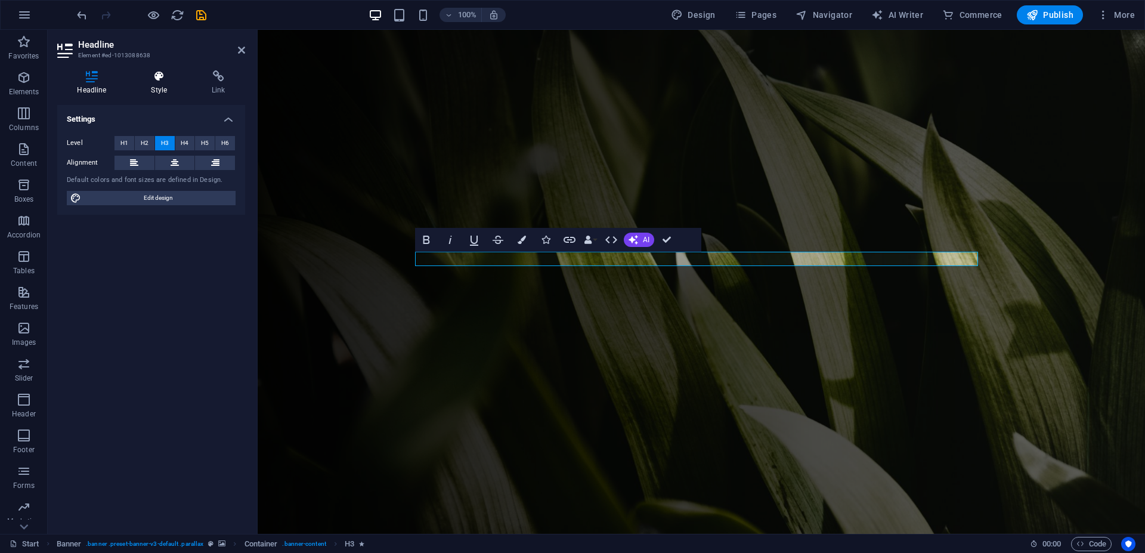
click at [159, 74] on icon at bounding box center [159, 76] width 56 height 12
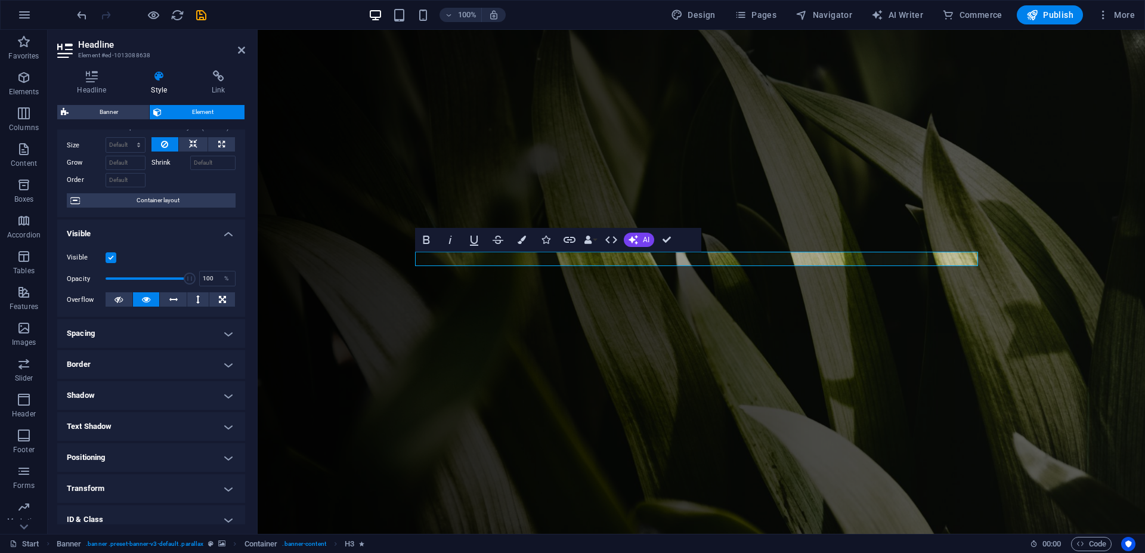
scroll to position [54, 0]
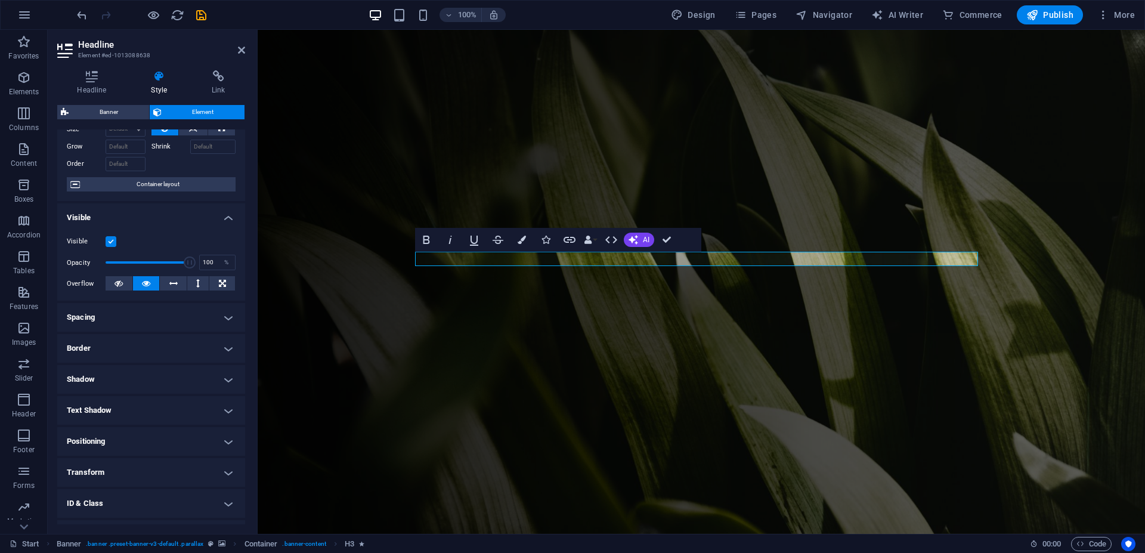
click at [100, 480] on h4 "Transform" at bounding box center [151, 472] width 188 height 29
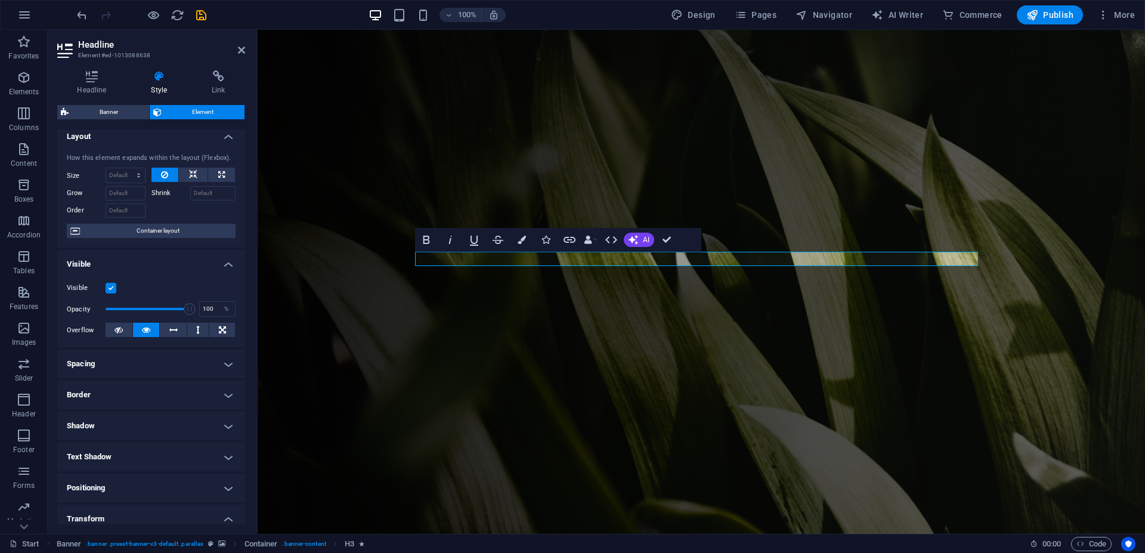
scroll to position [0, 0]
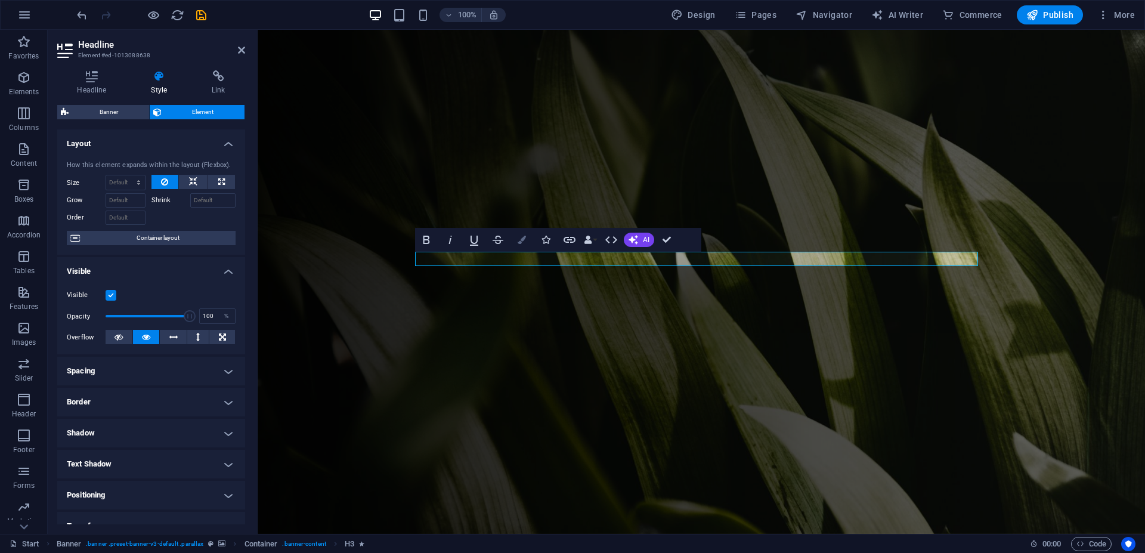
click at [524, 241] on icon "button" at bounding box center [522, 240] width 8 height 8
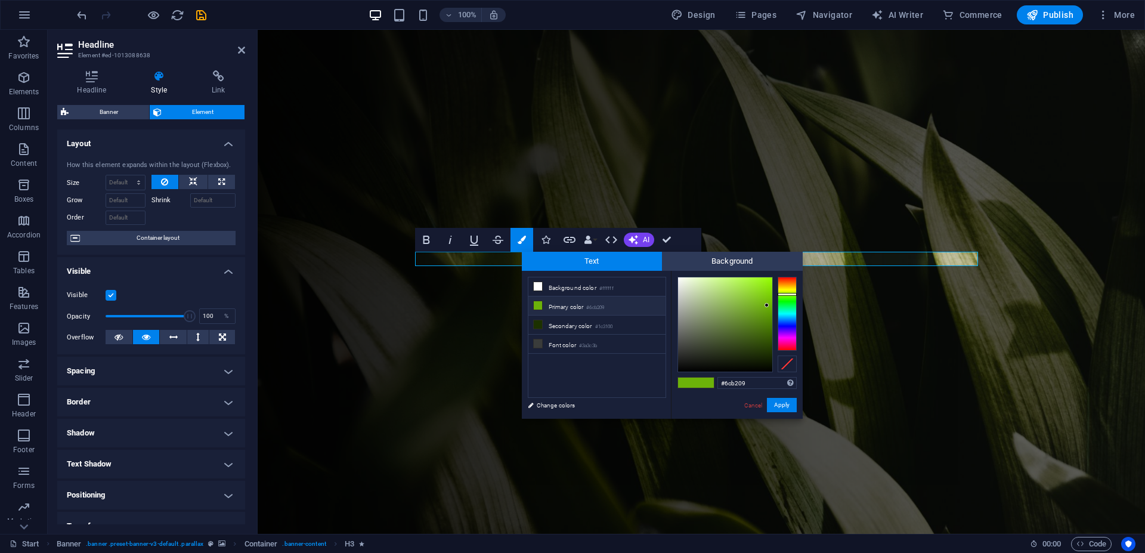
click at [690, 384] on span at bounding box center [687, 383] width 18 height 10
click at [583, 304] on li "Primary color #6cb209" at bounding box center [597, 305] width 137 height 19
type input "#50534b"
drag, startPoint x: 768, startPoint y: 305, endPoint x: 687, endPoint y: 341, distance: 88.7
click at [687, 341] on div at bounding box center [686, 340] width 4 height 4
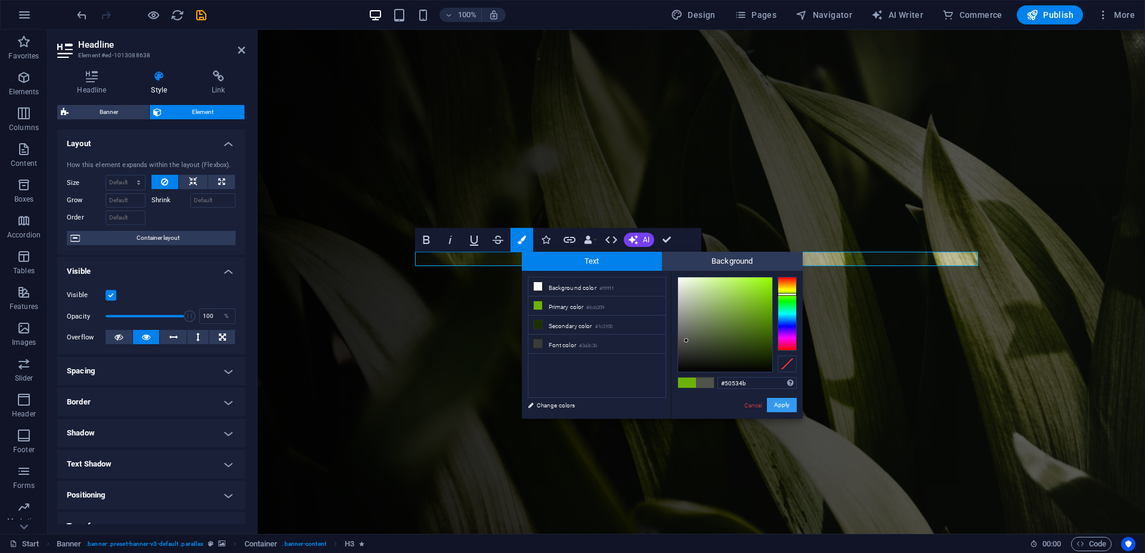
click at [778, 403] on button "Apply" at bounding box center [782, 405] width 30 height 14
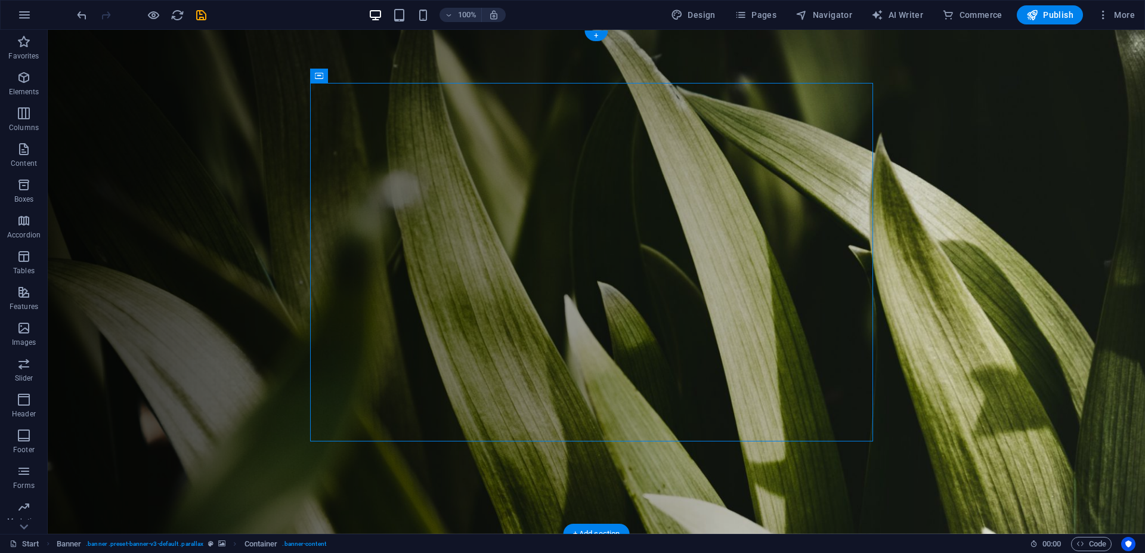
click at [968, 249] on figure at bounding box center [597, 282] width 1098 height 504
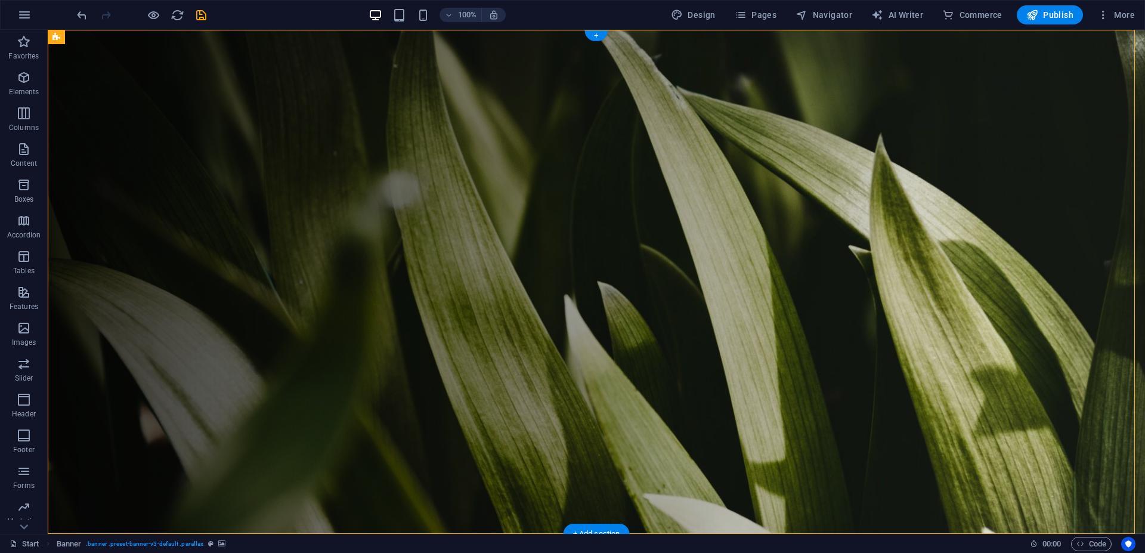
click at [968, 249] on figure at bounding box center [597, 282] width 1098 height 504
select select "vh"
select select "header"
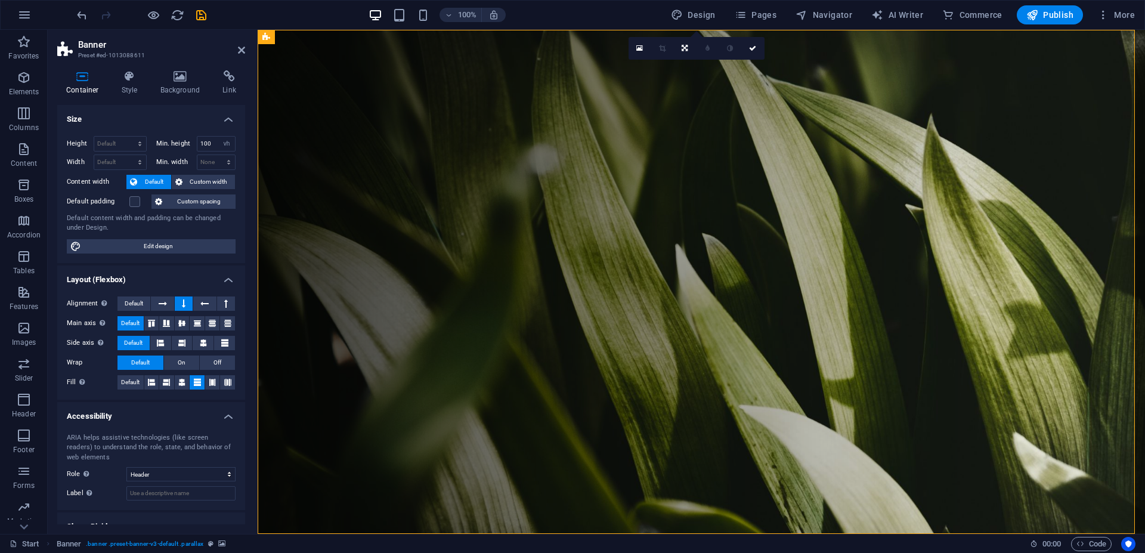
click at [1025, 96] on figure at bounding box center [702, 282] width 888 height 504
click at [178, 81] on icon at bounding box center [181, 76] width 58 height 12
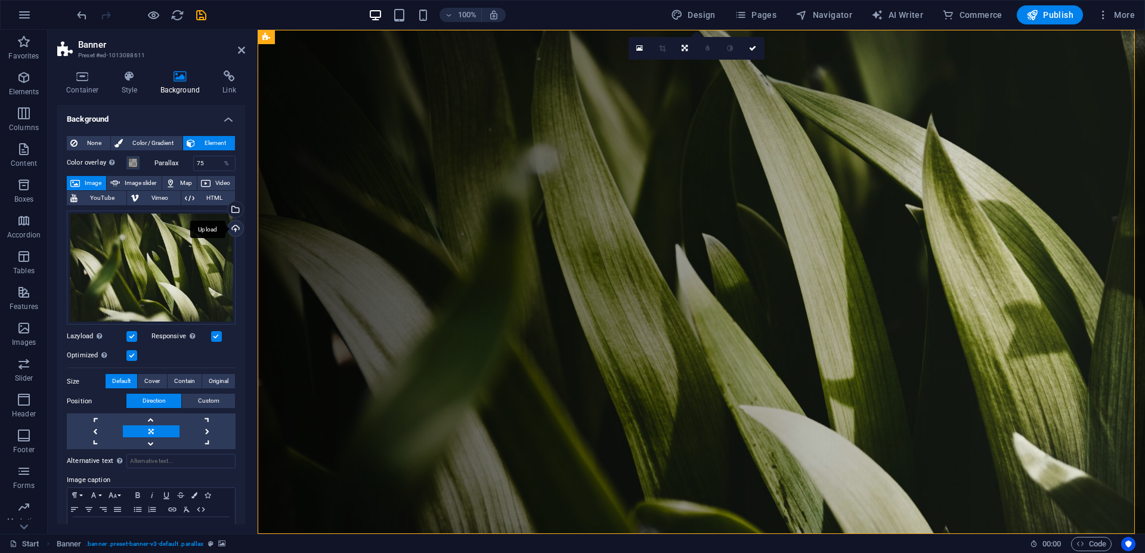
click at [225, 225] on div "Upload" at bounding box center [234, 230] width 18 height 18
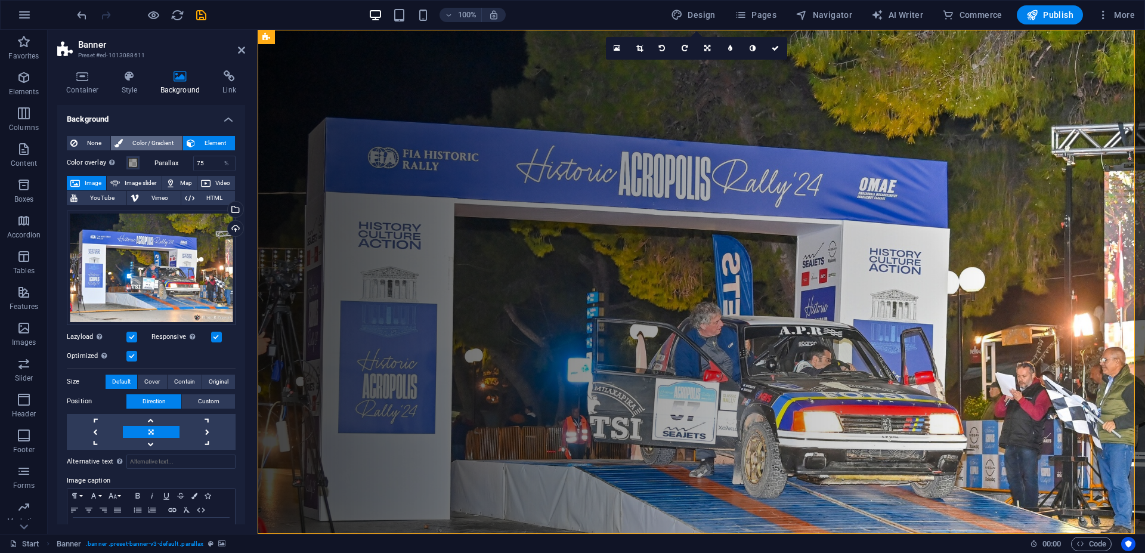
click at [153, 140] on span "Color / Gradient" at bounding box center [152, 143] width 52 height 14
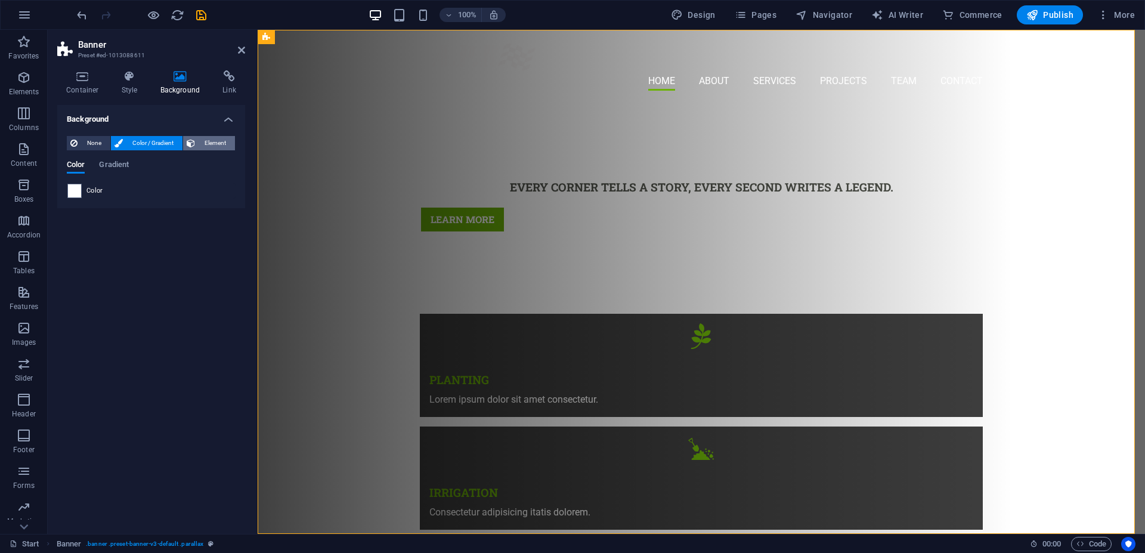
click at [210, 143] on span "Element" at bounding box center [215, 143] width 33 height 14
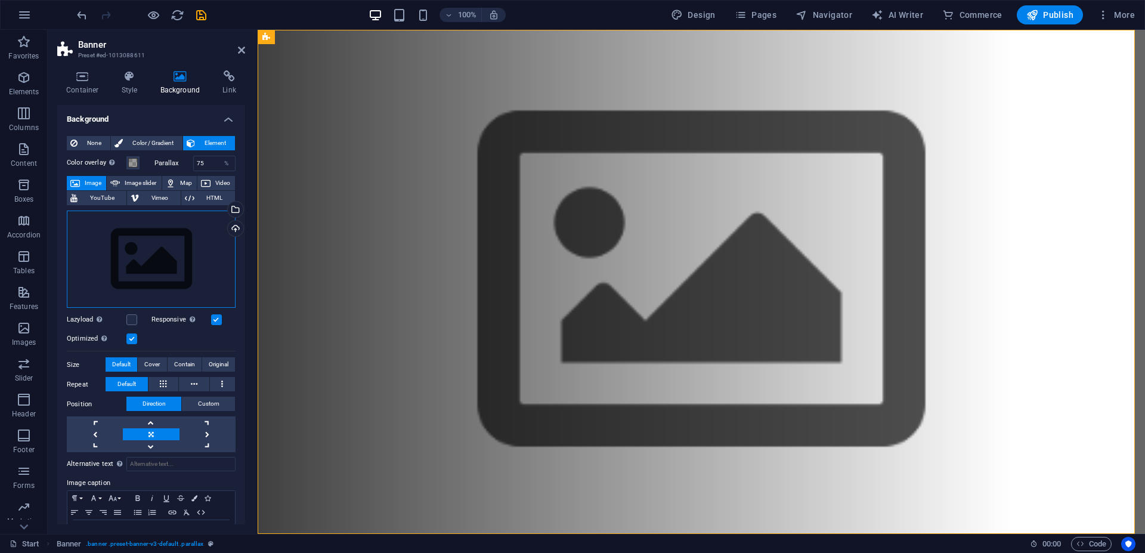
click at [189, 231] on div "Drag files here, click to choose files or select files from Files or our free s…" at bounding box center [151, 260] width 169 height 98
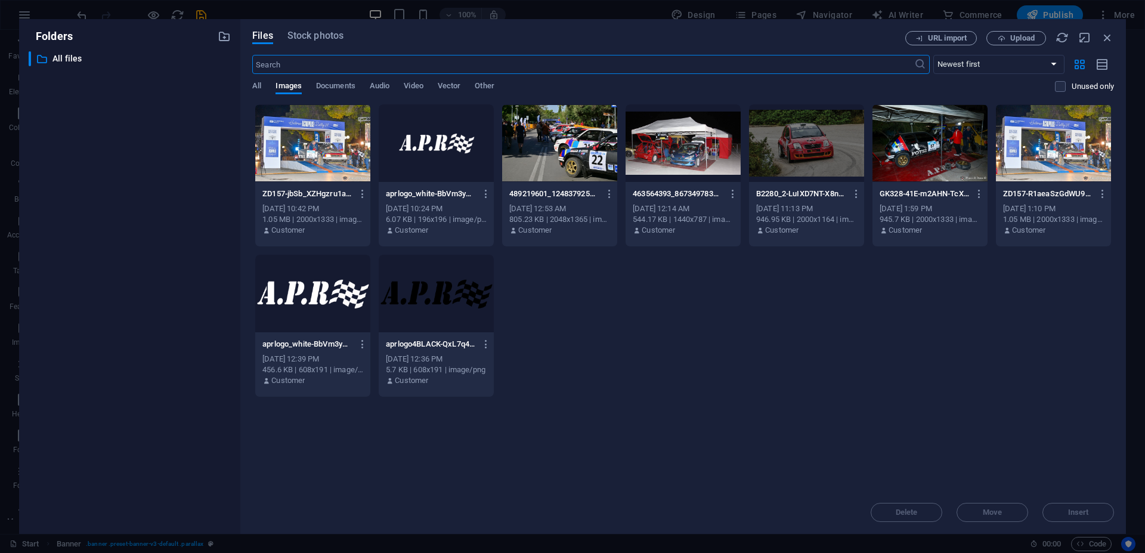
click at [336, 150] on div at bounding box center [312, 143] width 115 height 78
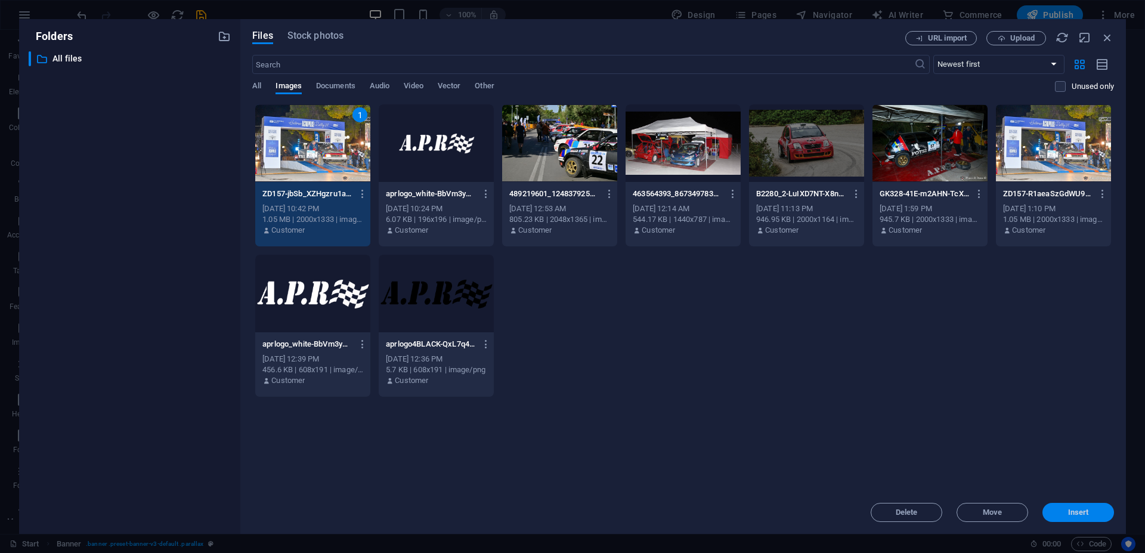
drag, startPoint x: 1063, startPoint y: 512, endPoint x: 805, endPoint y: 482, distance: 259.5
click at [1063, 512] on span "Insert" at bounding box center [1079, 512] width 62 height 7
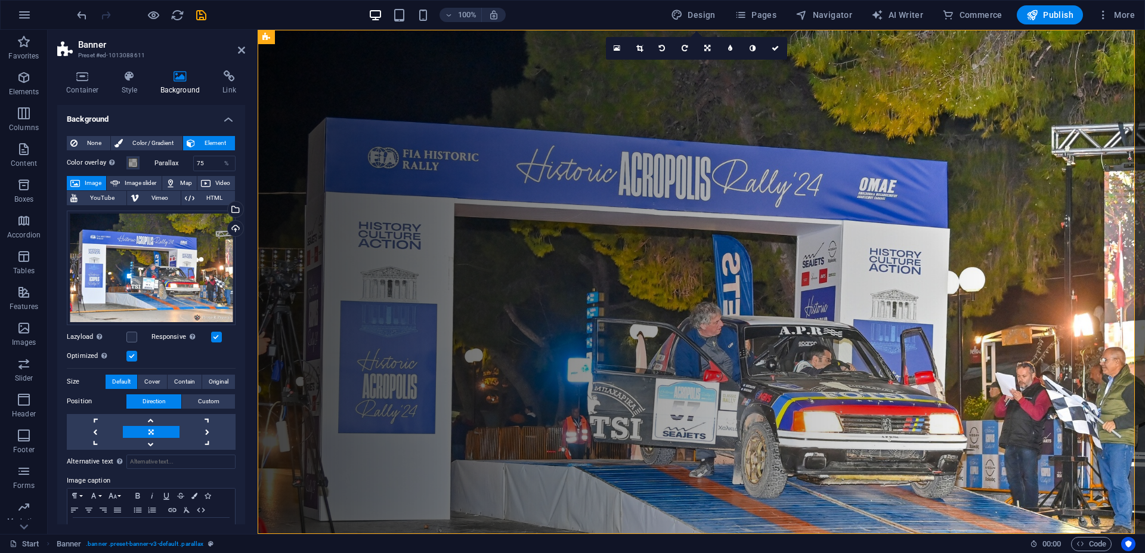
click at [96, 163] on label "Color overlay Places an overlay over the background to colorize it" at bounding box center [97, 163] width 60 height 14
click at [126, 163] on button "Color overlay Places an overlay over the background to colorize it" at bounding box center [132, 162] width 13 height 13
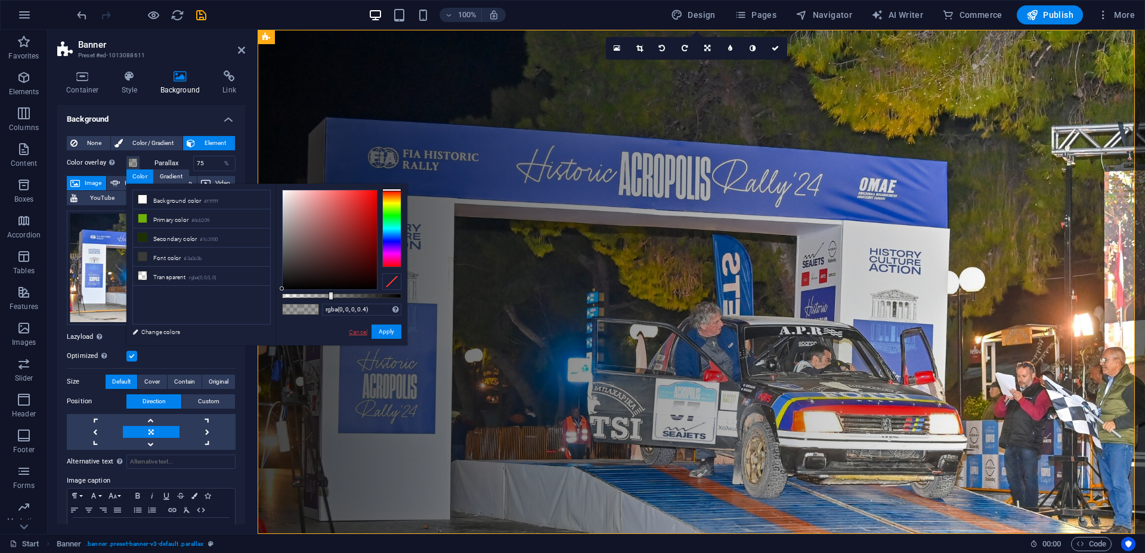
click at [362, 332] on link "Cancel" at bounding box center [358, 332] width 21 height 9
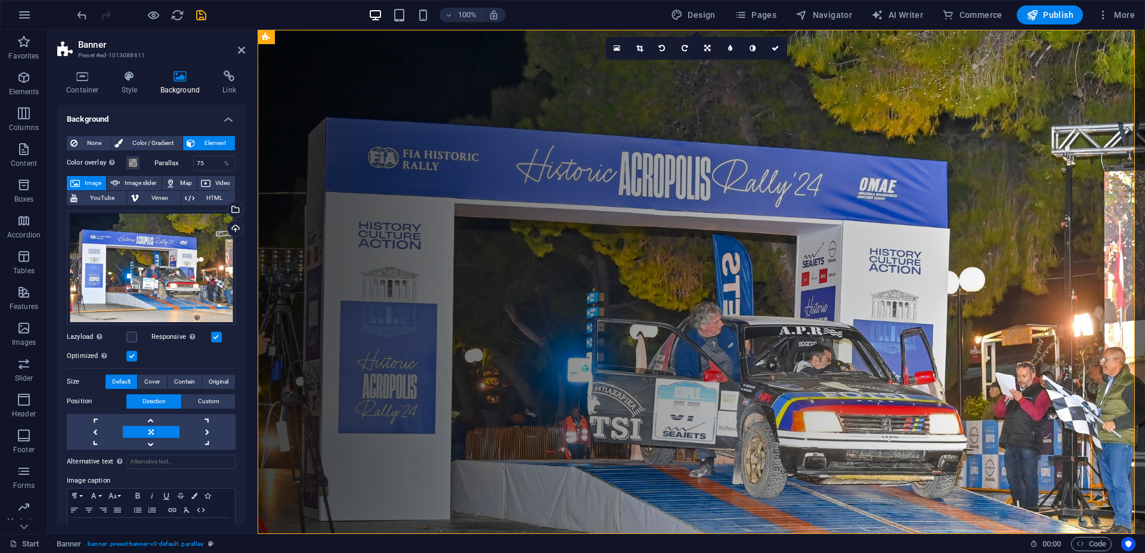
click at [88, 180] on span "Image" at bounding box center [93, 183] width 19 height 14
click at [218, 163] on div "%" at bounding box center [226, 163] width 17 height 14
click at [205, 162] on input "75" at bounding box center [215, 163] width 42 height 14
drag, startPoint x: 205, startPoint y: 162, endPoint x: 197, endPoint y: 160, distance: 7.5
click at [197, 160] on input "75" at bounding box center [215, 163] width 42 height 14
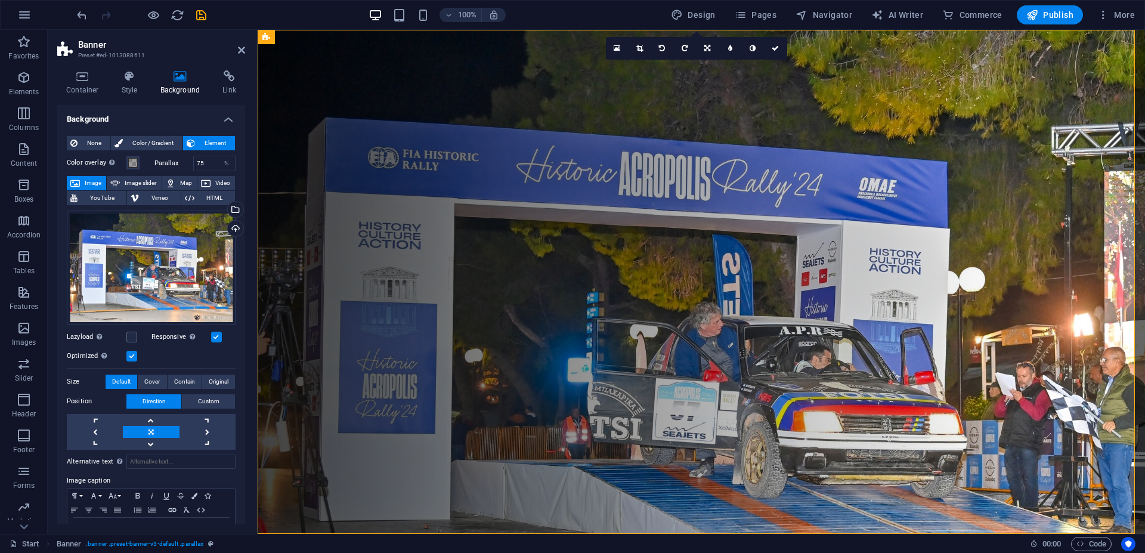
click at [165, 162] on label "Parallax" at bounding box center [174, 163] width 39 height 7
drag, startPoint x: 203, startPoint y: 162, endPoint x: 187, endPoint y: 162, distance: 16.1
click at [194, 162] on input "75" at bounding box center [215, 163] width 42 height 14
type input "6"
type input "75"
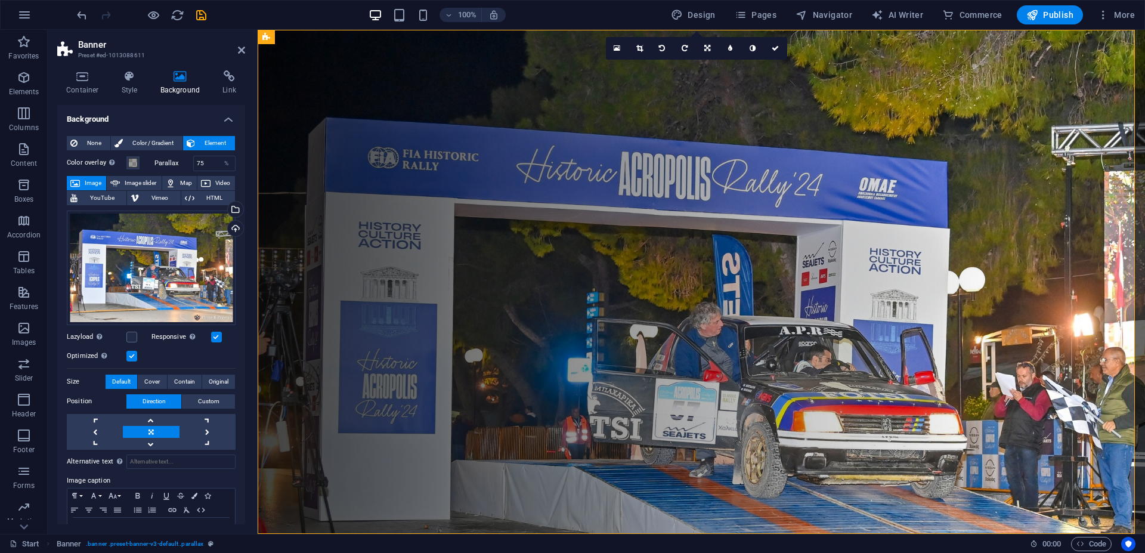
click at [156, 160] on label "Parallax" at bounding box center [174, 163] width 39 height 7
click at [133, 163] on span at bounding box center [133, 163] width 10 height 10
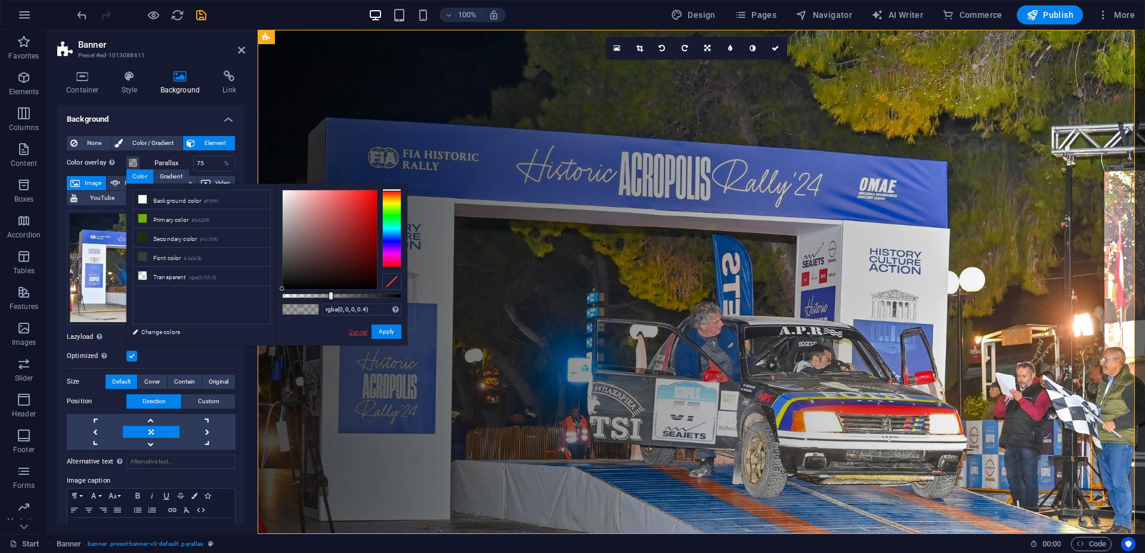
click at [356, 332] on link "Cancel" at bounding box center [358, 332] width 21 height 9
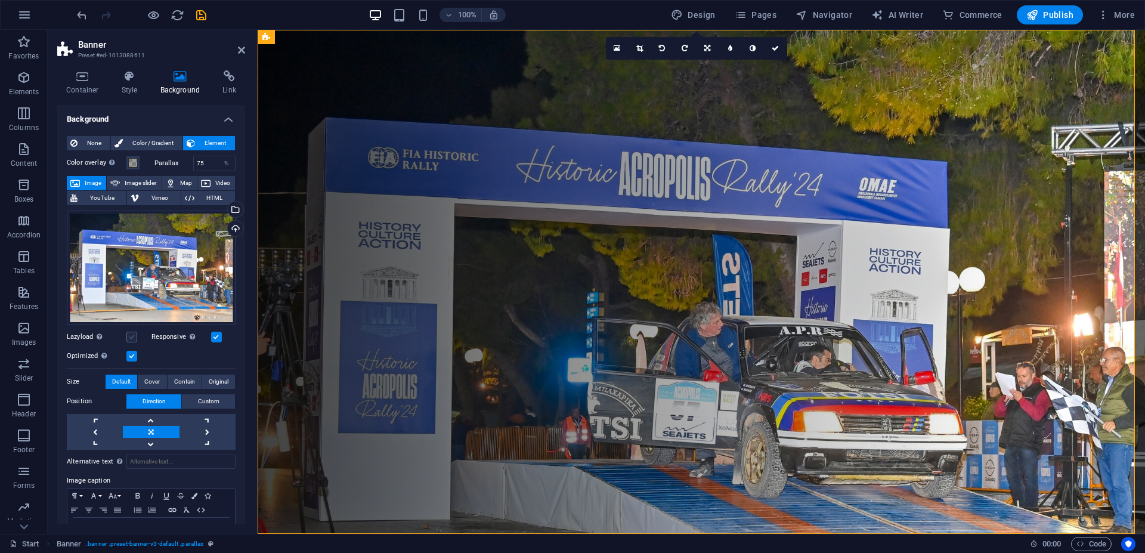
click at [131, 332] on label at bounding box center [131, 337] width 11 height 11
click at [0, 0] on input "Lazyload Loading images after the page loads improves page speed." at bounding box center [0, 0] width 0 height 0
click at [131, 332] on label at bounding box center [131, 337] width 11 height 11
click at [0, 0] on input "Lazyload Loading images after the page loads improves page speed." at bounding box center [0, 0] width 0 height 0
click at [131, 332] on label at bounding box center [131, 337] width 11 height 11
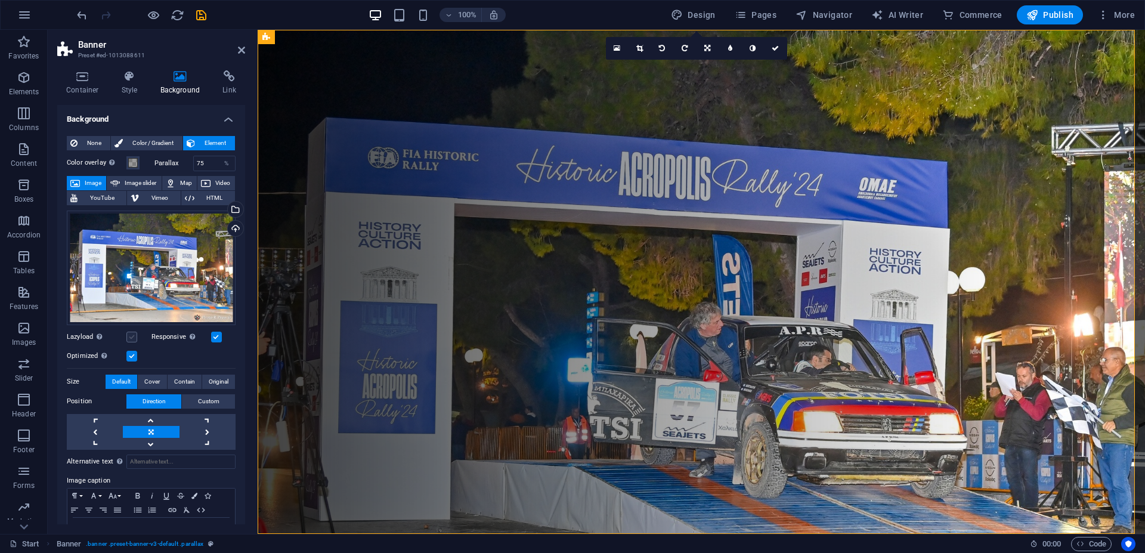
click at [0, 0] on input "Lazyload Loading images after the page loads improves page speed." at bounding box center [0, 0] width 0 height 0
click at [129, 82] on icon at bounding box center [130, 76] width 34 height 12
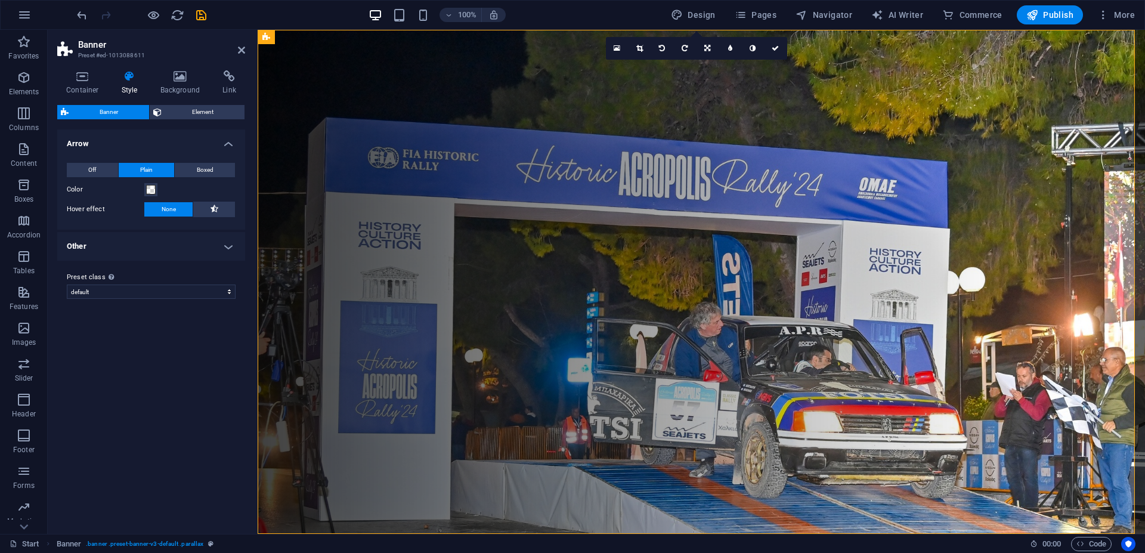
click at [228, 245] on h4 "Other" at bounding box center [151, 246] width 188 height 29
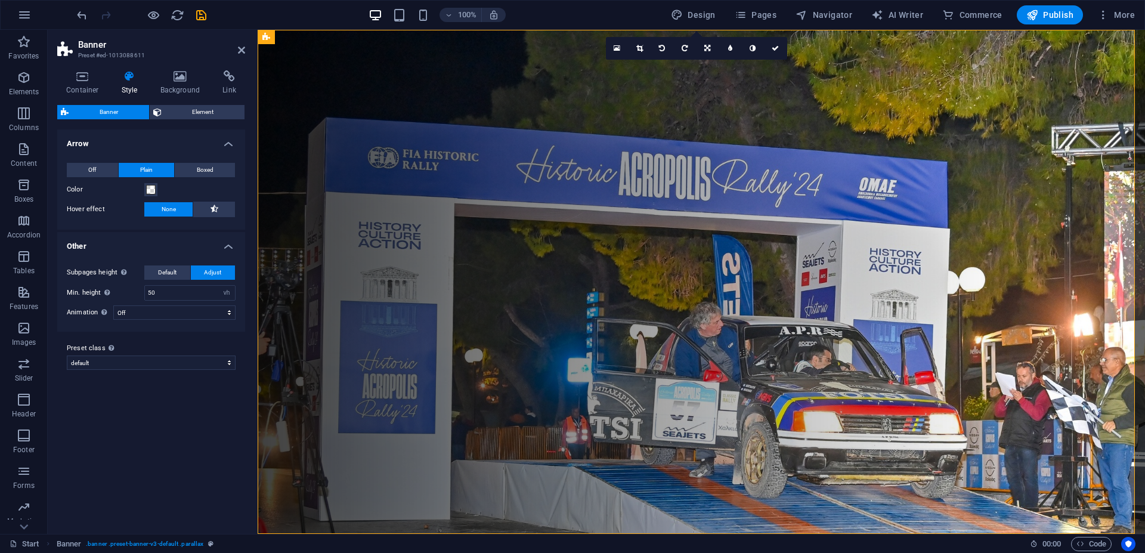
click at [227, 245] on h4 "Other" at bounding box center [151, 242] width 188 height 21
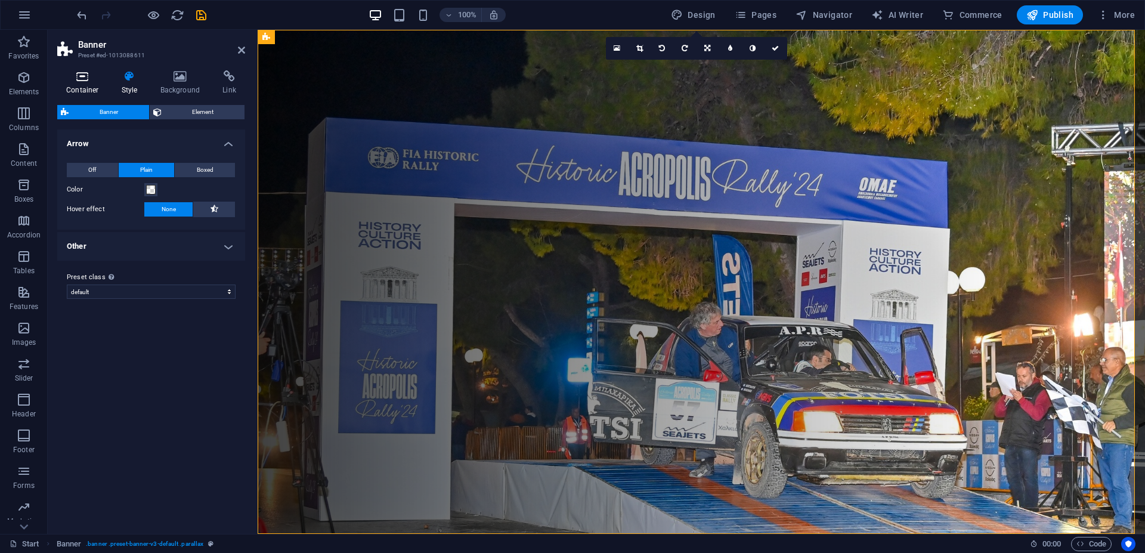
click at [84, 78] on icon at bounding box center [82, 76] width 51 height 12
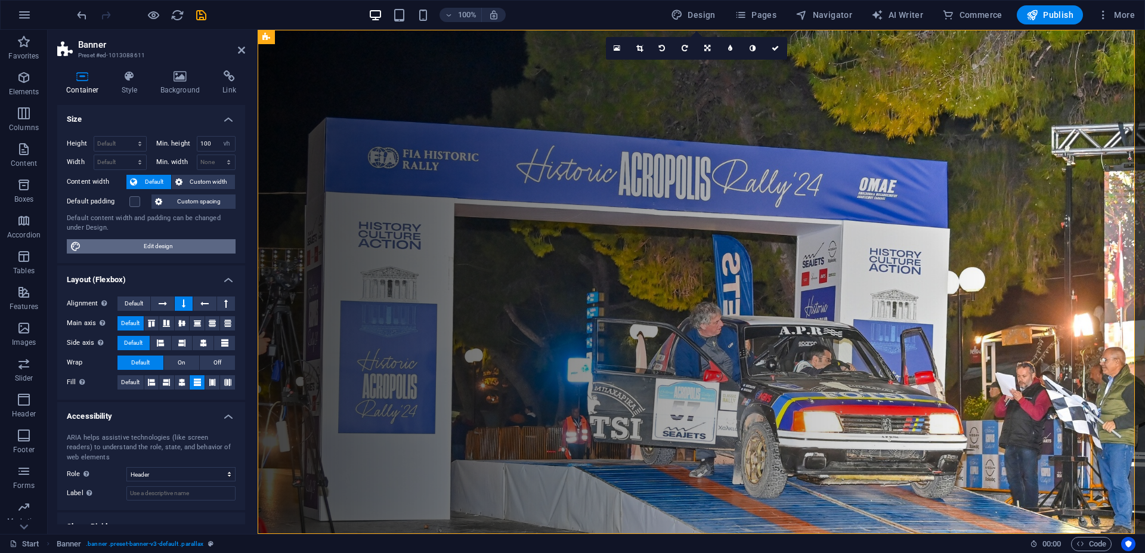
click at [143, 245] on span "Edit design" at bounding box center [158, 246] width 147 height 14
select select "px"
select select "300"
select select "px"
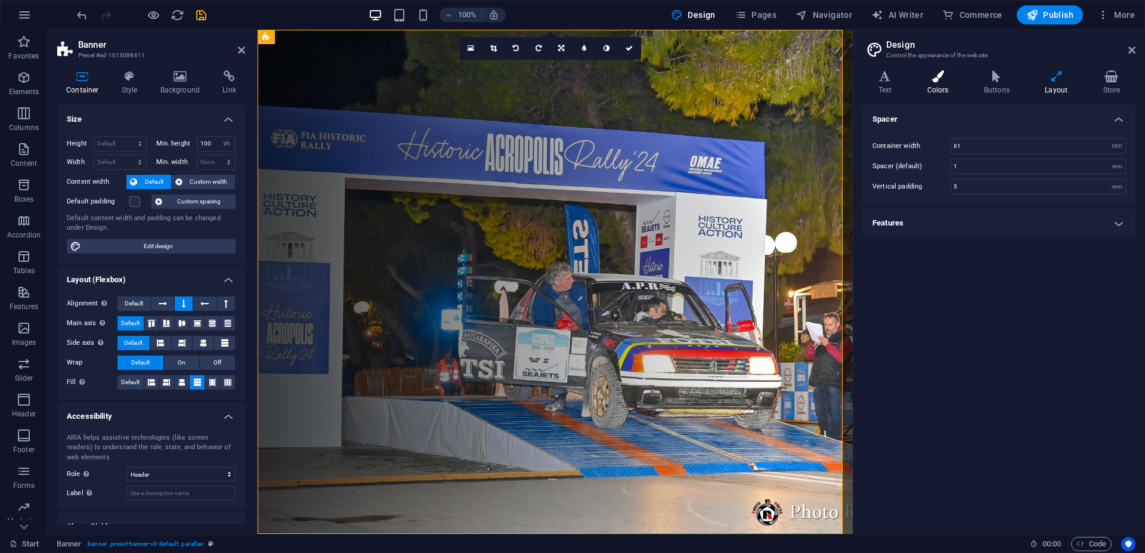
click at [940, 88] on h4 "Colors" at bounding box center [940, 82] width 57 height 25
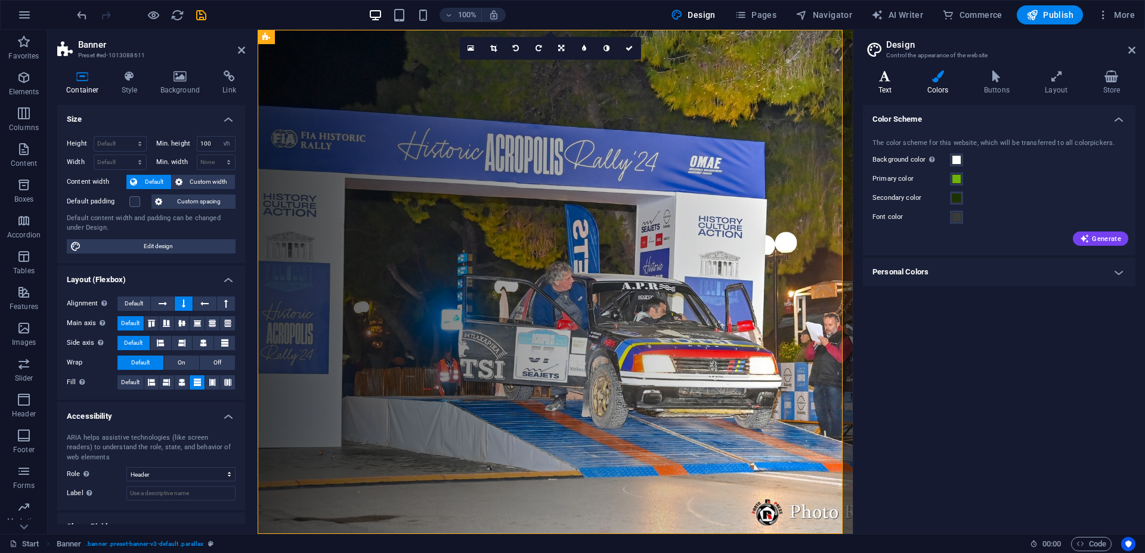
click at [887, 88] on h4 "Text" at bounding box center [887, 82] width 49 height 25
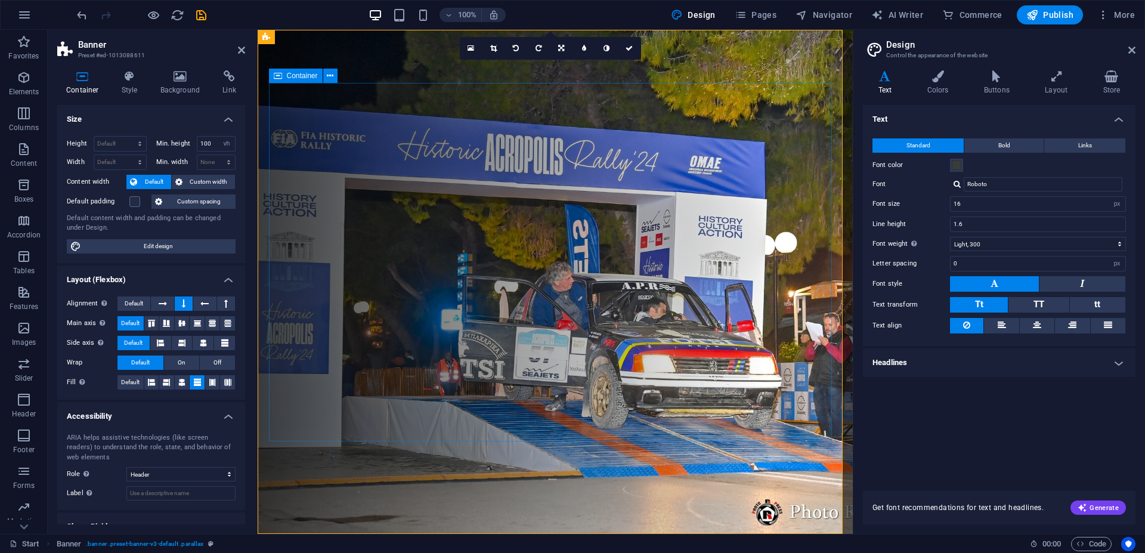
click at [1130, 51] on icon at bounding box center [1132, 50] width 7 height 10
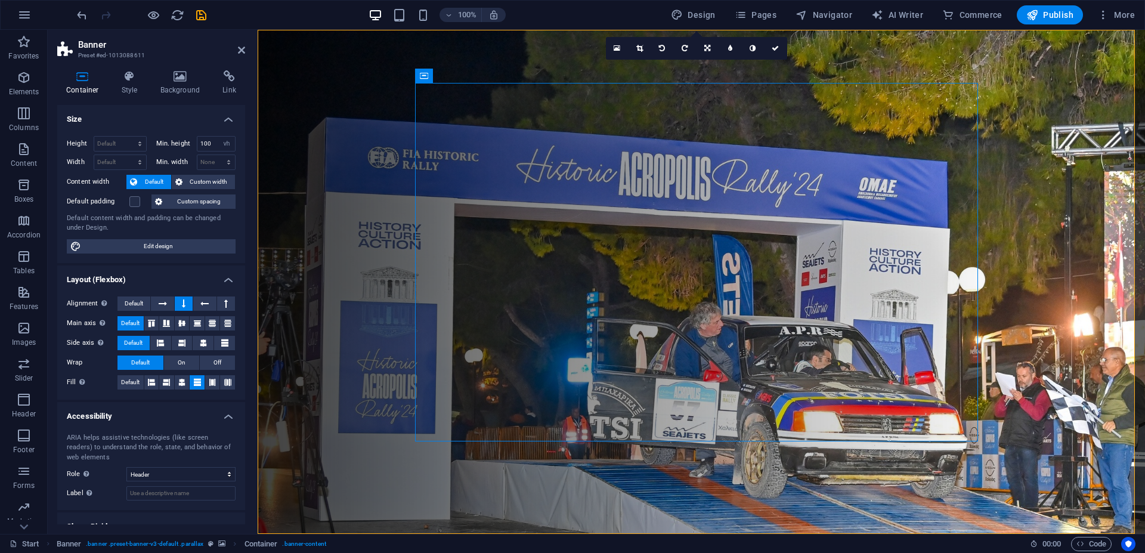
click at [1064, 111] on figure at bounding box center [702, 282] width 888 height 504
click at [1062, 110] on figure at bounding box center [702, 282] width 888 height 504
click at [177, 79] on icon at bounding box center [181, 76] width 58 height 12
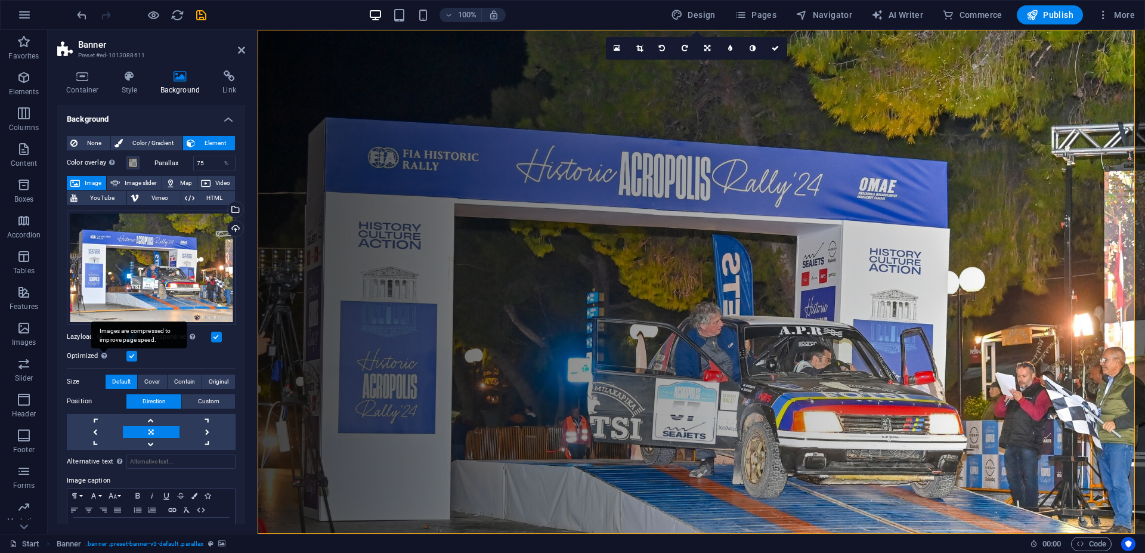
scroll to position [33, 0]
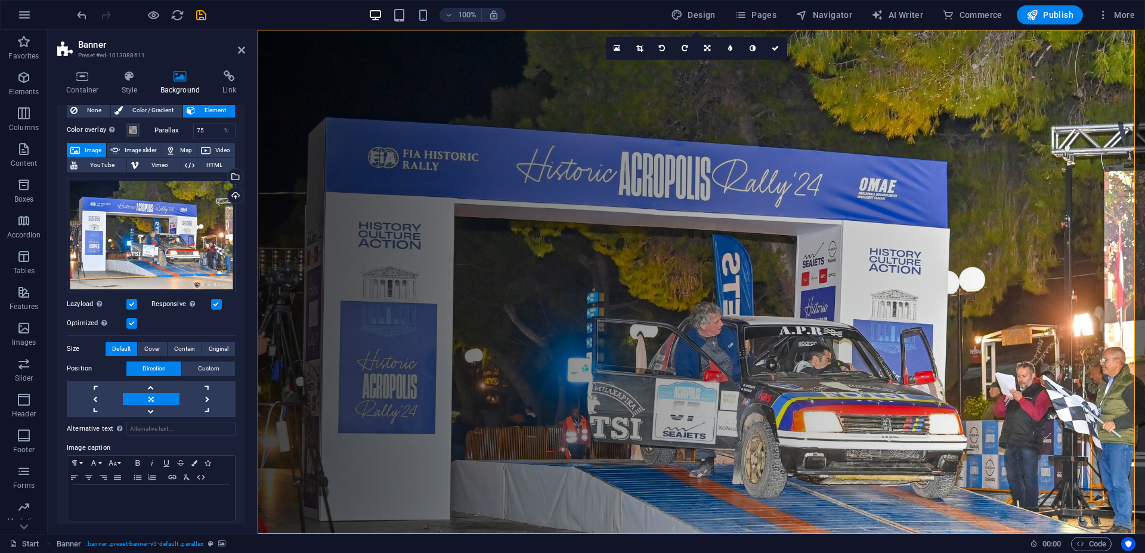
drag, startPoint x: 63, startPoint y: 31, endPoint x: 175, endPoint y: 65, distance: 117.2
click at [349, 87] on figure at bounding box center [702, 282] width 888 height 504
